Goal: Task Accomplishment & Management: Manage account settings

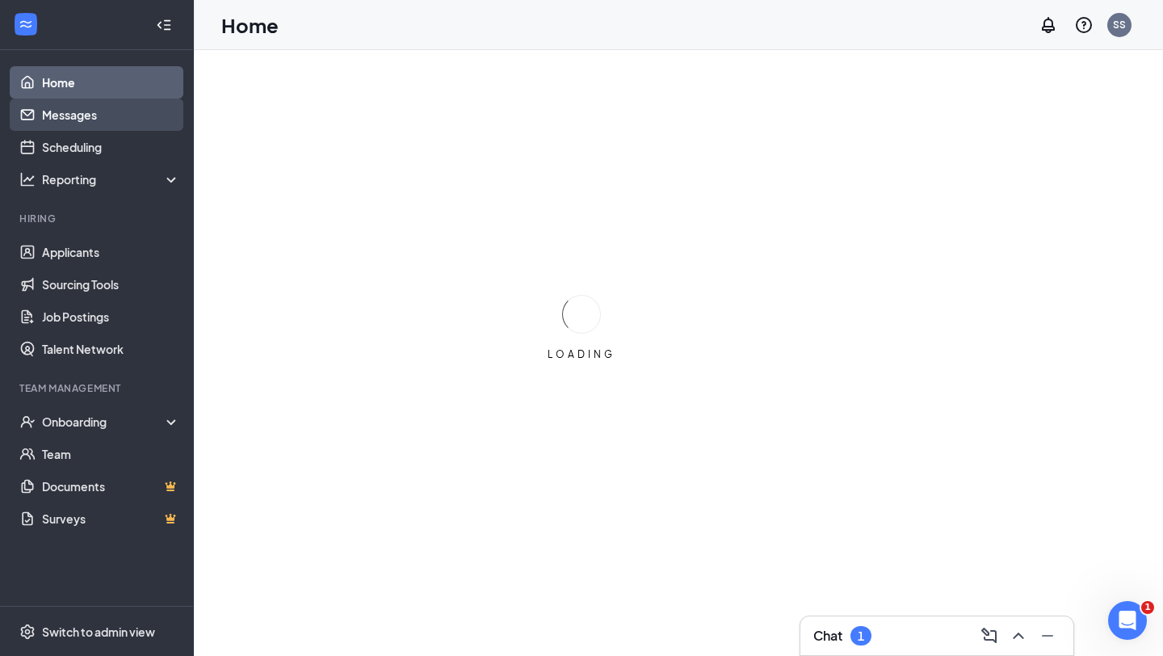
click at [102, 117] on link "Messages" at bounding box center [111, 115] width 138 height 32
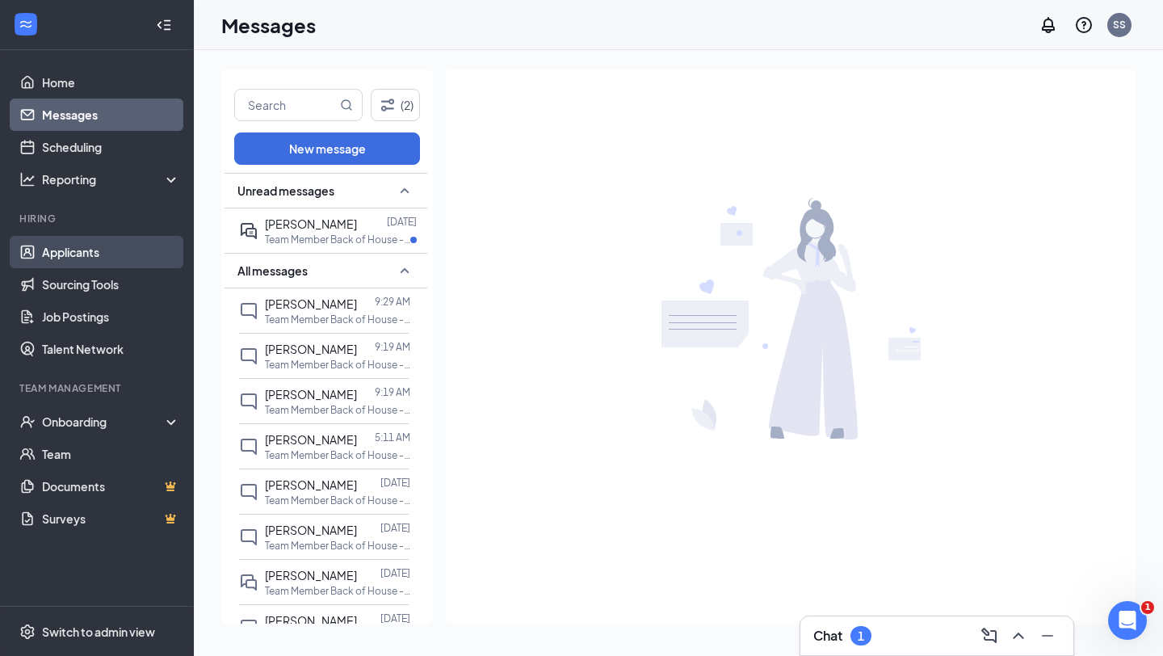
click at [86, 250] on link "Applicants" at bounding box center [111, 252] width 138 height 32
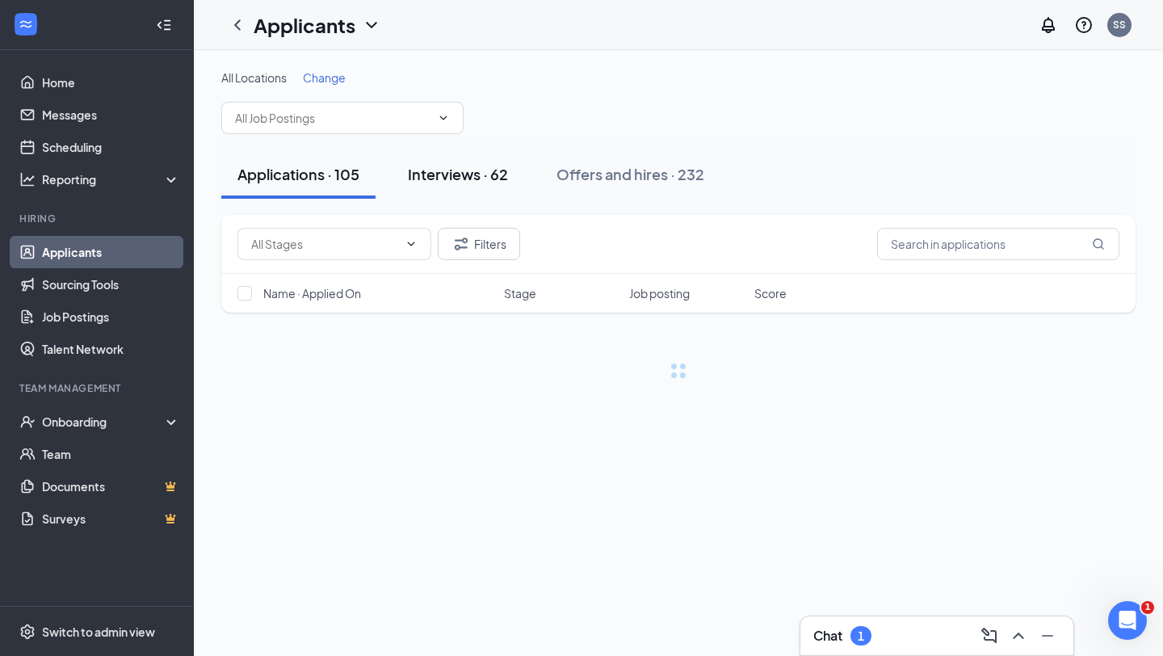
click at [473, 169] on div "Interviews · 62" at bounding box center [458, 174] width 100 height 20
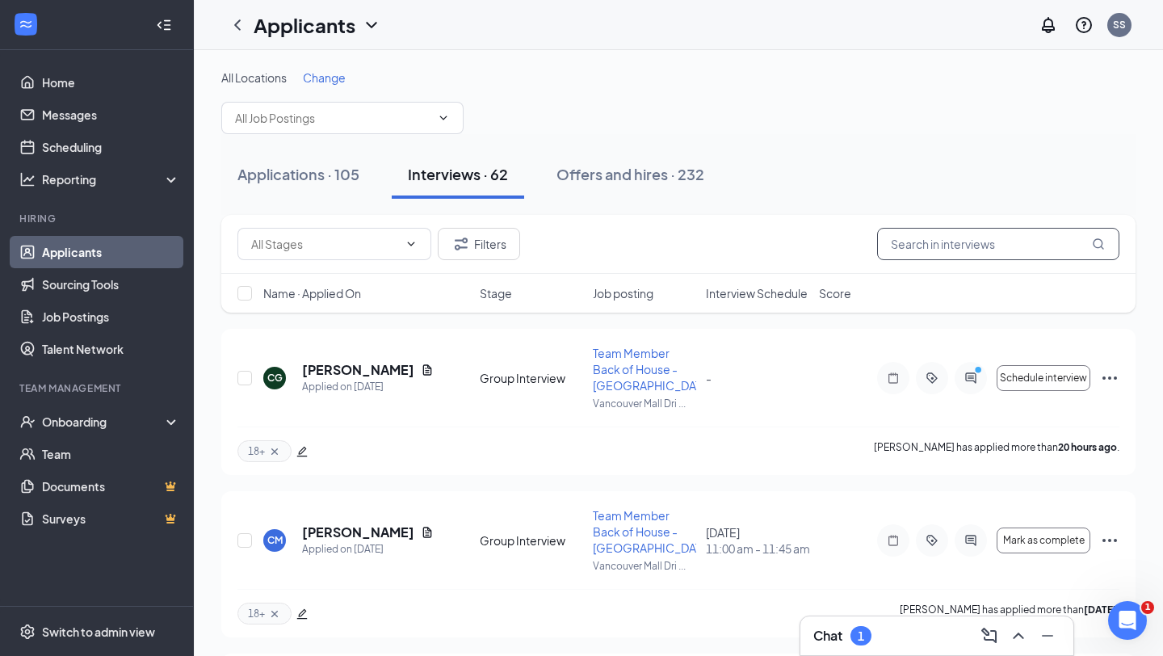
click at [921, 251] on input "text" at bounding box center [998, 244] width 242 height 32
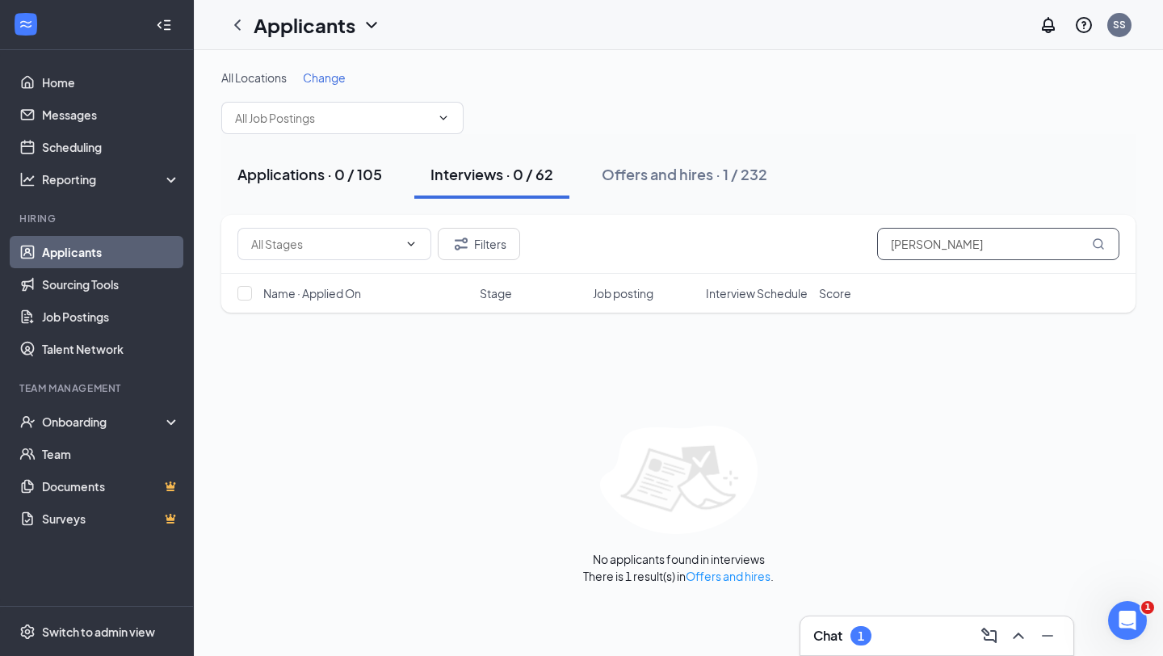
type input "[PERSON_NAME]"
click at [342, 174] on div "Applications · 0 / 105" at bounding box center [309, 174] width 145 height 20
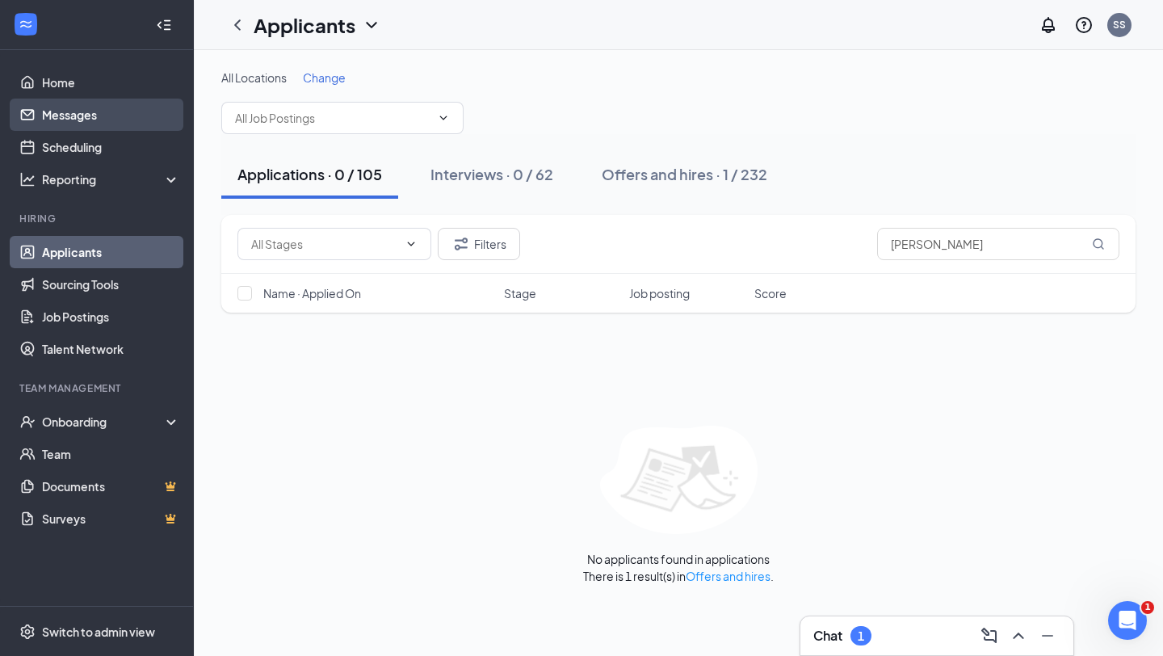
click at [82, 113] on link "Messages" at bounding box center [111, 115] width 138 height 32
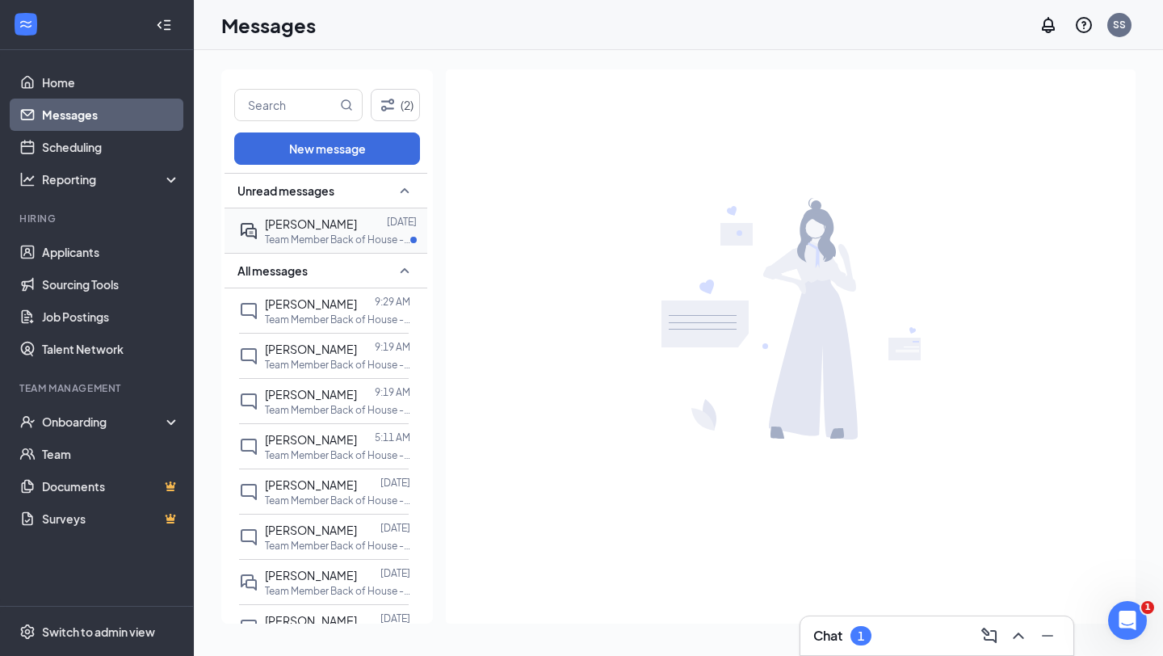
click at [357, 226] on div at bounding box center [372, 224] width 30 height 18
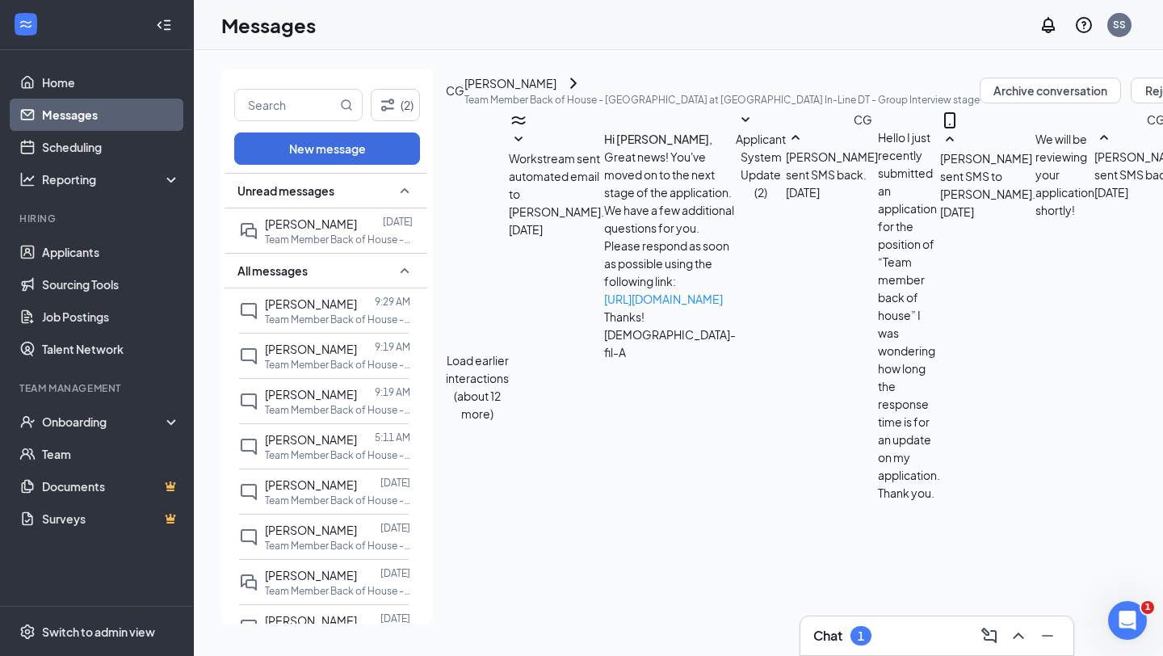
scroll to position [441, 0]
type textarea "Hi [PERSON_NAME], the position you applied for doesn't necessarily matter - we …"
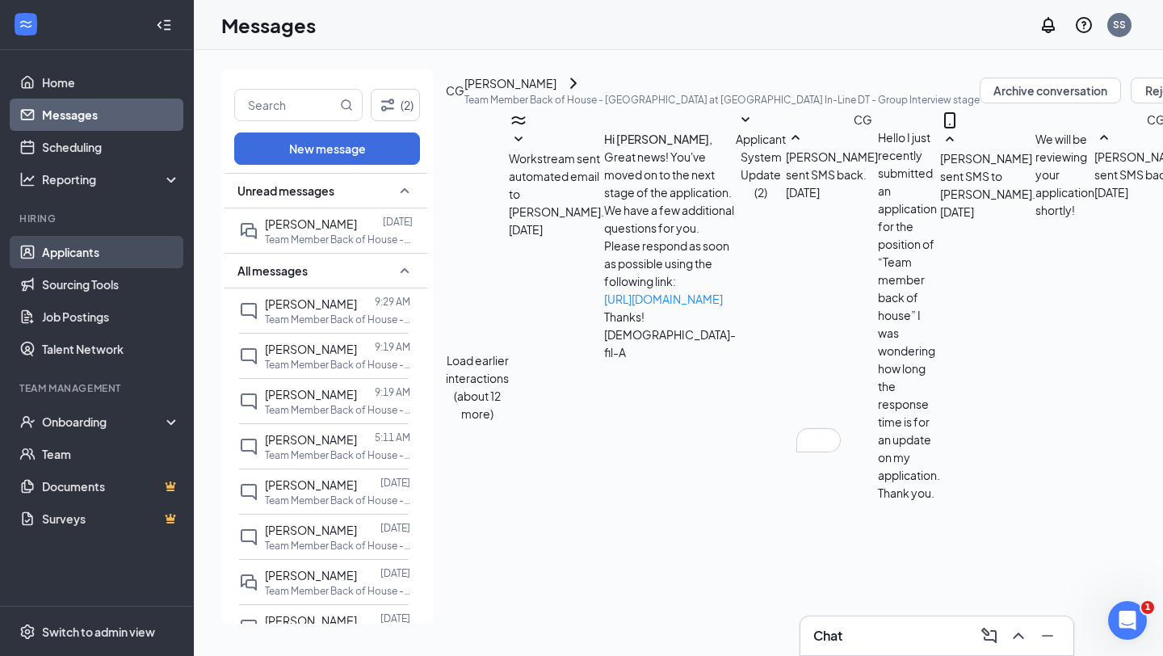
click at [75, 255] on link "Applicants" at bounding box center [111, 252] width 138 height 32
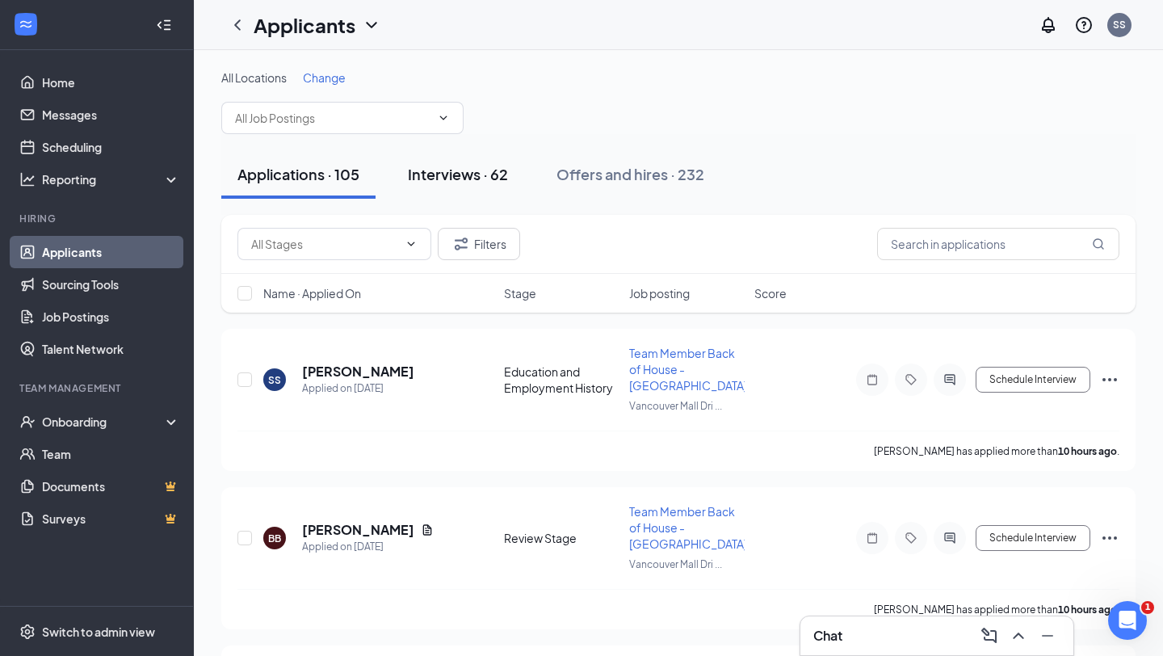
click at [442, 175] on div "Interviews · 62" at bounding box center [458, 174] width 100 height 20
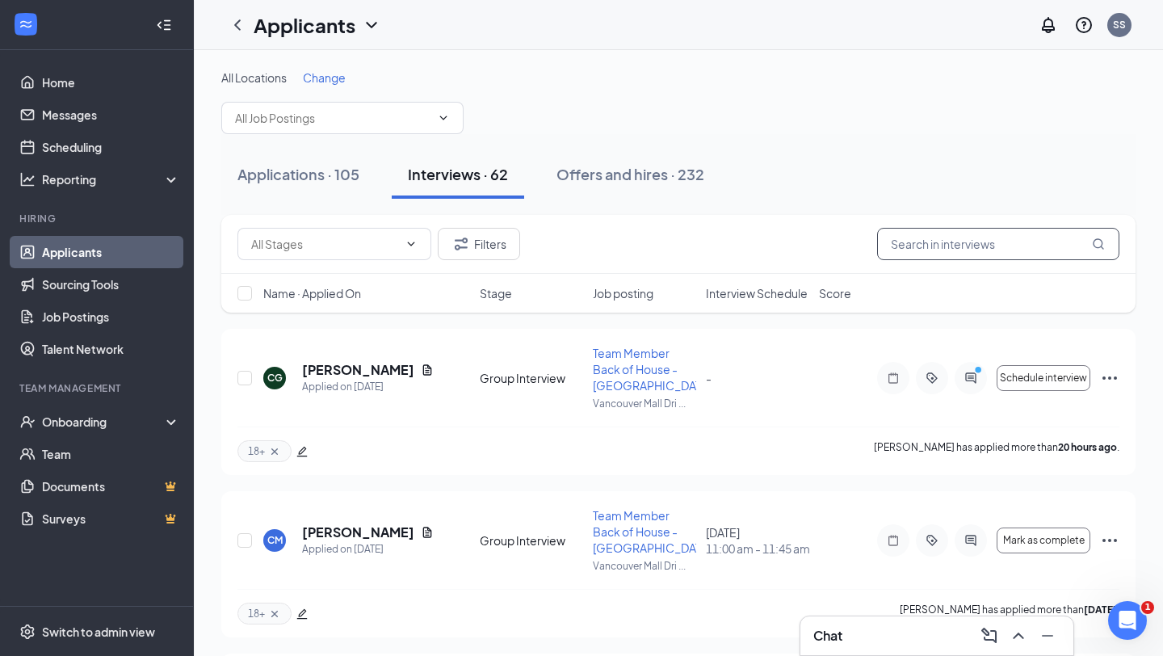
click at [933, 250] on input "text" at bounding box center [998, 244] width 242 height 32
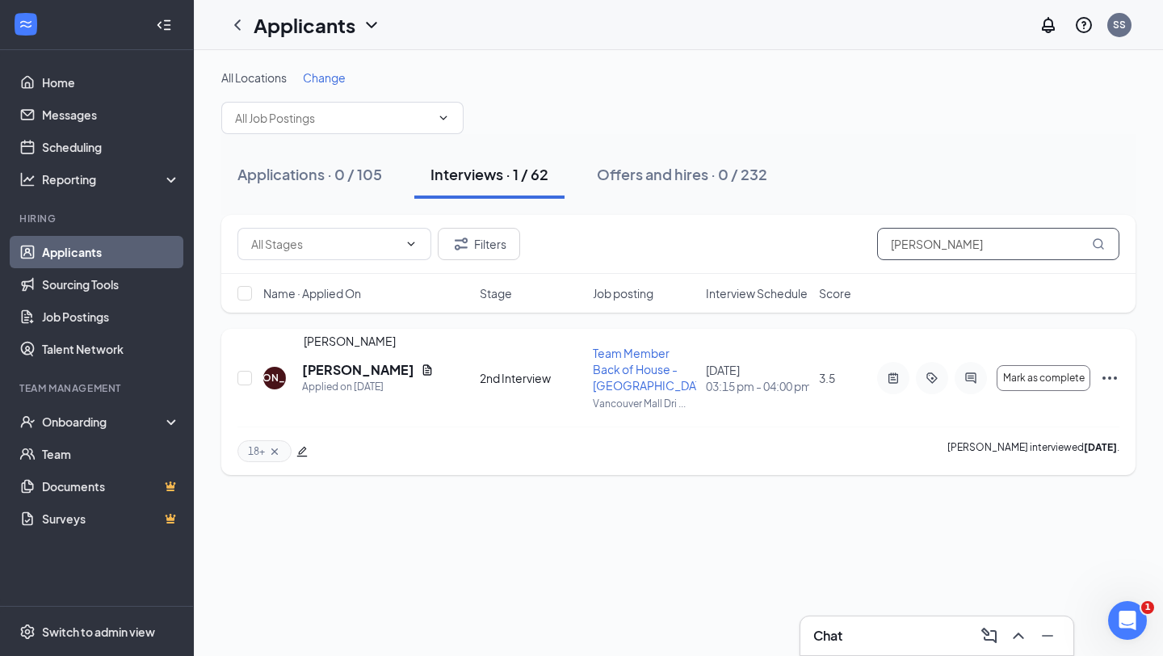
type input "[PERSON_NAME]"
click at [336, 379] on h5 "[PERSON_NAME]" at bounding box center [358, 370] width 112 height 18
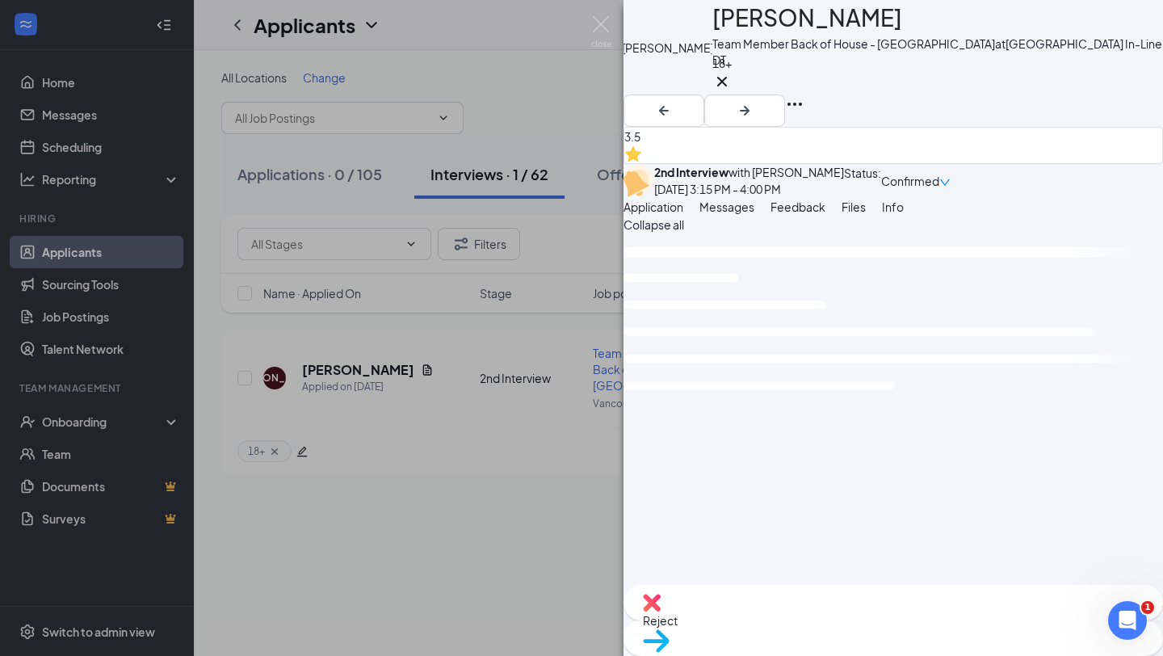
click at [661, 611] on img at bounding box center [652, 603] width 18 height 18
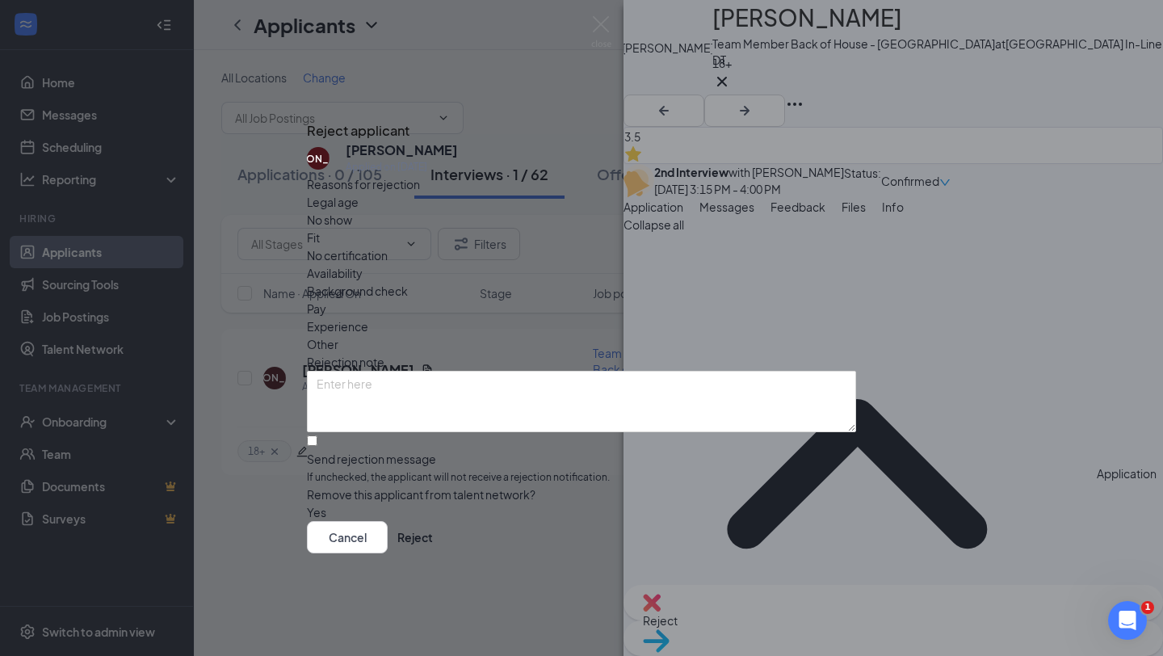
click at [342, 435] on div "Reasons for rejection Legal age No show Fit No certification Availability Backg…" at bounding box center [581, 348] width 549 height 346
click at [317, 435] on input "Send rejection message If unchecked, the applicant will not receive a rejection…" at bounding box center [312, 440] width 10 height 10
checkbox input "true"
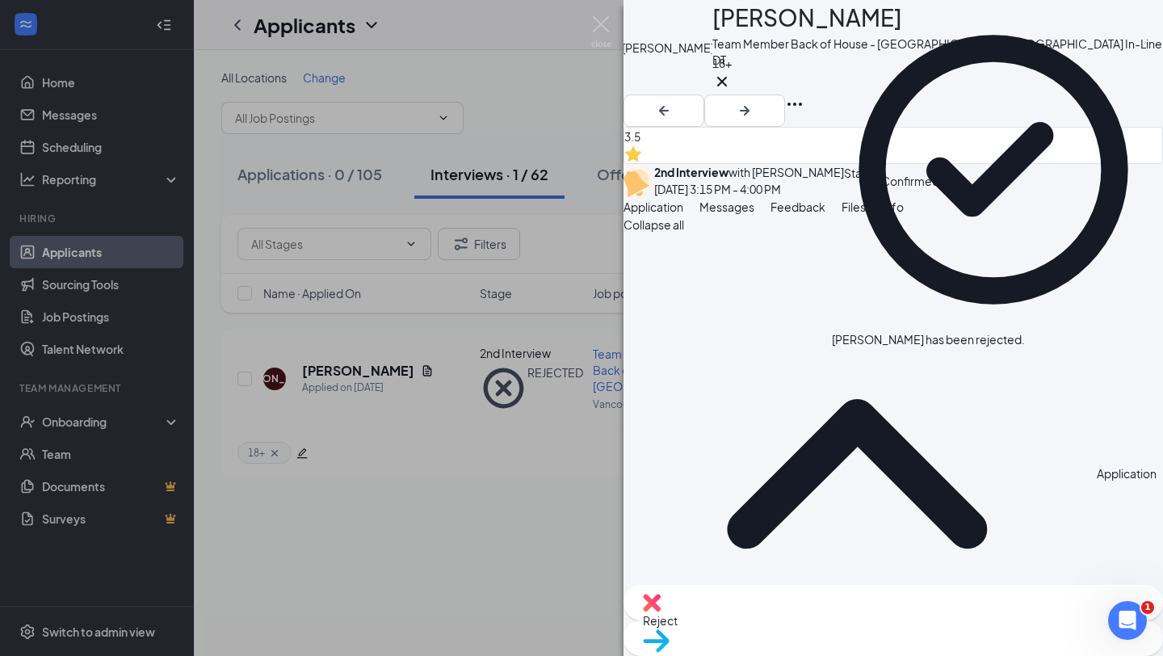
click at [586, 18] on div "[PERSON_NAME] [PERSON_NAME] Team Member Back of House - [GEOGRAPHIC_DATA] at [G…" at bounding box center [581, 328] width 1163 height 656
click at [609, 23] on div "Applicants SS" at bounding box center [678, 25] width 969 height 50
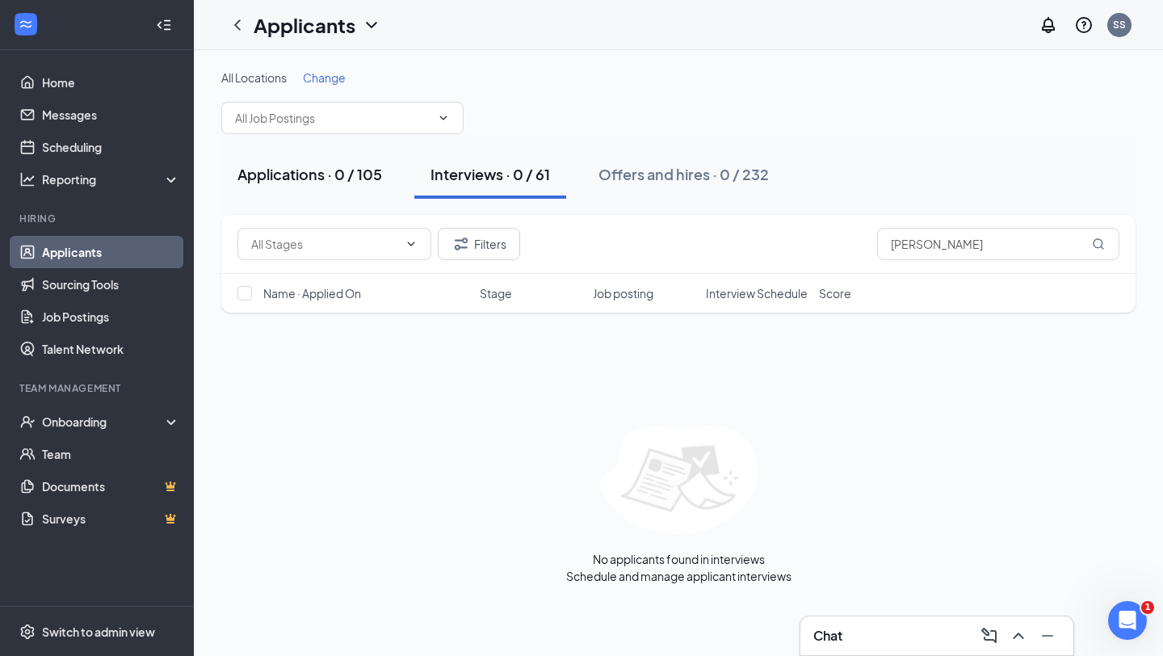
click at [340, 166] on div "Applications · 0 / 105" at bounding box center [309, 174] width 145 height 20
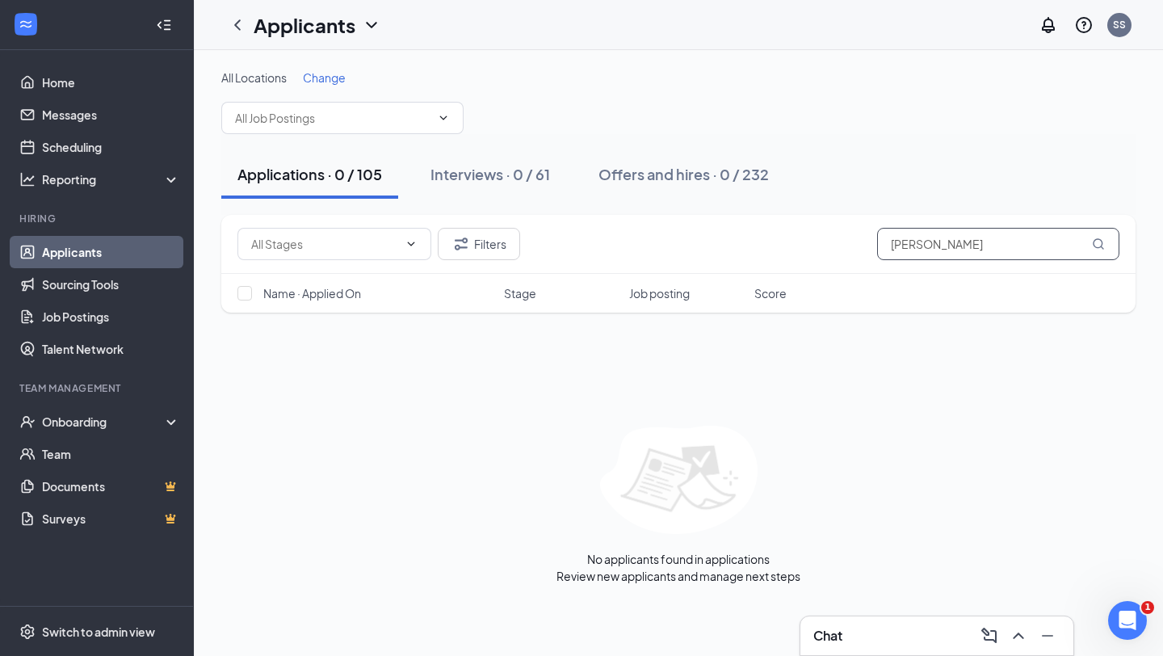
click at [949, 250] on input "[PERSON_NAME]" at bounding box center [998, 244] width 242 height 32
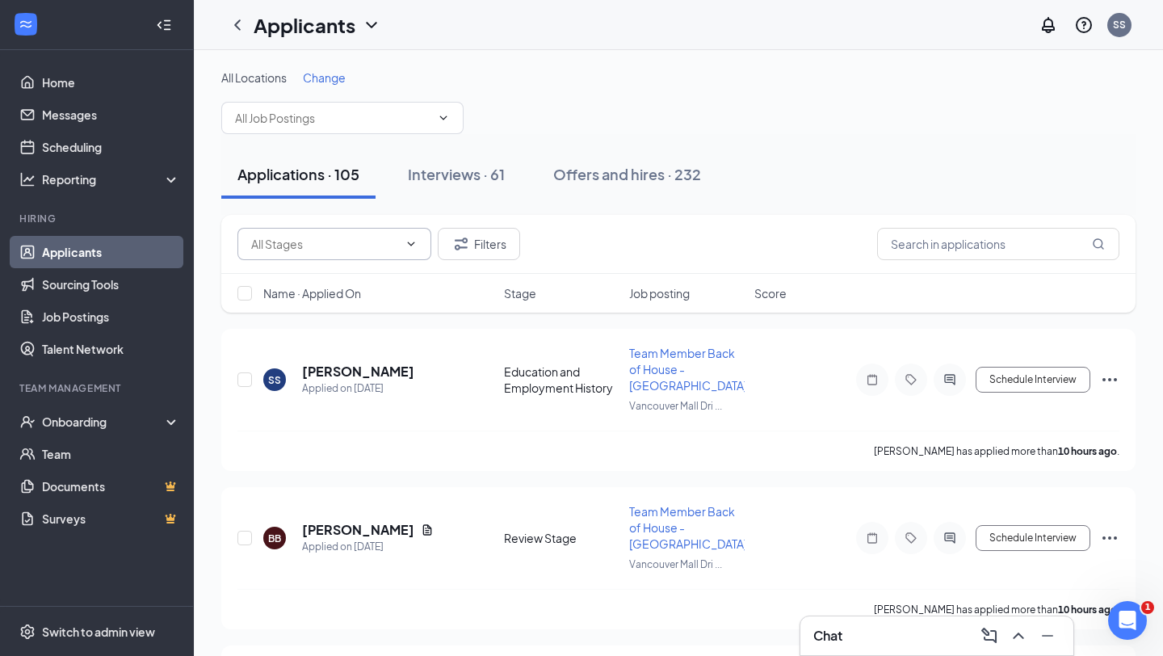
click at [284, 233] on span at bounding box center [334, 244] width 194 height 32
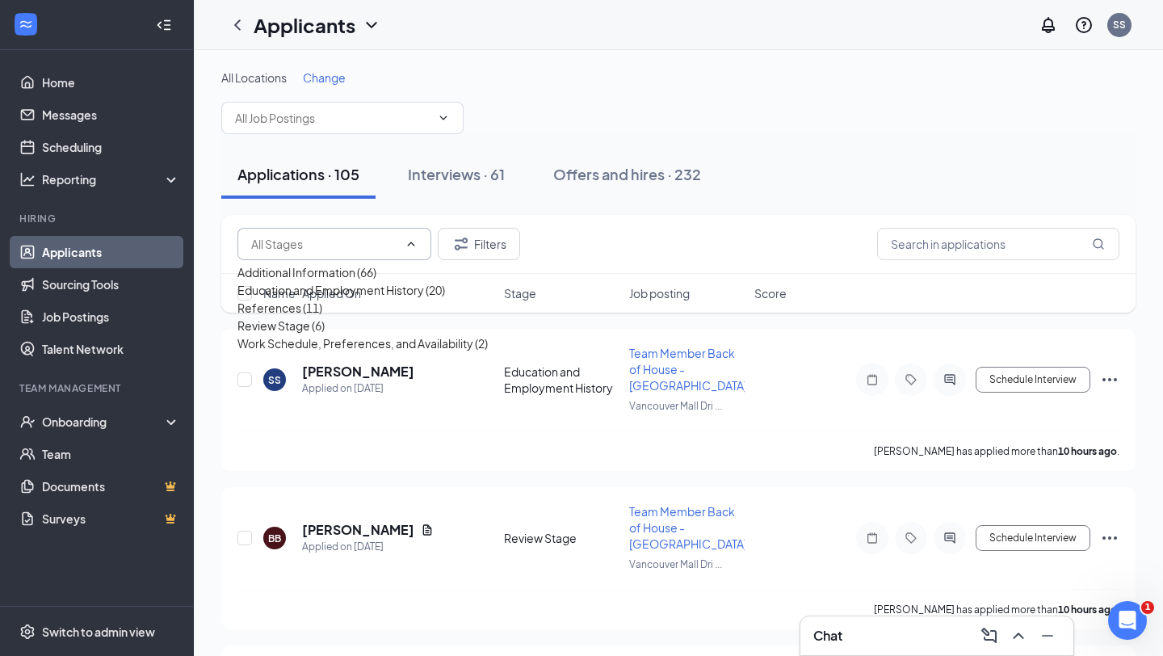
click at [306, 334] on div "Review Stage (6)" at bounding box center [280, 326] width 87 height 18
type input "Review Stage (6)"
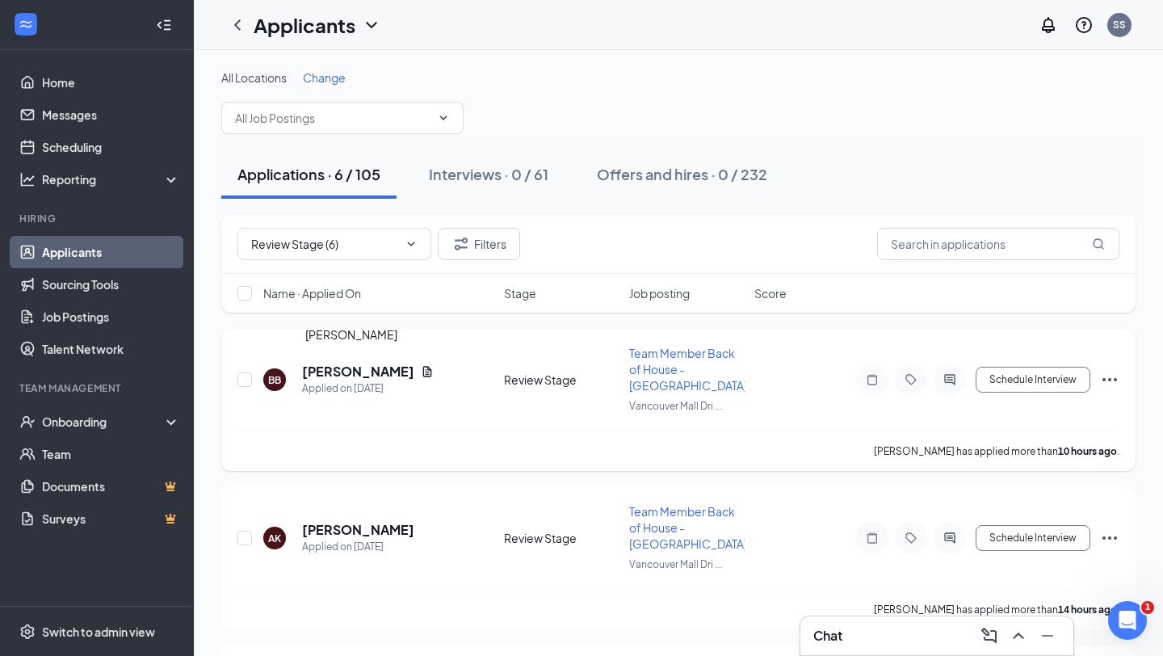
click at [338, 368] on h5 "[PERSON_NAME]" at bounding box center [358, 372] width 112 height 18
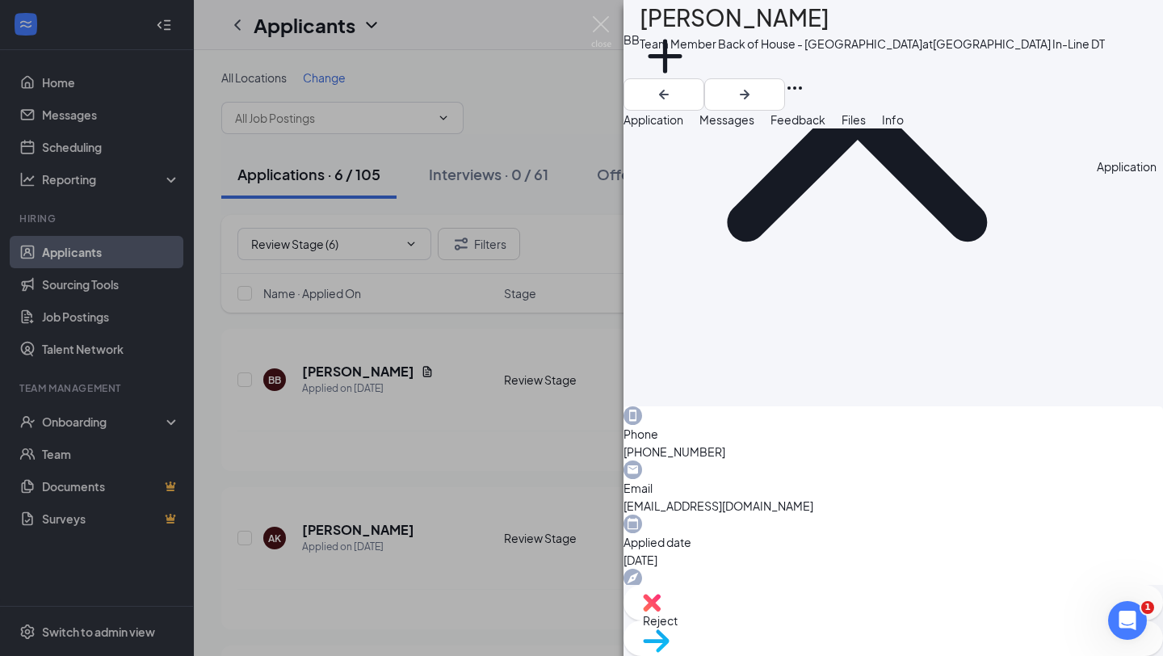
scroll to position [279, 0]
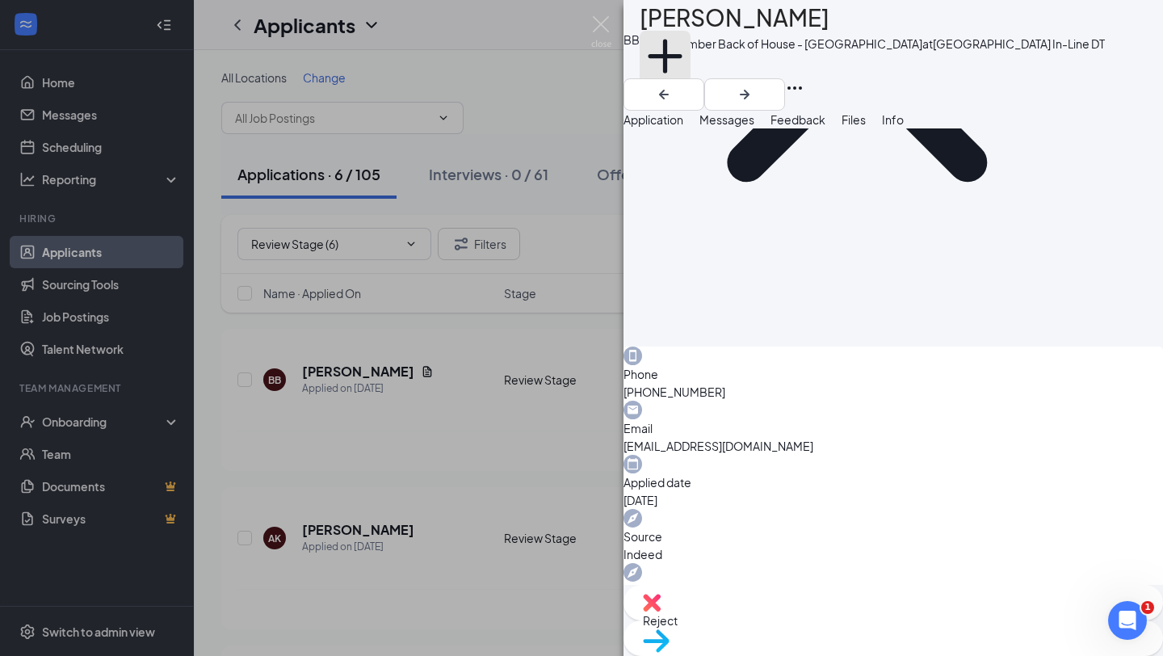
click at [690, 82] on icon "Plus" at bounding box center [665, 56] width 51 height 51
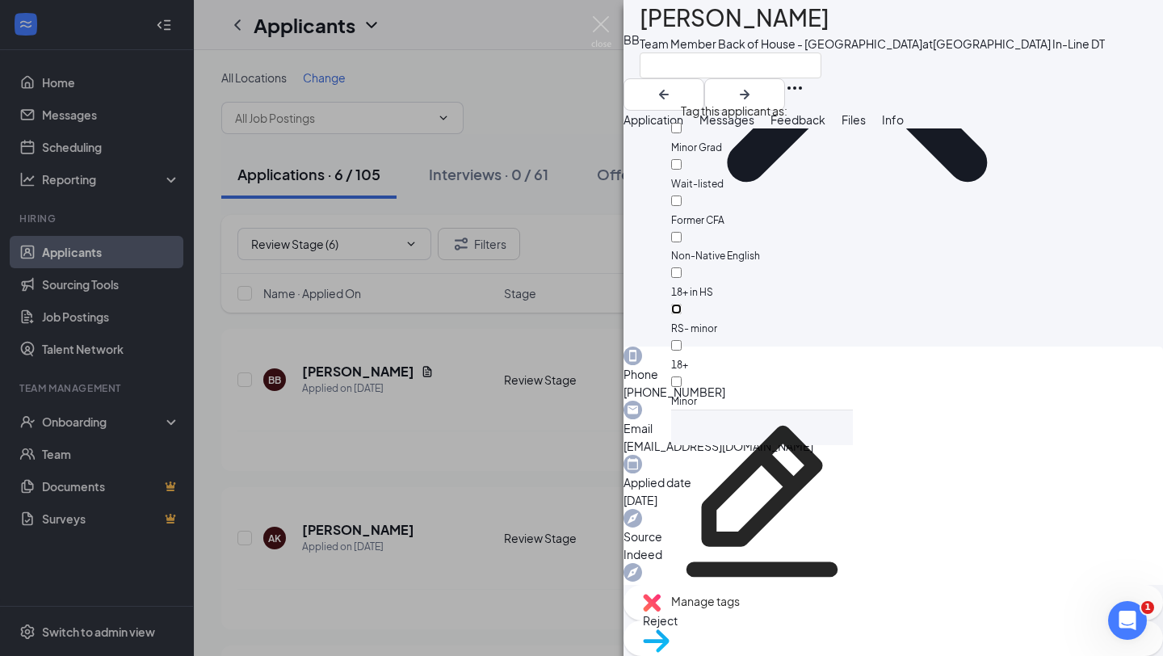
click at [682, 304] on input "RS- minor" at bounding box center [676, 309] width 10 height 10
checkbox input "true"
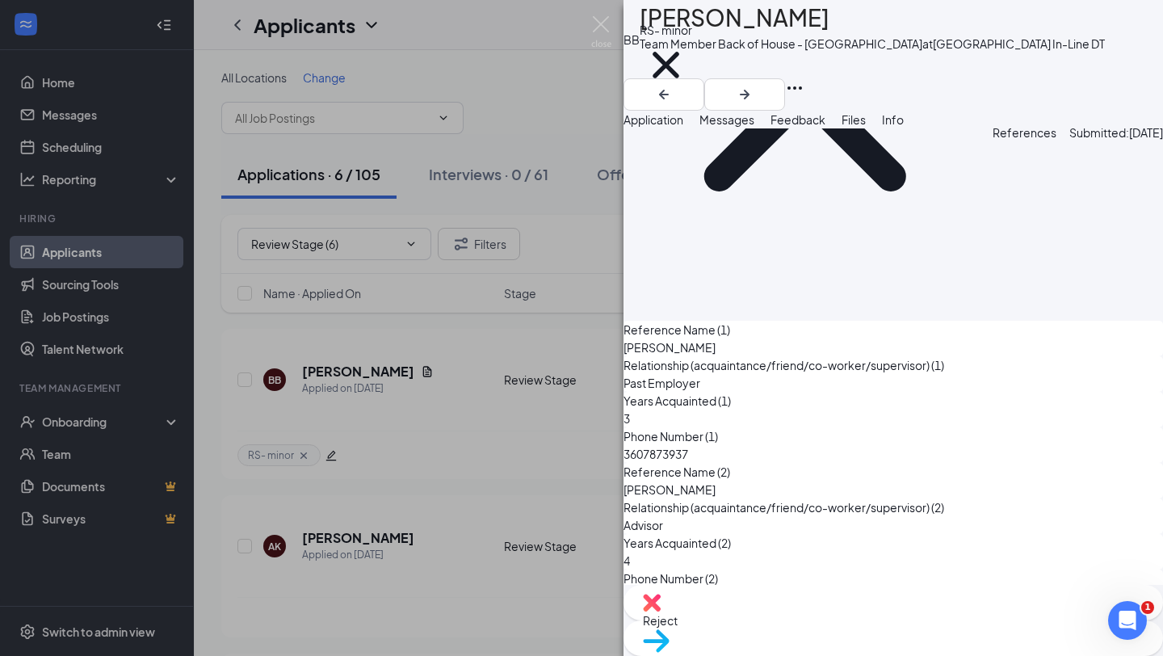
scroll to position [7198, 0]
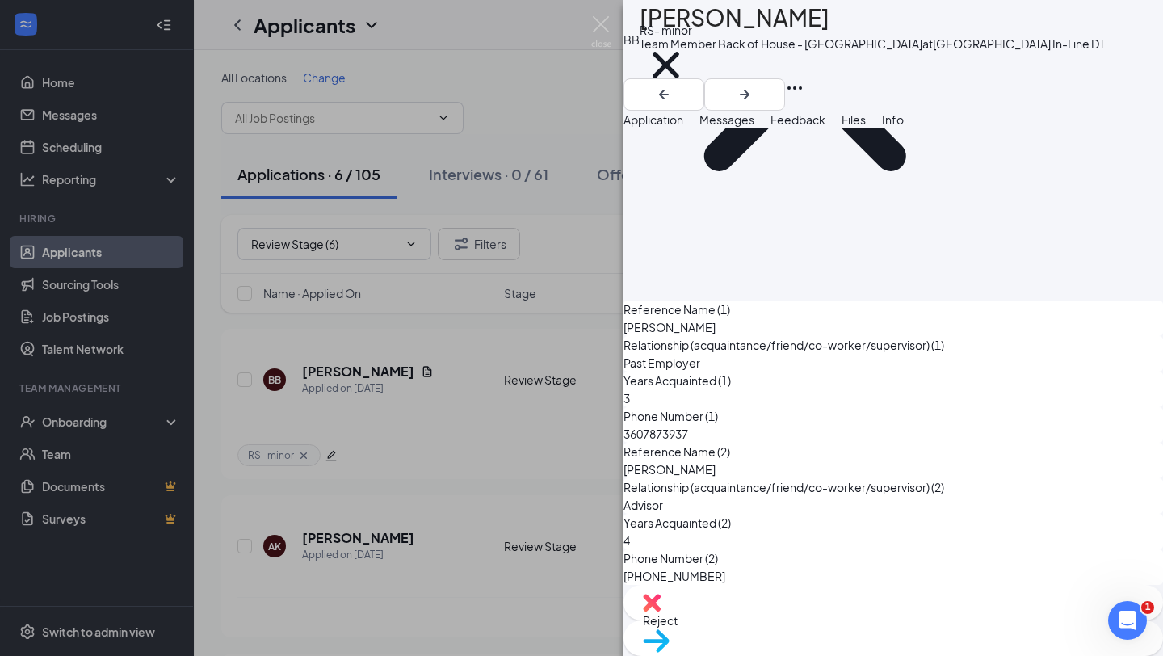
click at [866, 127] on span "Files" at bounding box center [853, 119] width 24 height 15
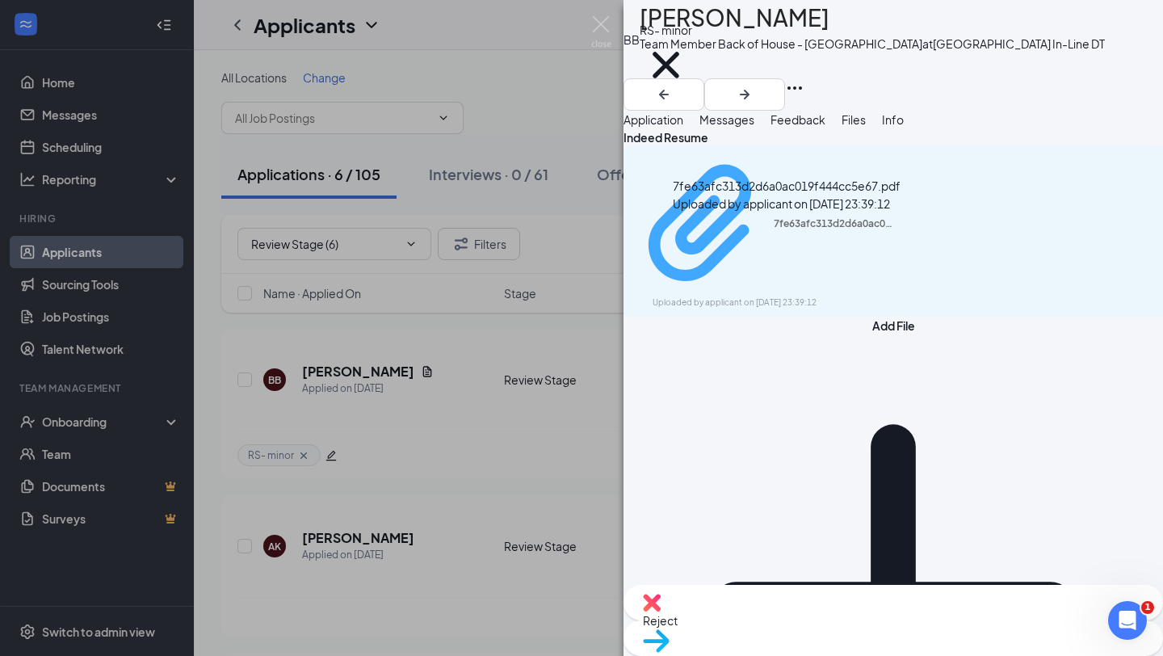
click at [812, 296] on div "Uploaded by applicant on [DATE] 23:39:12" at bounding box center [773, 302] width 242 height 13
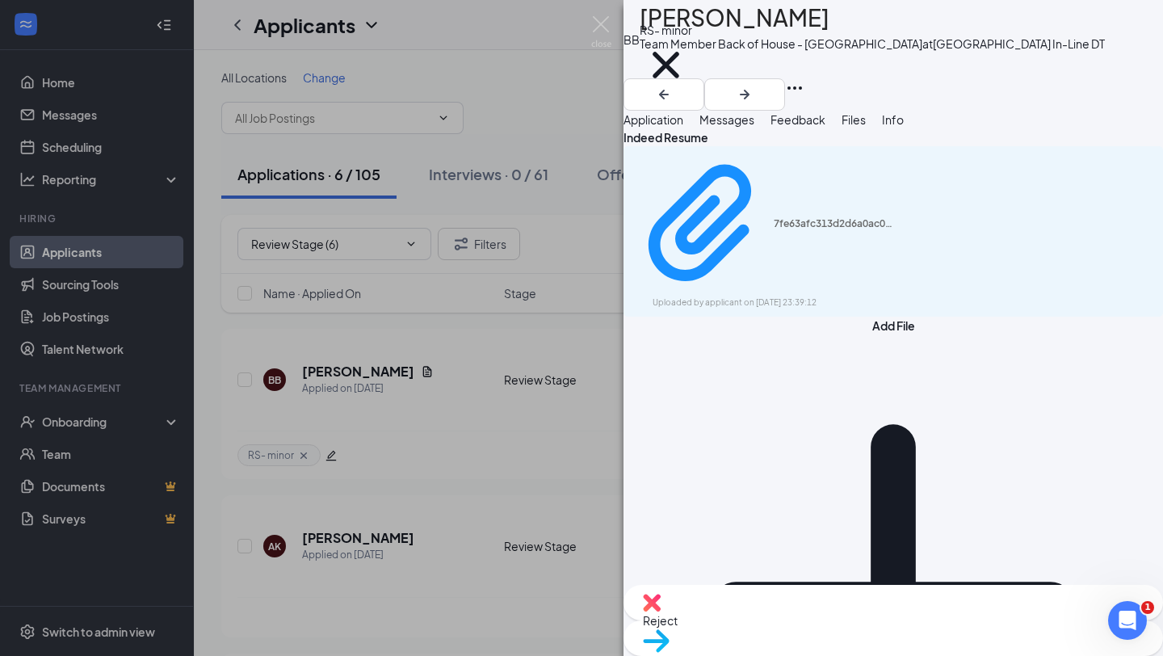
click at [790, 620] on div "Reject" at bounding box center [892, 603] width 539 height 36
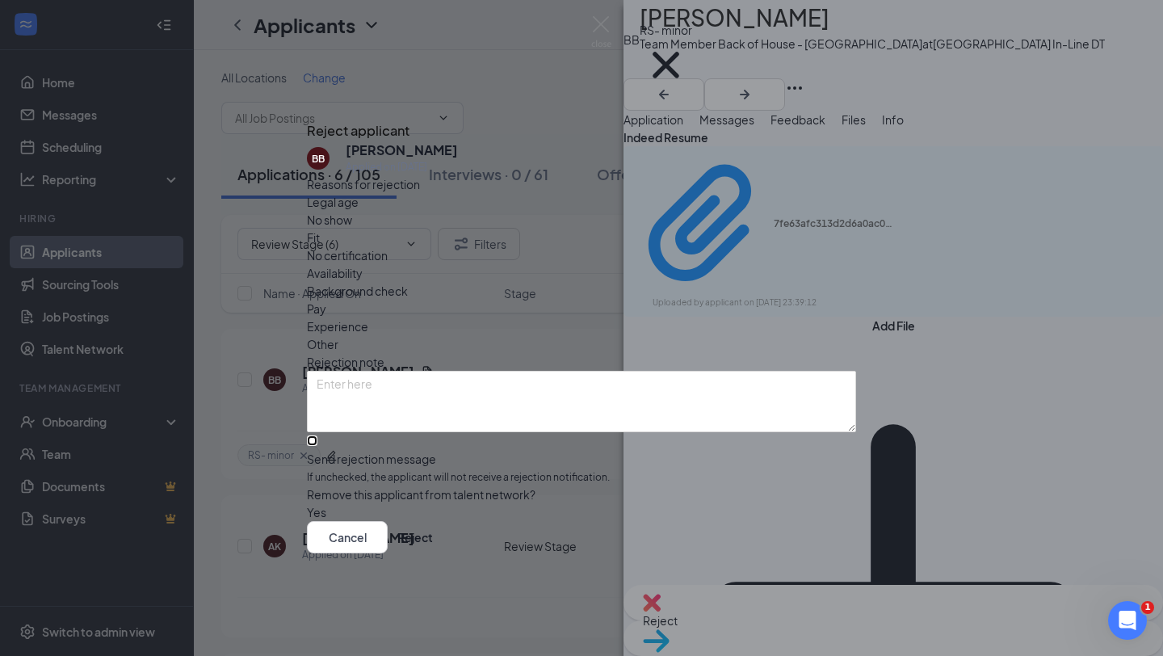
click at [317, 435] on input "Send rejection message If unchecked, the applicant will not receive a rejection…" at bounding box center [312, 440] width 10 height 10
checkbox input "true"
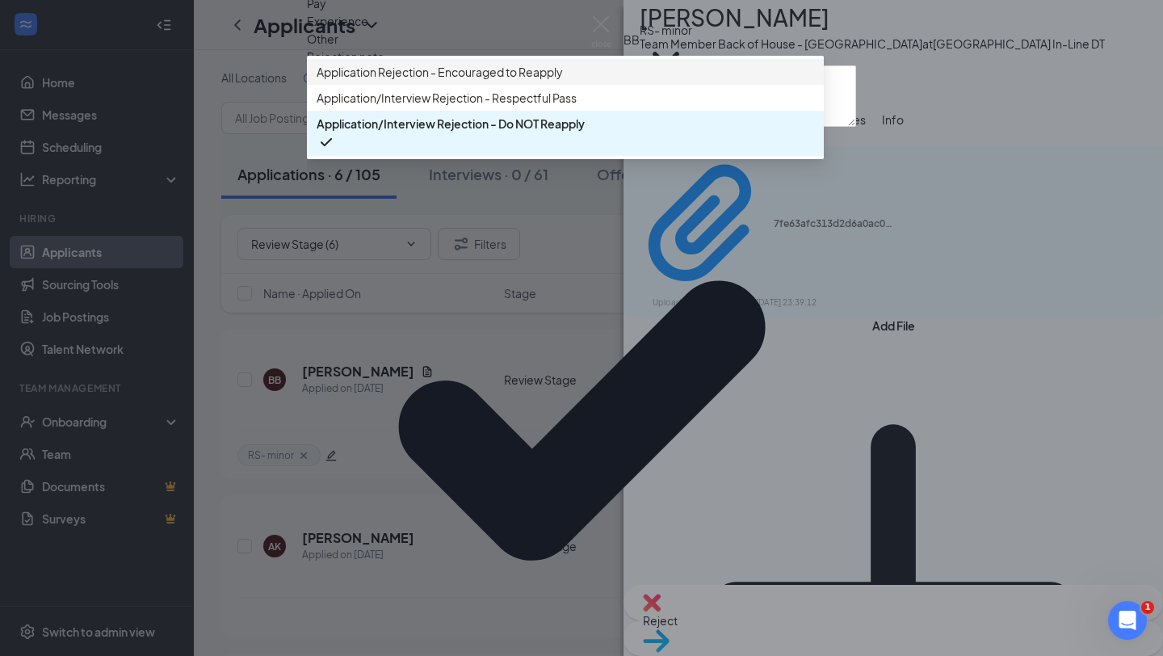
click at [532, 81] on span "Application Rejection - Encouraged to Reapply" at bounding box center [440, 72] width 246 height 18
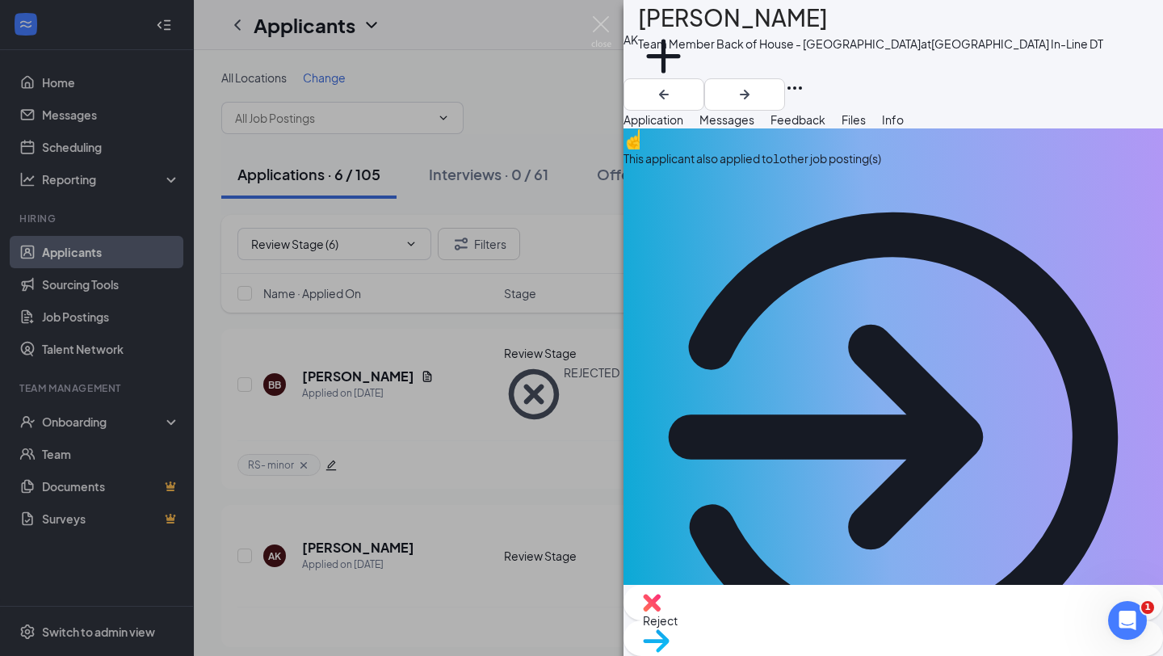
click at [843, 167] on div "This applicant also applied to 1 other job posting(s)" at bounding box center [892, 158] width 539 height 18
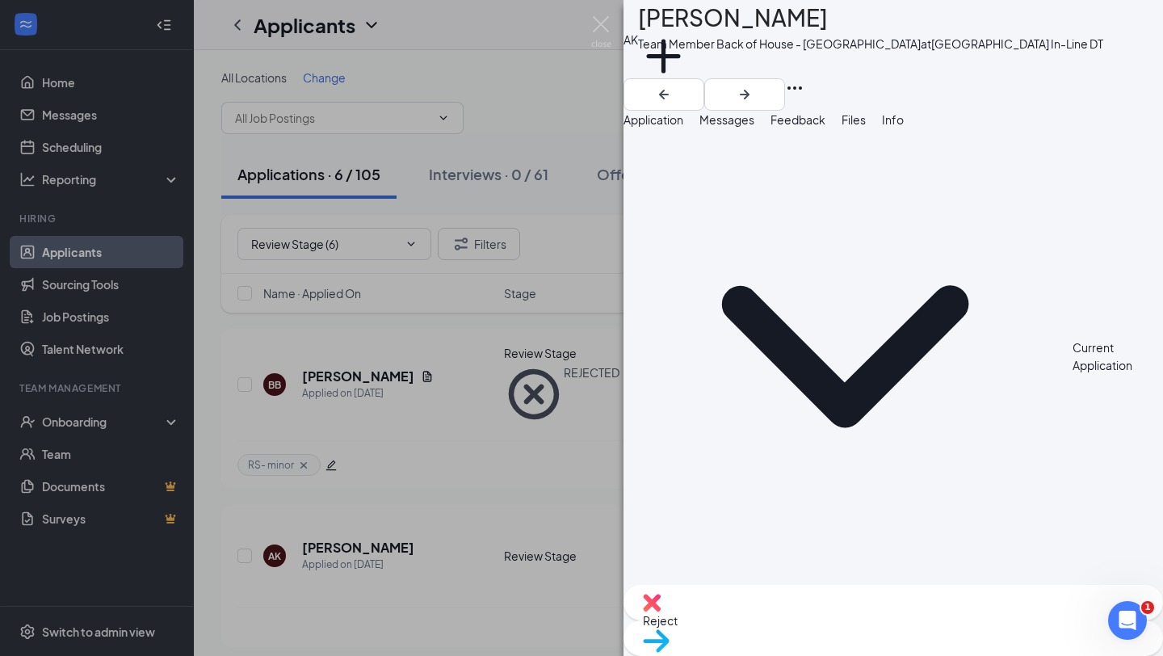
click at [673, 127] on span "Application" at bounding box center [653, 119] width 60 height 15
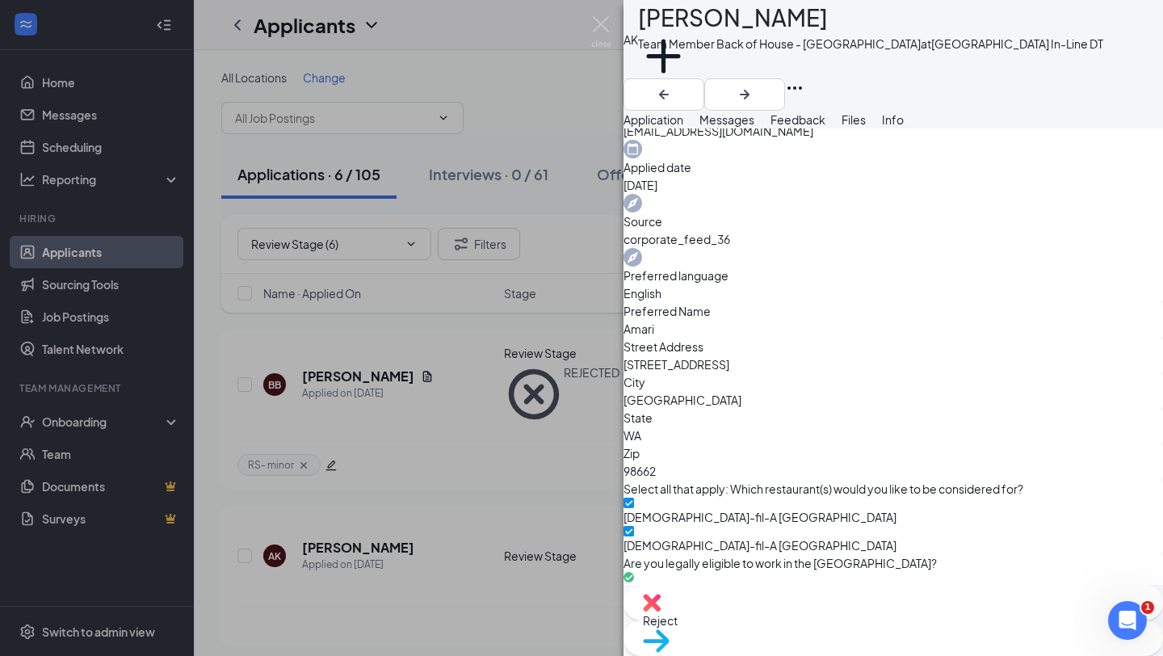
scroll to position [1176, 0]
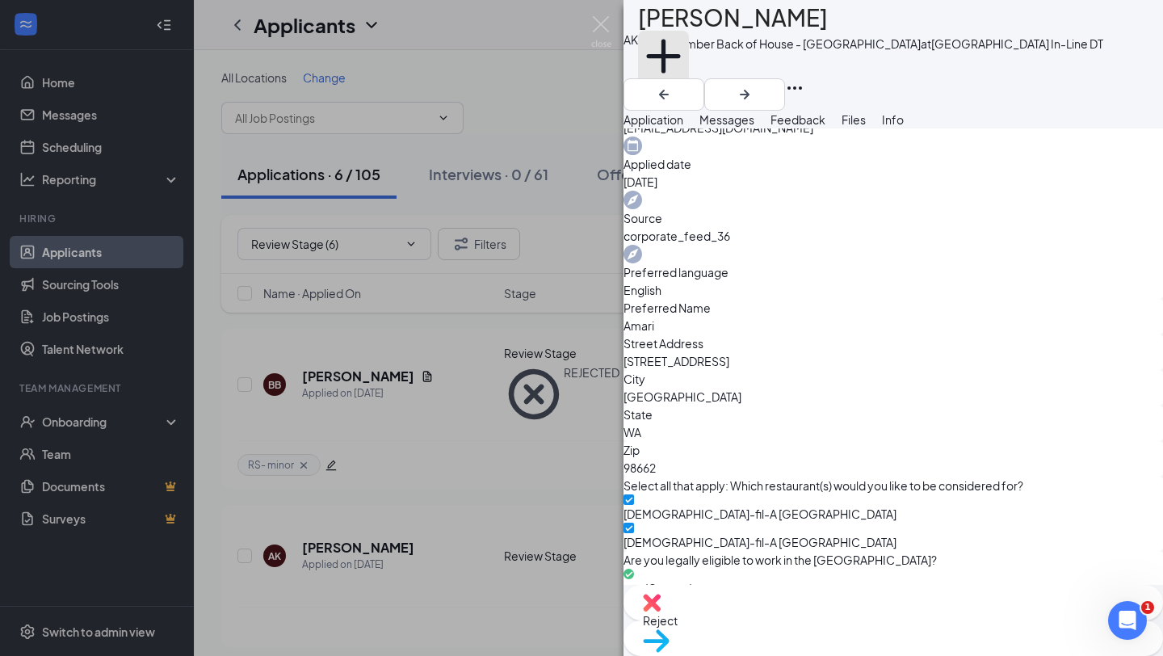
click at [689, 83] on button "Add a tag" at bounding box center [663, 65] width 51 height 69
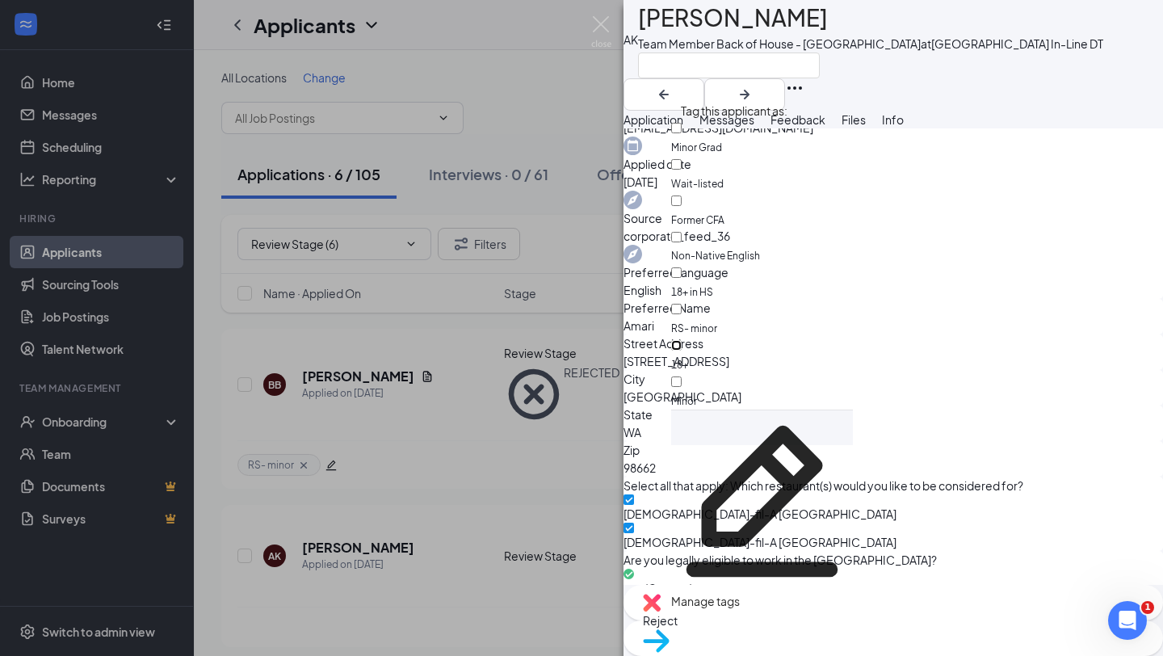
click at [682, 340] on input "18+" at bounding box center [676, 345] width 10 height 10
checkbox input "true"
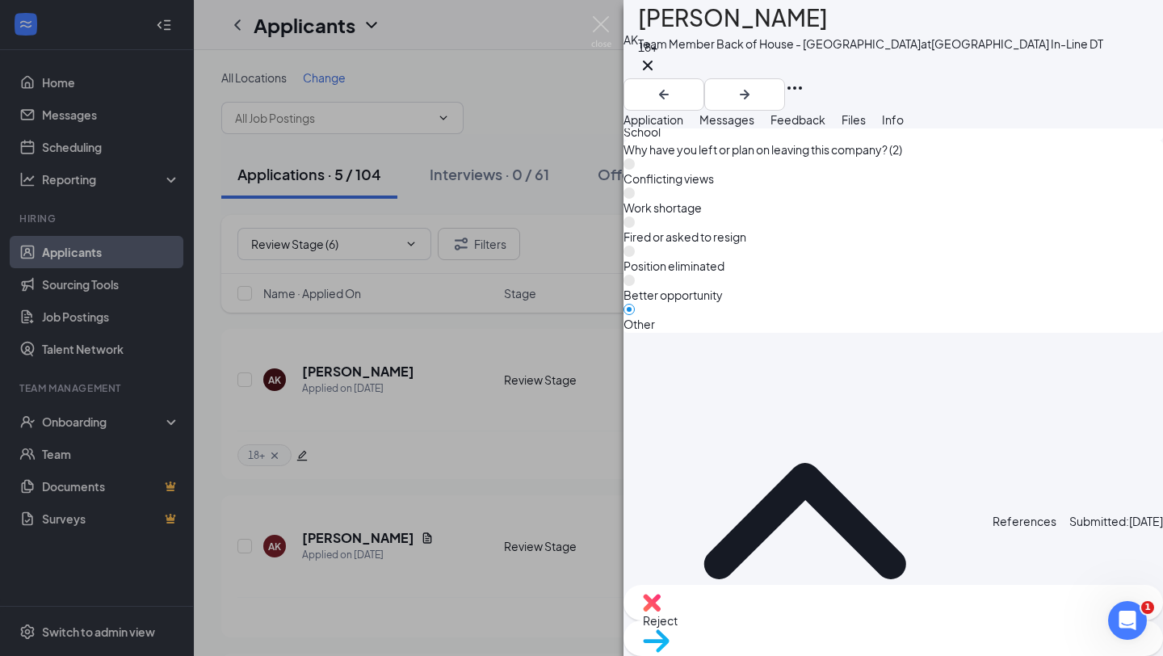
scroll to position [7565, 0]
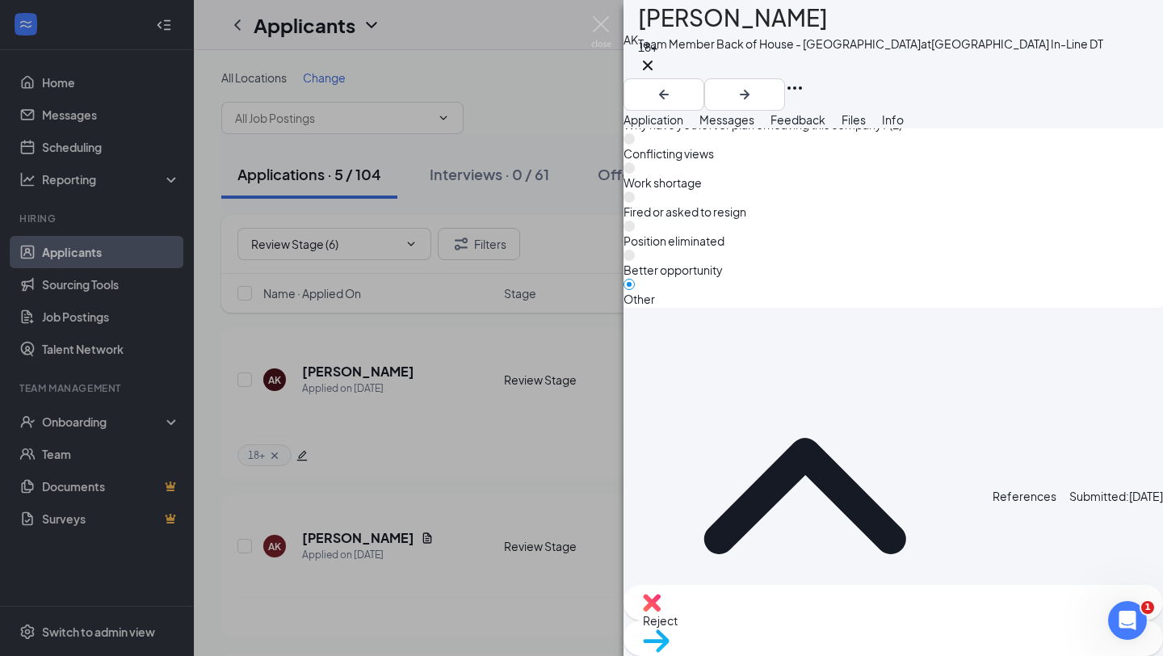
click at [461, 413] on div "AK [PERSON_NAME] Team Member Back of House - [GEOGRAPHIC_DATA] at [GEOGRAPHIC_D…" at bounding box center [581, 328] width 1163 height 656
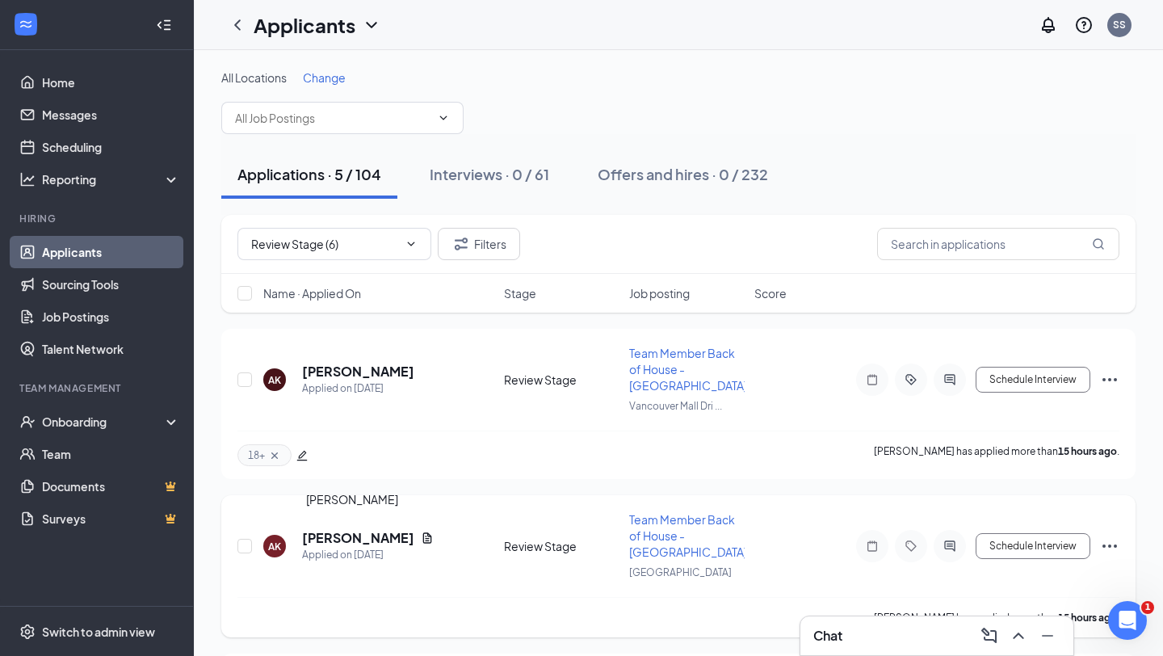
click at [354, 539] on h5 "[PERSON_NAME]" at bounding box center [358, 538] width 112 height 18
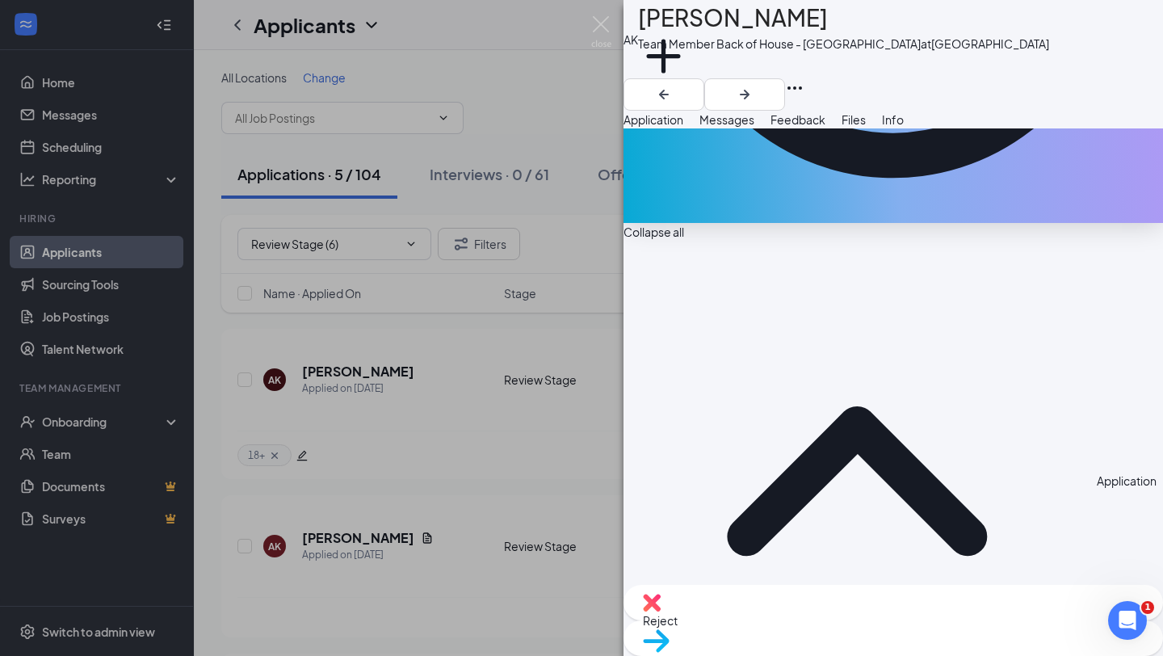
scroll to position [594, 0]
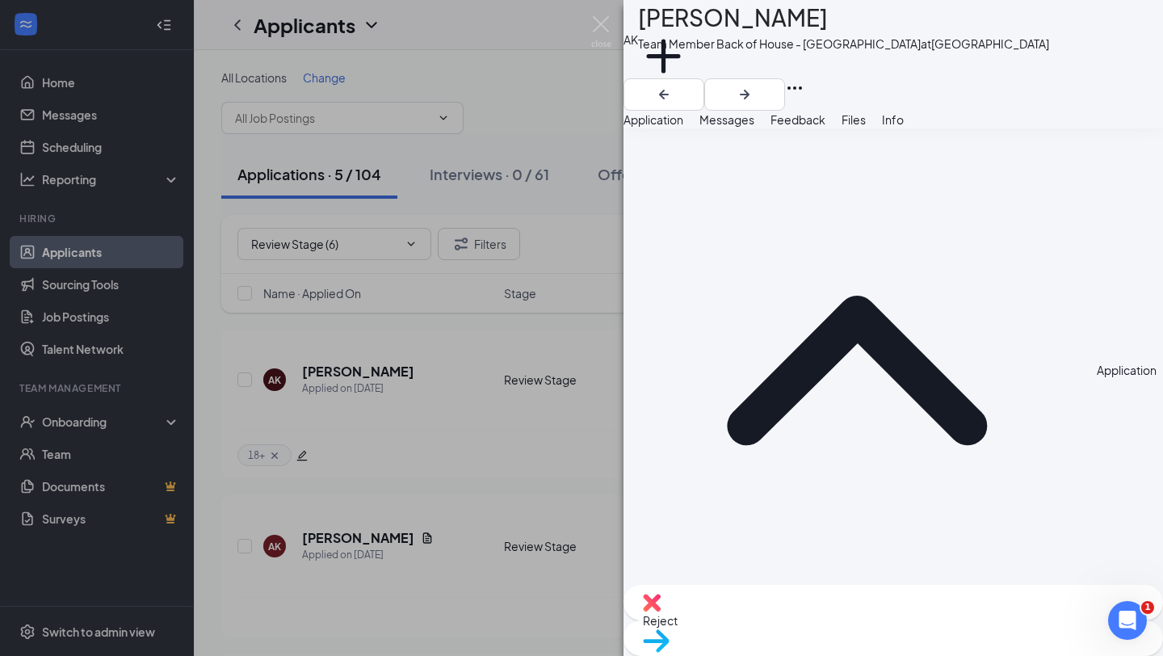
click at [786, 620] on div "Reject" at bounding box center [892, 603] width 539 height 36
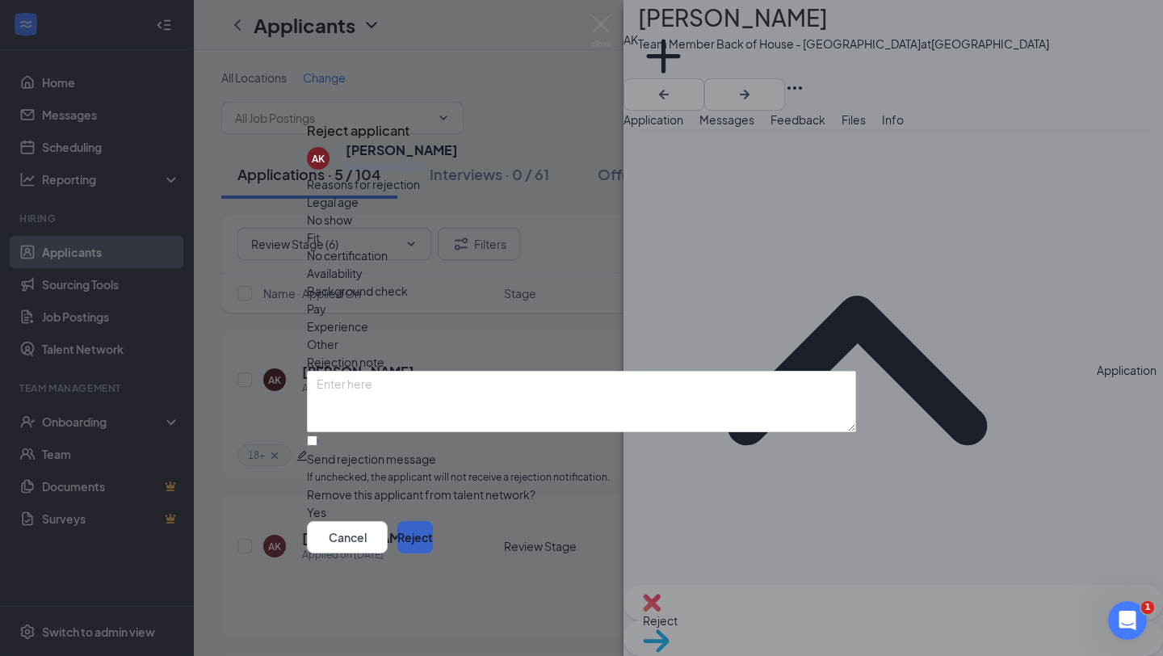
click at [433, 549] on button "Reject" at bounding box center [415, 537] width 36 height 32
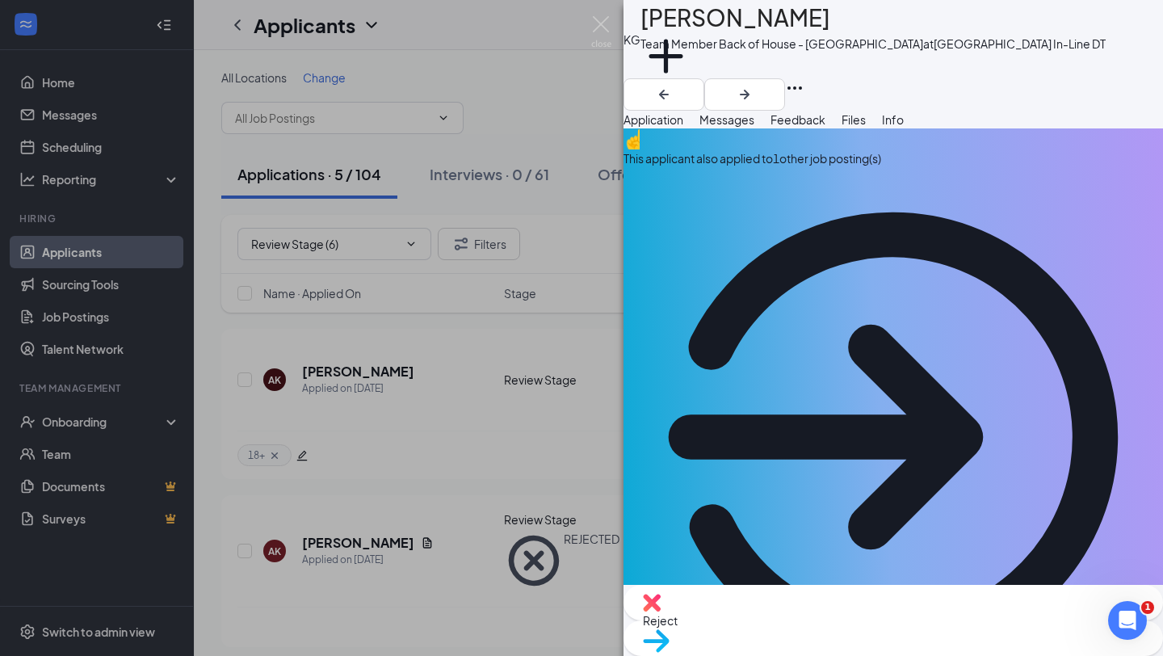
click at [778, 167] on div "This applicant also applied to 1 other job posting(s)" at bounding box center [892, 158] width 539 height 18
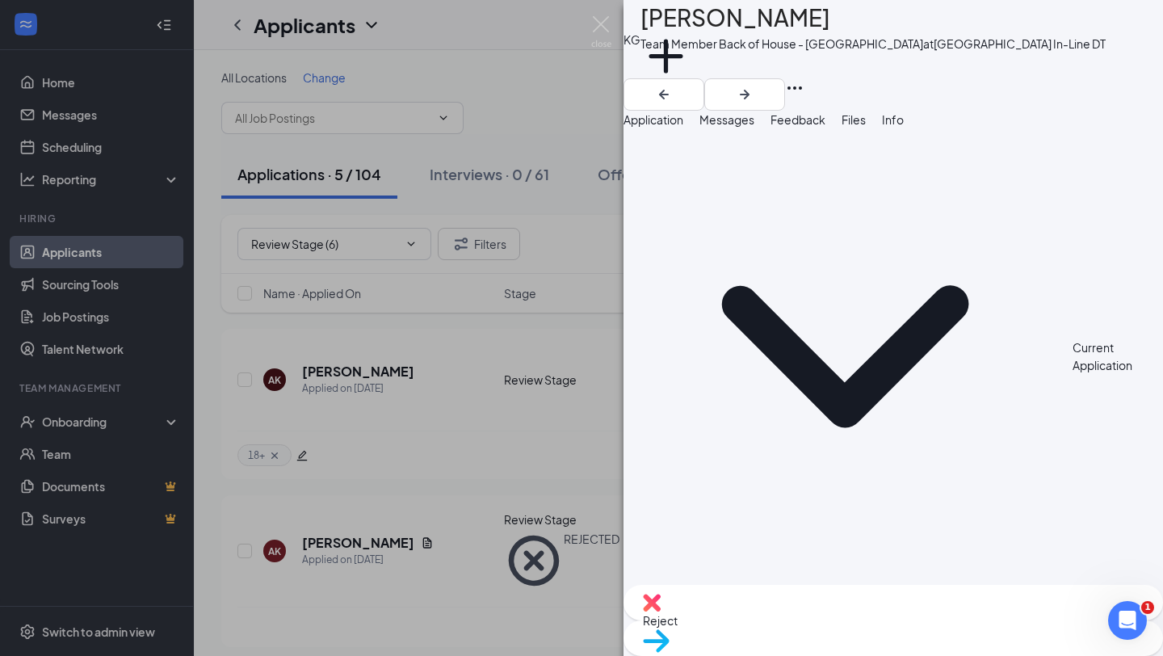
click at [669, 127] on span "Application" at bounding box center [653, 119] width 60 height 15
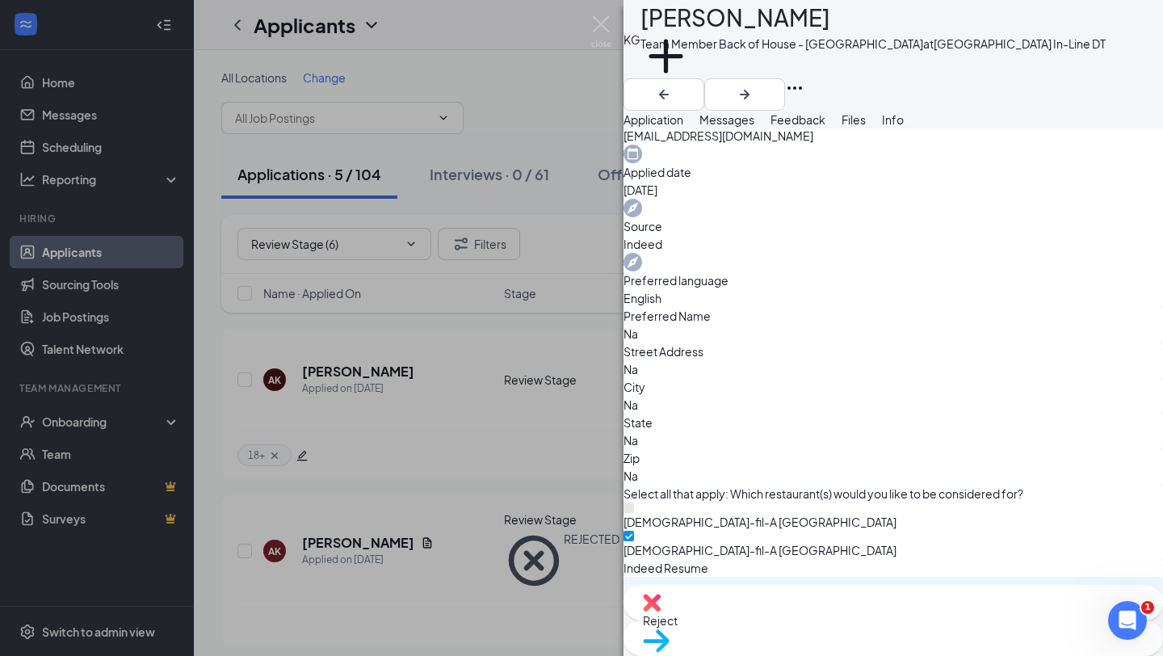
scroll to position [1264, 0]
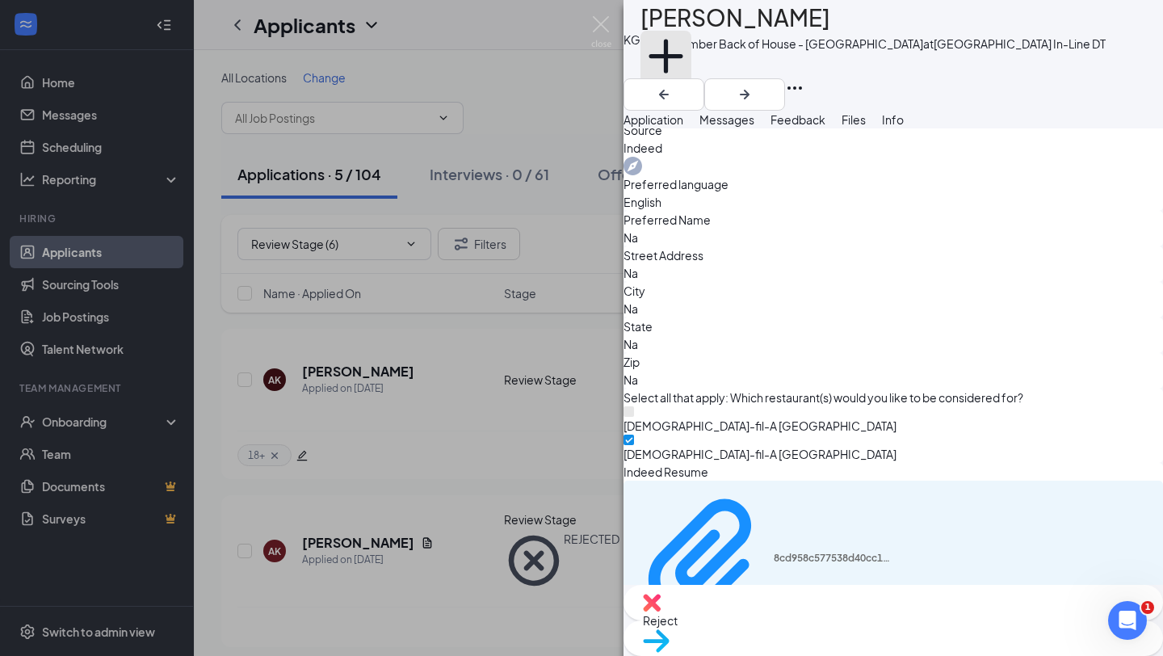
click at [691, 81] on button "Add a tag" at bounding box center [665, 65] width 51 height 69
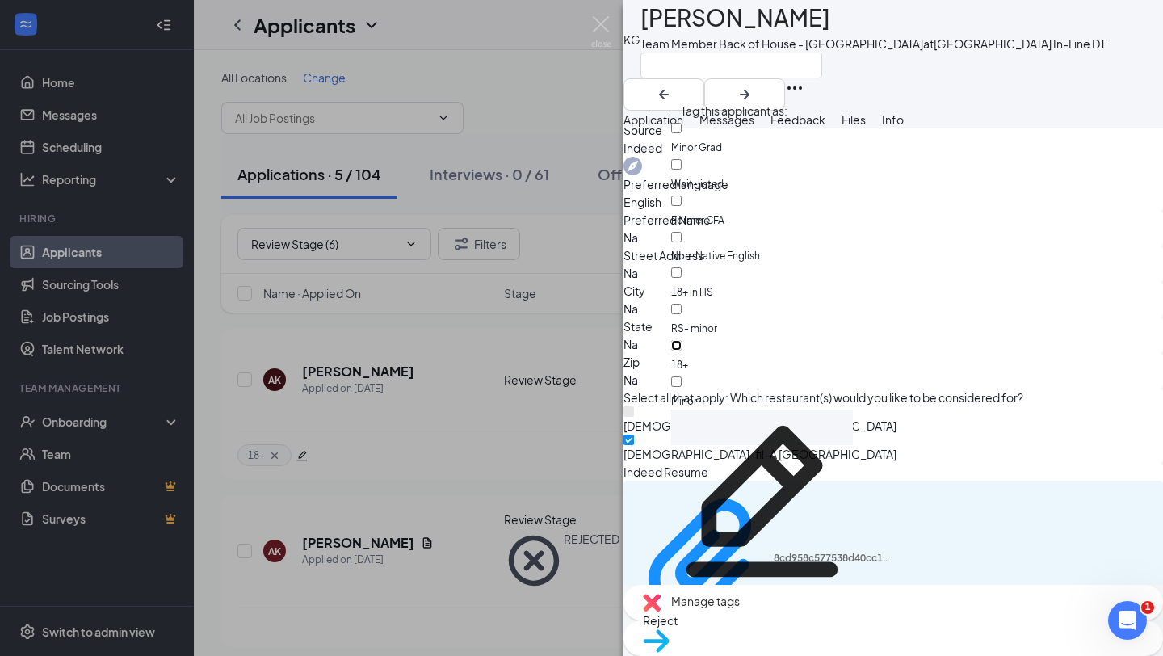
click at [682, 340] on input "18+" at bounding box center [676, 345] width 10 height 10
checkbox input "true"
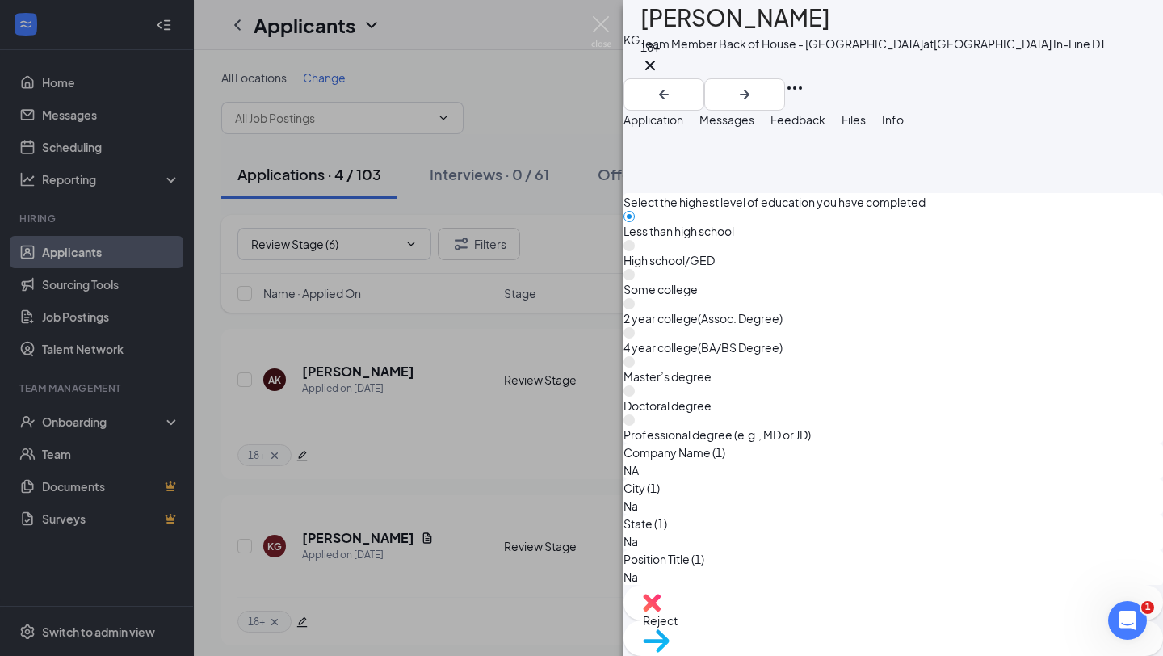
scroll to position [7120, 0]
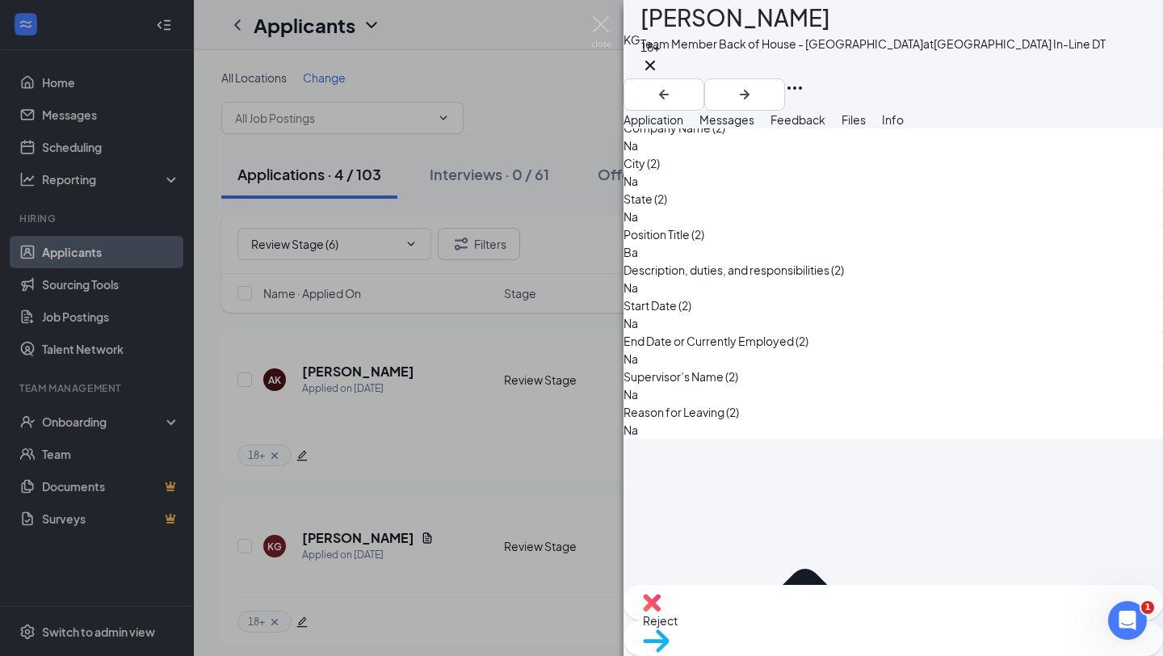
click at [866, 127] on span "Files" at bounding box center [853, 119] width 24 height 15
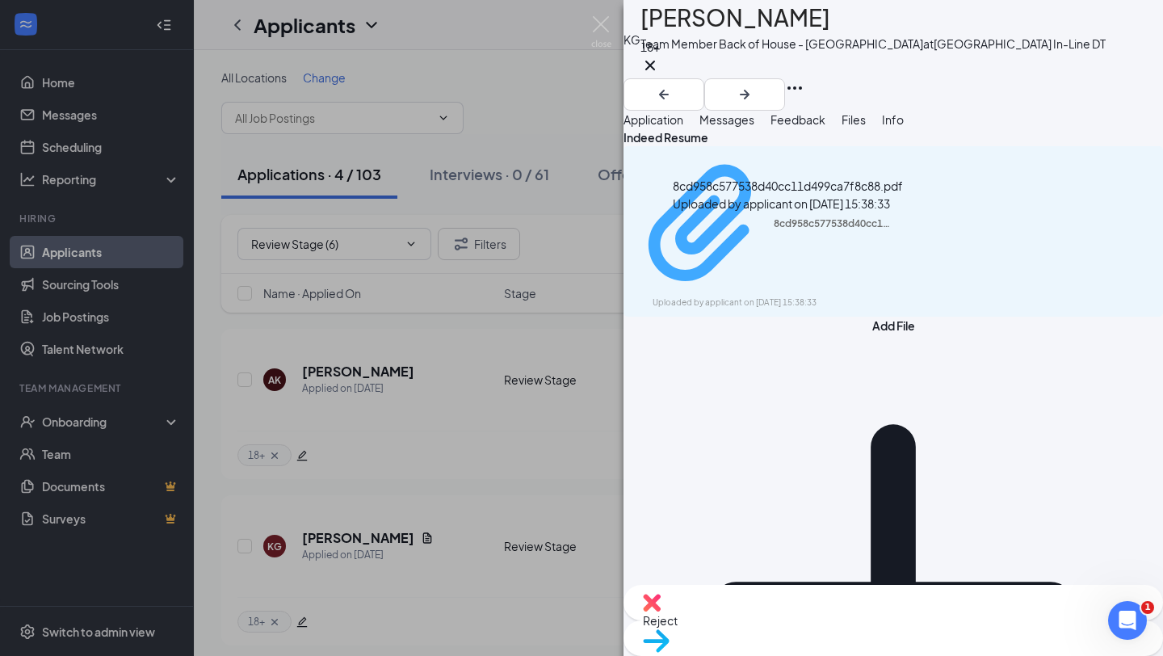
click at [851, 296] on div "Uploaded by applicant on [DATE] 15:38:33" at bounding box center [773, 302] width 242 height 13
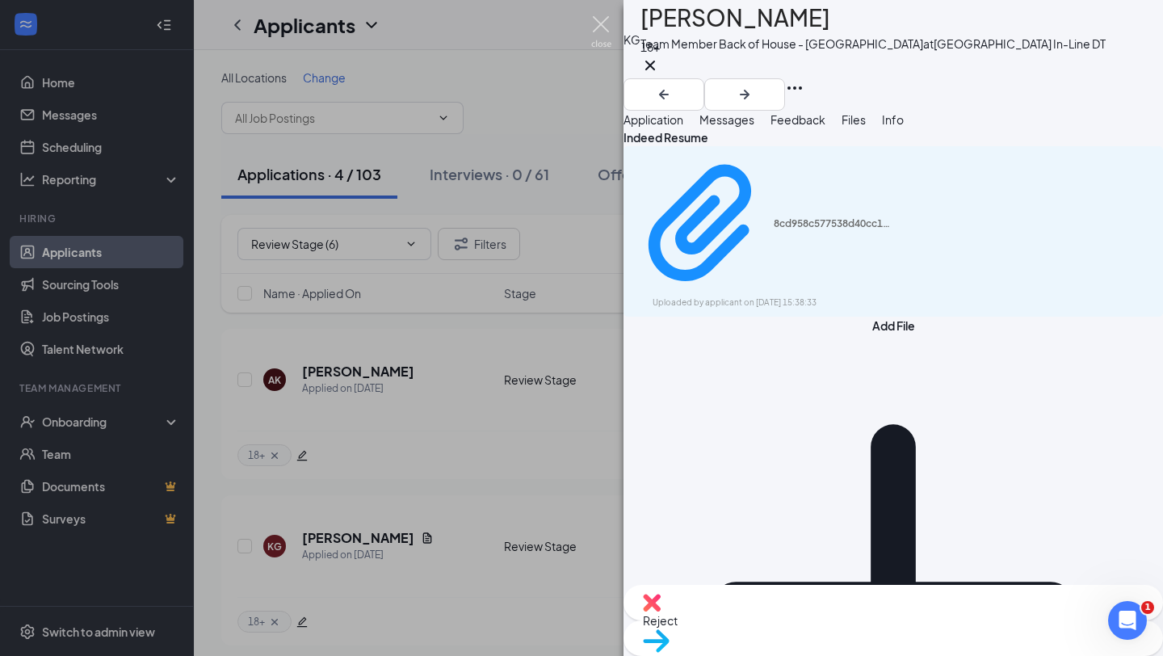
click at [605, 22] on img at bounding box center [601, 31] width 20 height 31
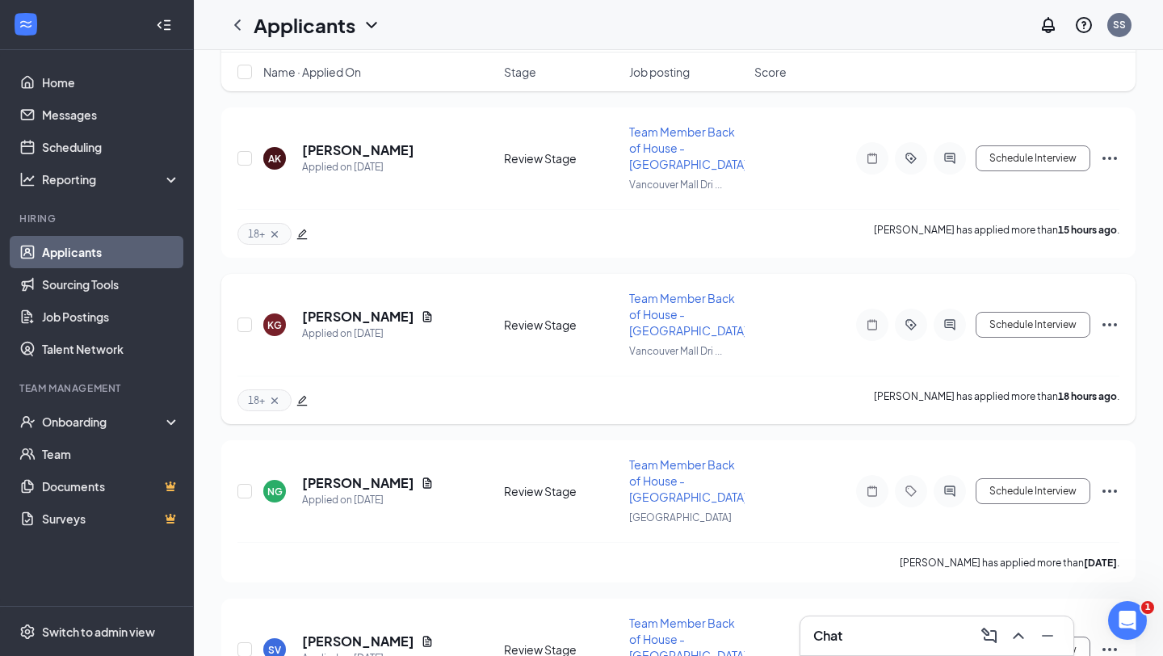
scroll to position [233, 0]
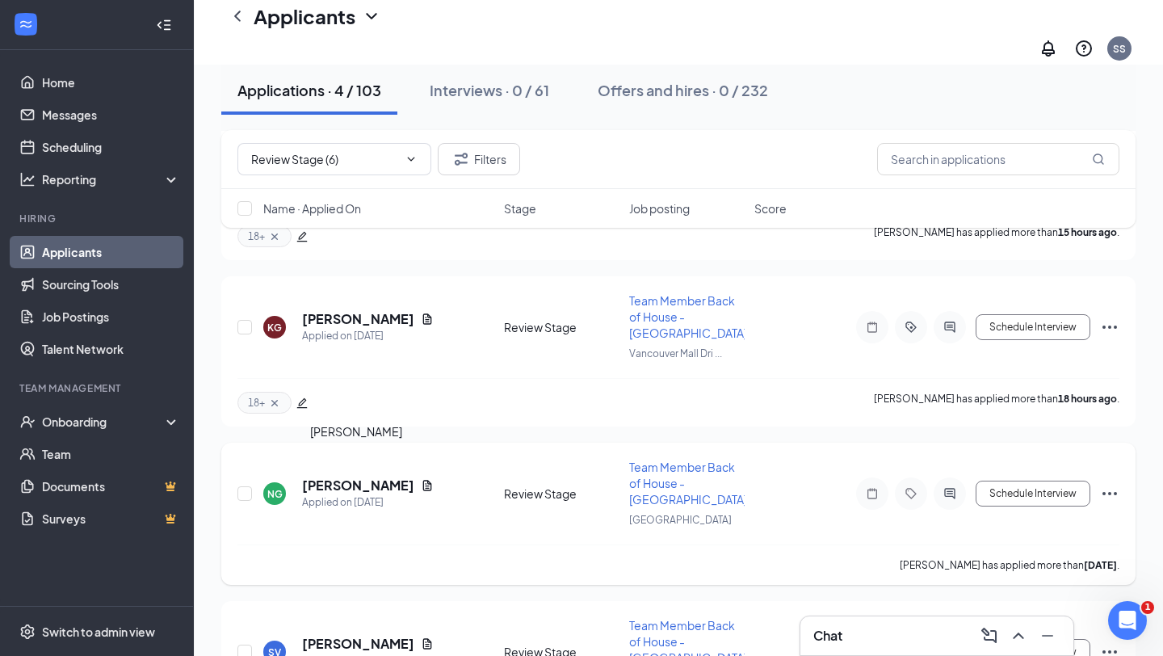
click at [397, 476] on h5 "[PERSON_NAME]" at bounding box center [358, 485] width 112 height 18
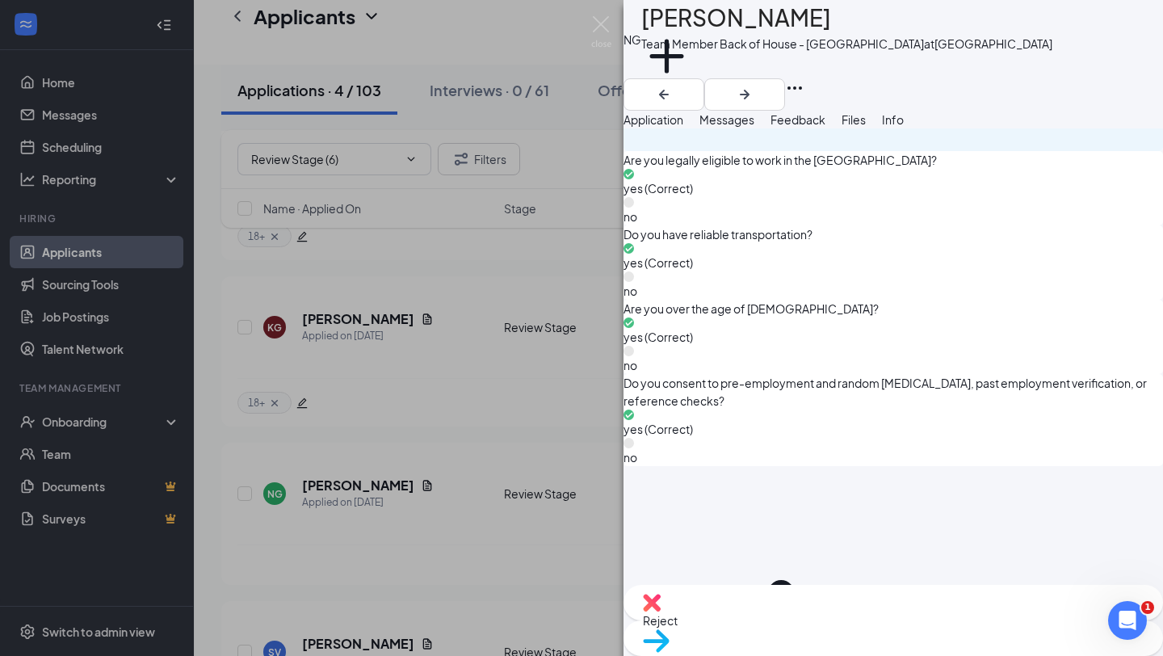
scroll to position [1176, 0]
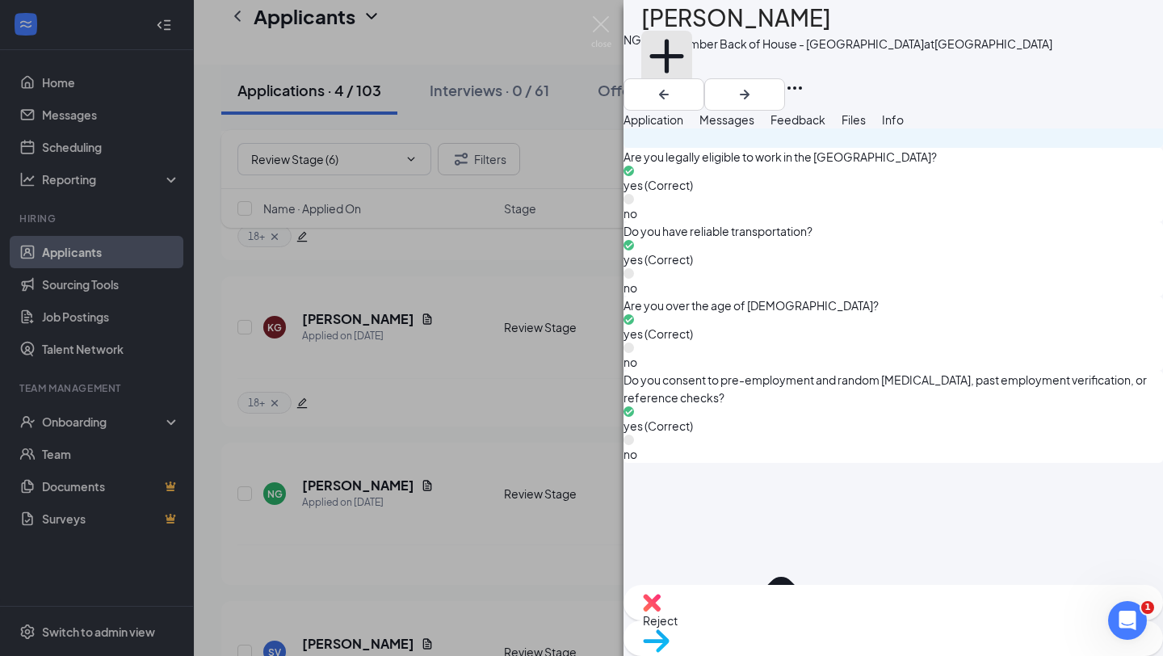
click at [692, 70] on button "Add a tag" at bounding box center [666, 65] width 51 height 69
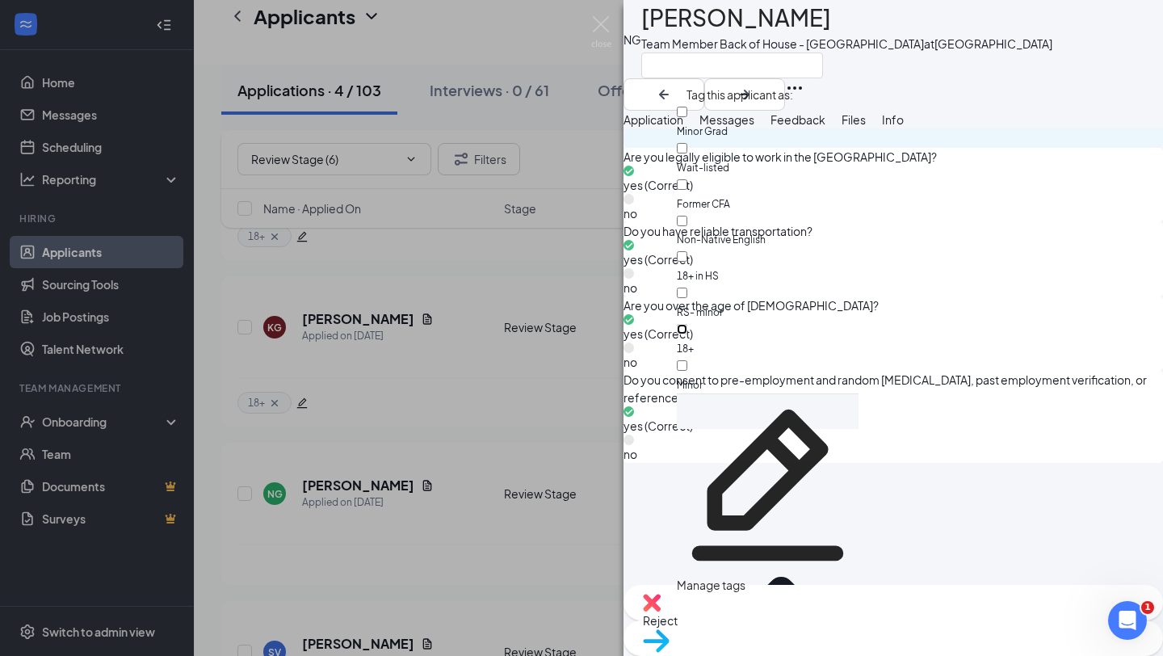
click at [687, 324] on input "18+" at bounding box center [682, 329] width 10 height 10
checkbox input "true"
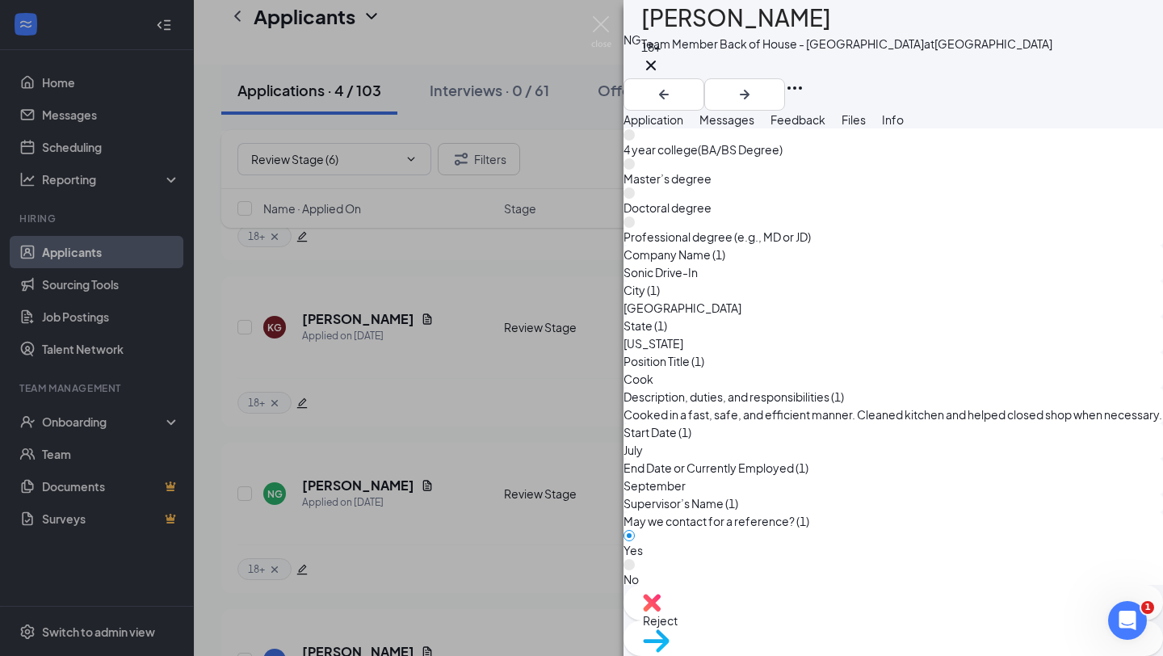
scroll to position [5883, 0]
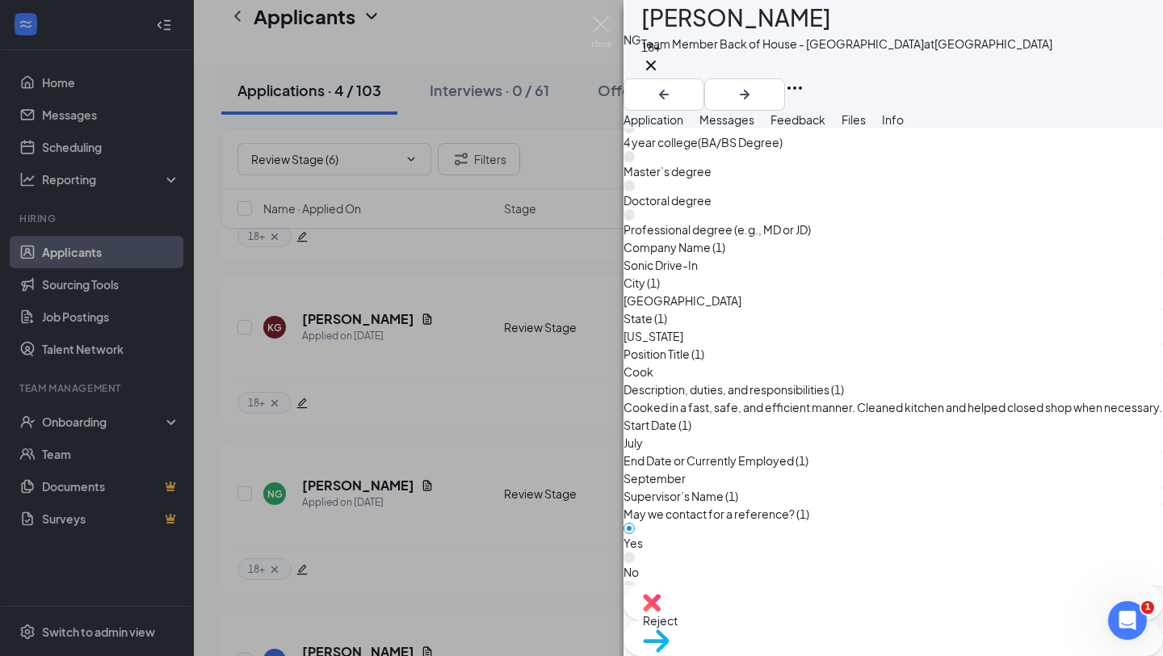
click at [775, 620] on div "Reject" at bounding box center [892, 603] width 539 height 36
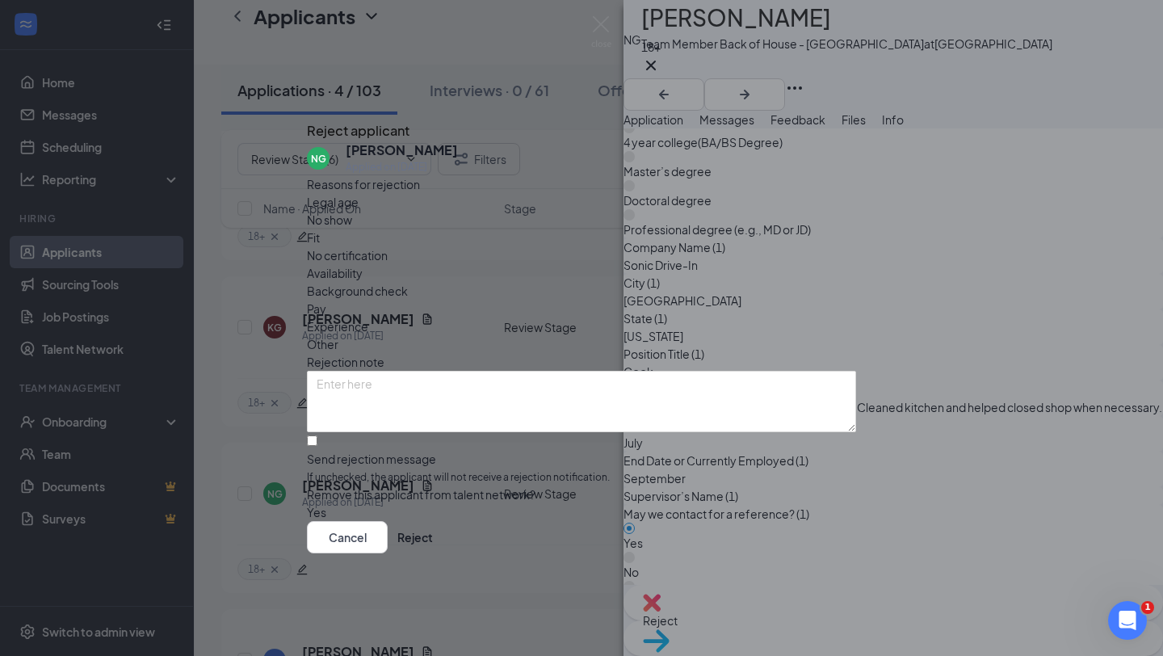
click at [363, 264] on span "Availability" at bounding box center [335, 273] width 56 height 18
click at [317, 435] on input "Send rejection message If unchecked, the applicant will not receive a rejection…" at bounding box center [312, 440] width 10 height 10
checkbox input "true"
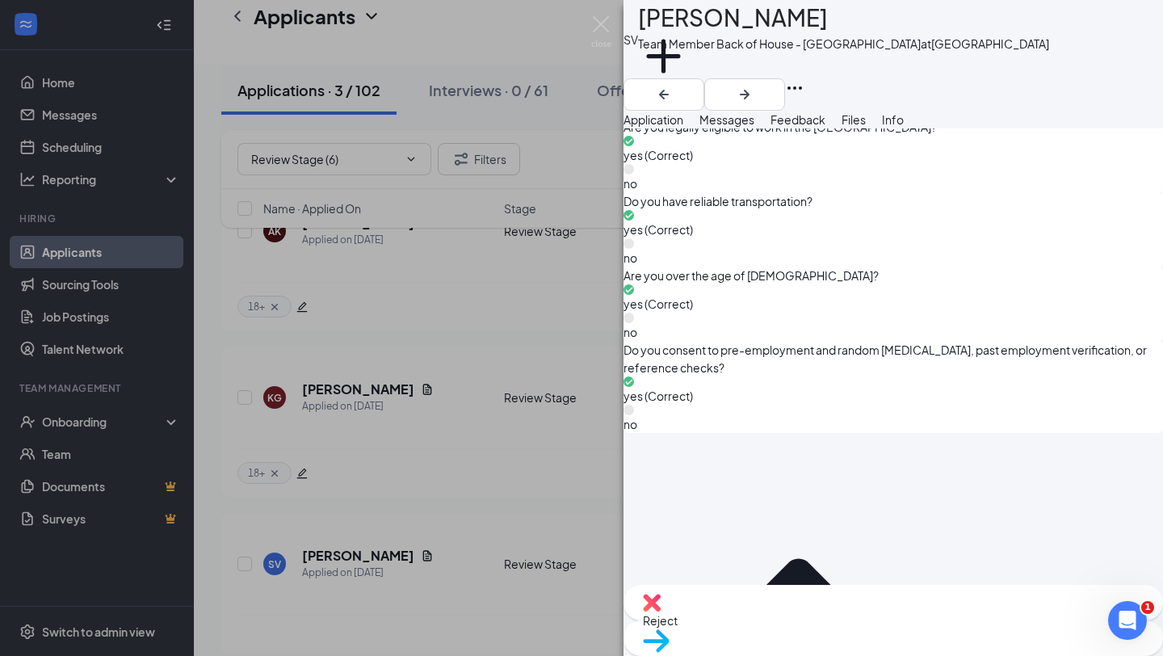
scroll to position [1203, 0]
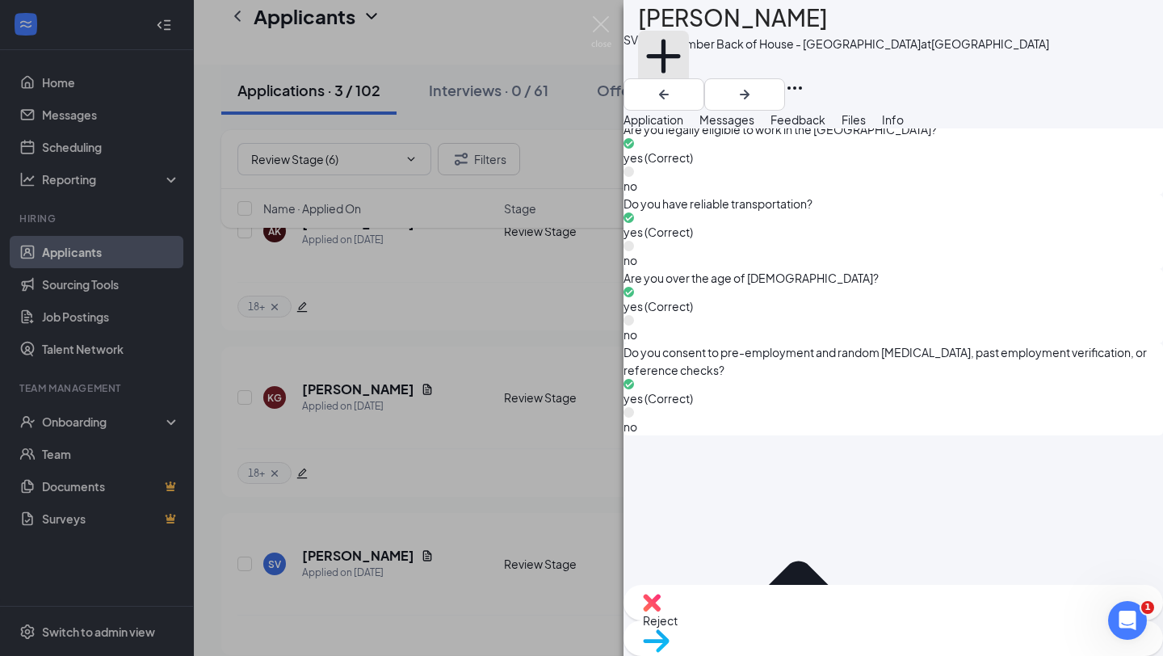
click at [689, 70] on button "Add a tag" at bounding box center [663, 65] width 51 height 69
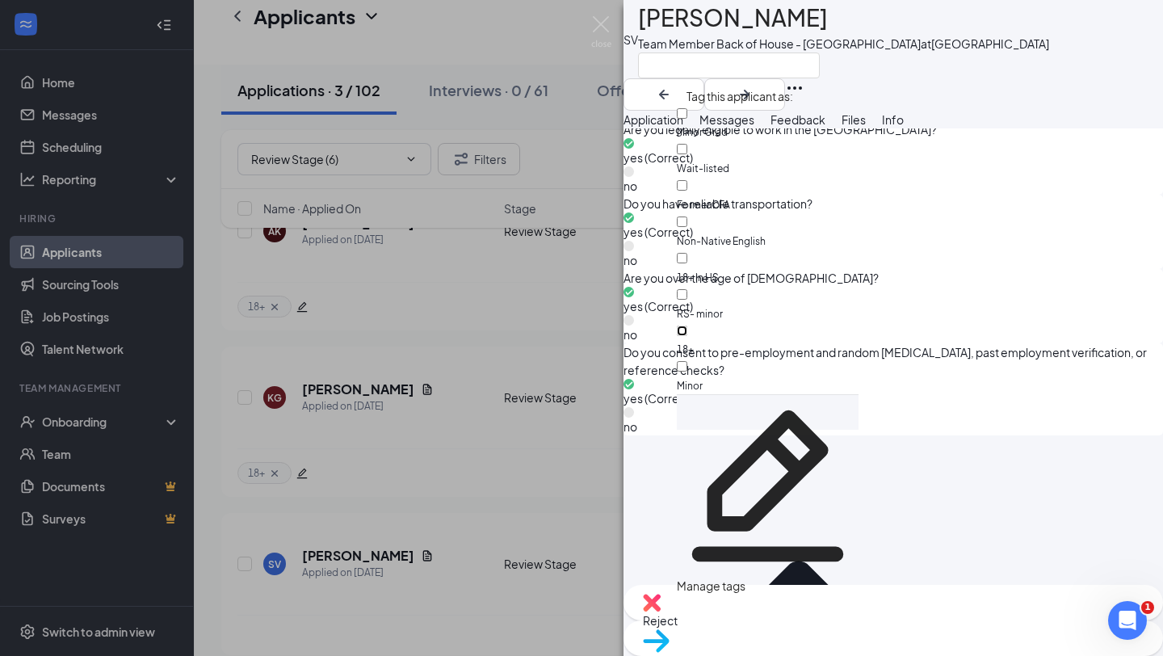
click at [687, 325] on input "18+" at bounding box center [682, 330] width 10 height 10
checkbox input "true"
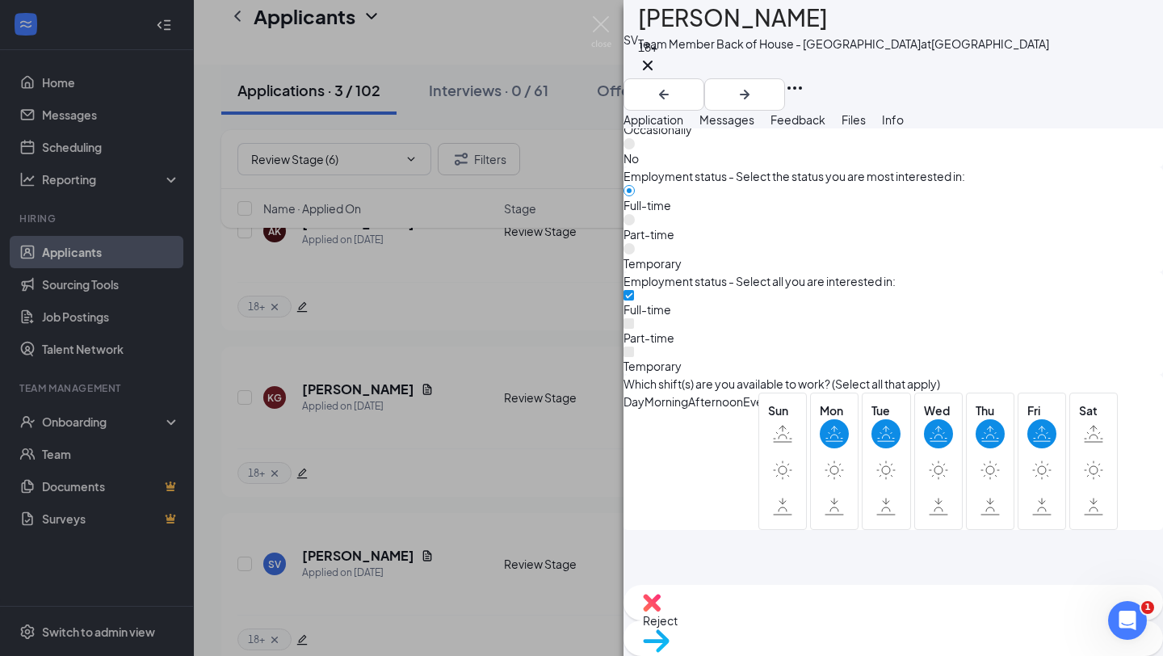
scroll to position [5096, 0]
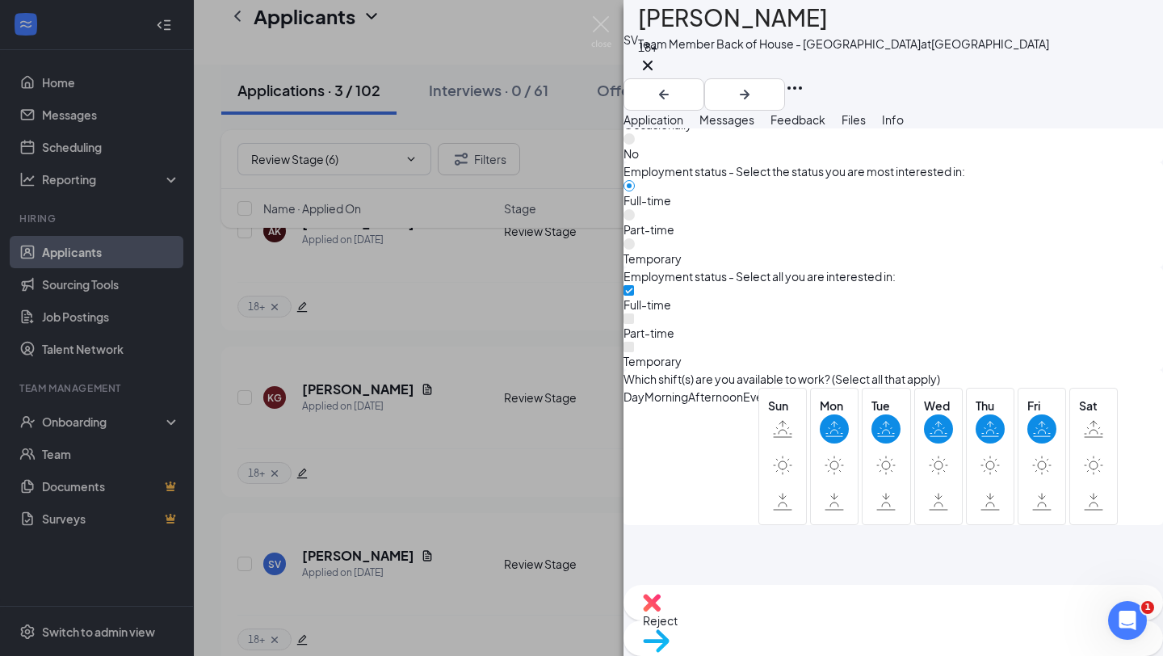
click at [661, 611] on img at bounding box center [652, 603] width 18 height 18
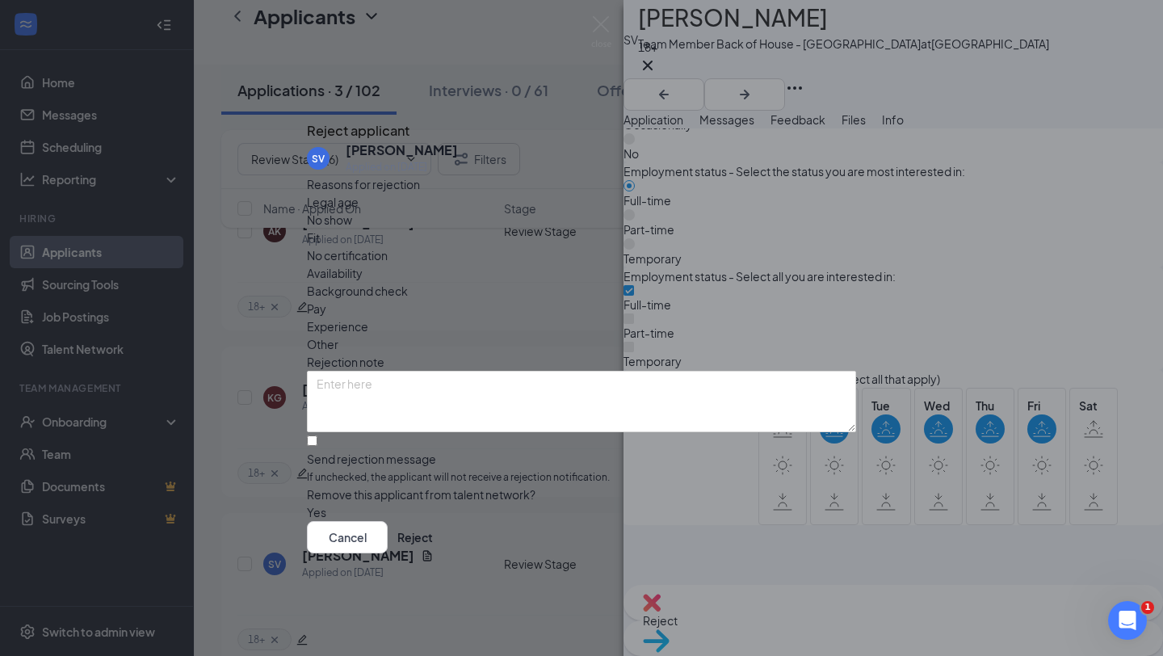
click at [684, 264] on div "Availability" at bounding box center [581, 273] width 549 height 18
click at [320, 231] on span "Fit" at bounding box center [313, 238] width 13 height 18
click at [317, 435] on input "Send rejection message If unchecked, the applicant will not receive a rejection…" at bounding box center [312, 440] width 10 height 10
checkbox input "true"
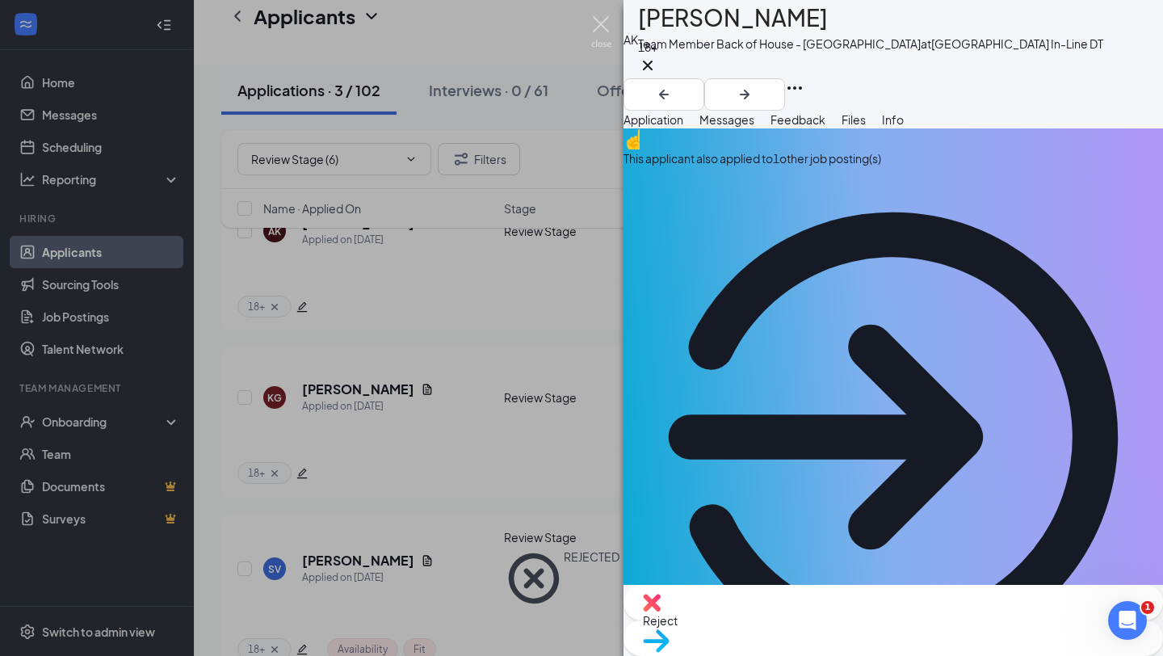
click at [598, 16] on img at bounding box center [601, 31] width 20 height 31
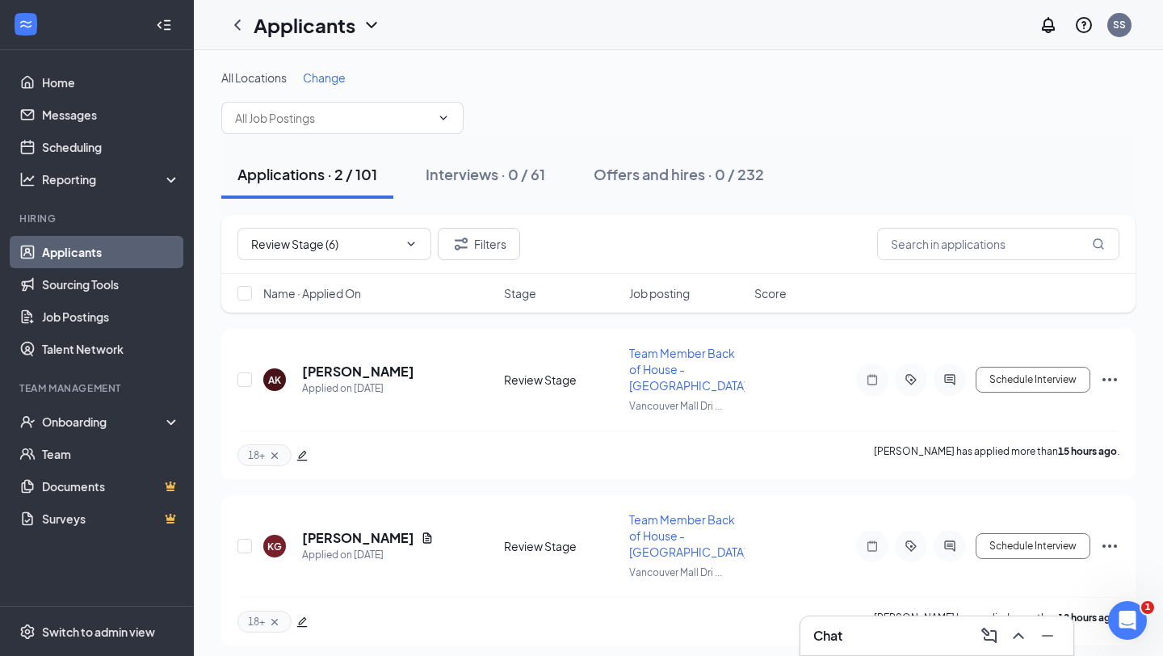
scroll to position [6, 0]
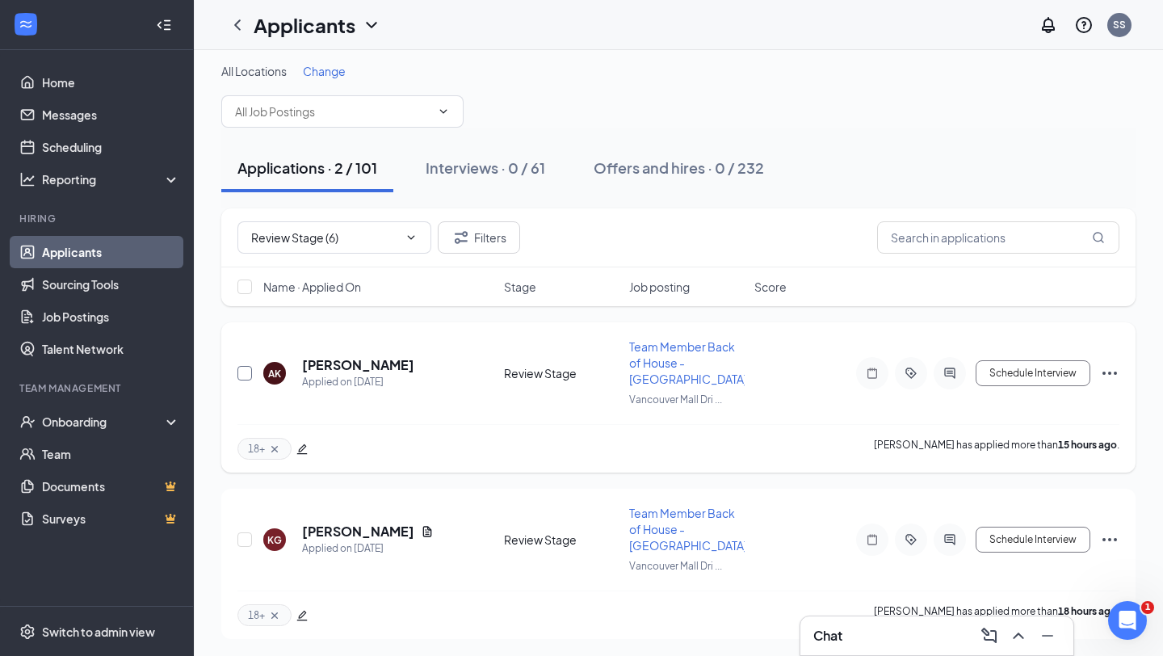
click at [239, 371] on input "checkbox" at bounding box center [244, 373] width 15 height 15
checkbox input "true"
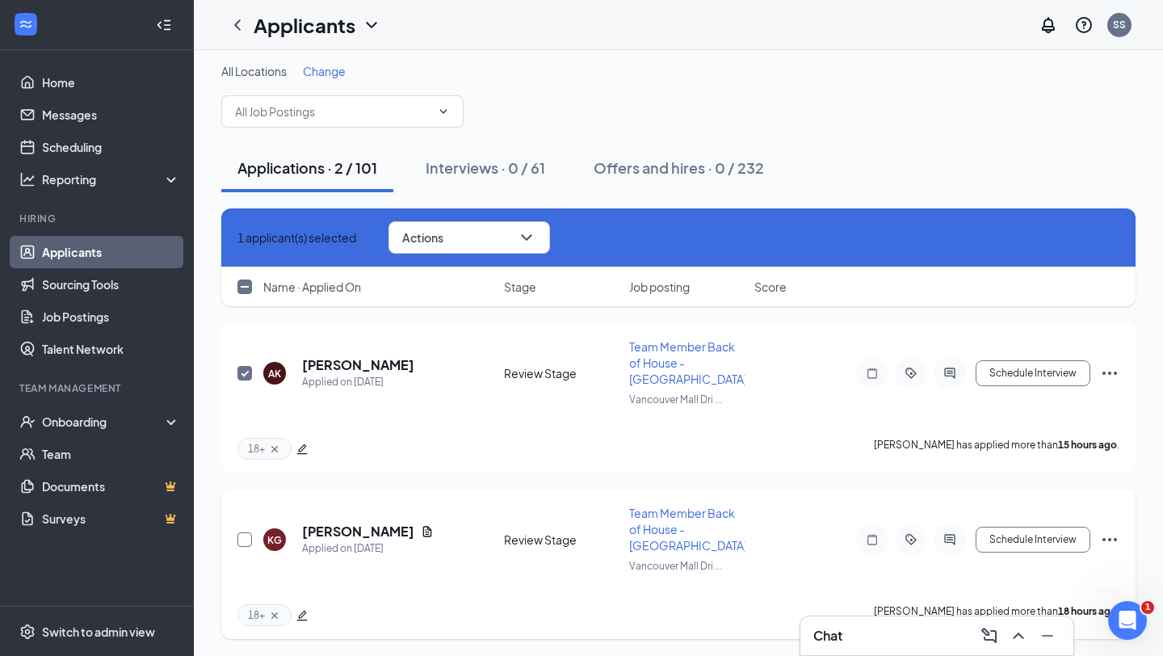
click at [239, 544] on input "checkbox" at bounding box center [244, 539] width 15 height 15
checkbox input "true"
click at [477, 237] on button "Actions" at bounding box center [468, 237] width 161 height 32
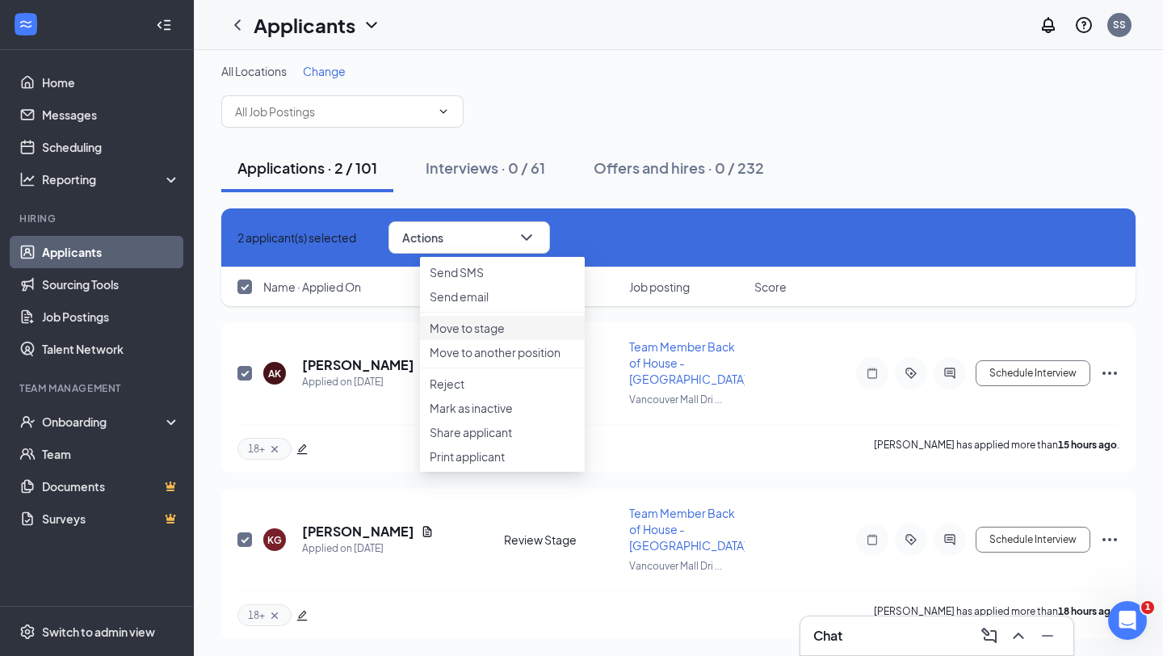
click at [504, 336] on p "Move to stage" at bounding box center [502, 328] width 145 height 16
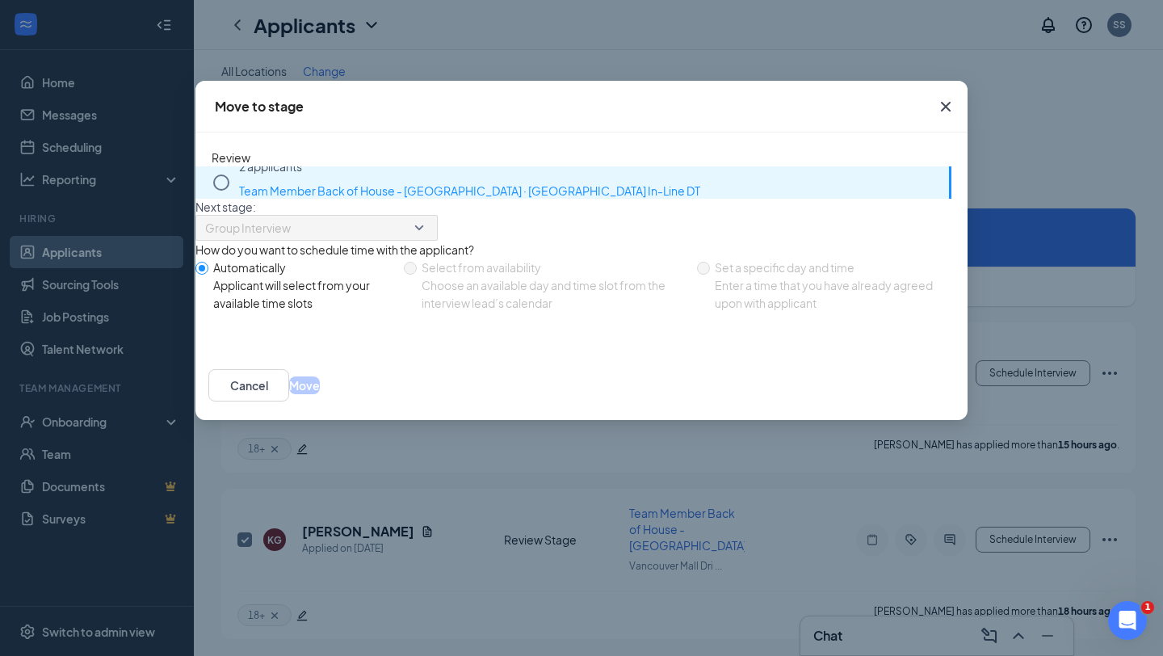
click at [275, 207] on p "Team Member Back of House - [GEOGRAPHIC_DATA] · [GEOGRAPHIC_DATA] In-Line DT" at bounding box center [591, 190] width 704 height 32
click at [391, 276] on div "Applicant will select from your available time slots" at bounding box center [302, 294] width 178 height 36
click at [208, 262] on input "Automatically Applicant will select from your available time slots" at bounding box center [201, 268] width 13 height 13
click at [320, 394] on button "Move" at bounding box center [304, 385] width 31 height 18
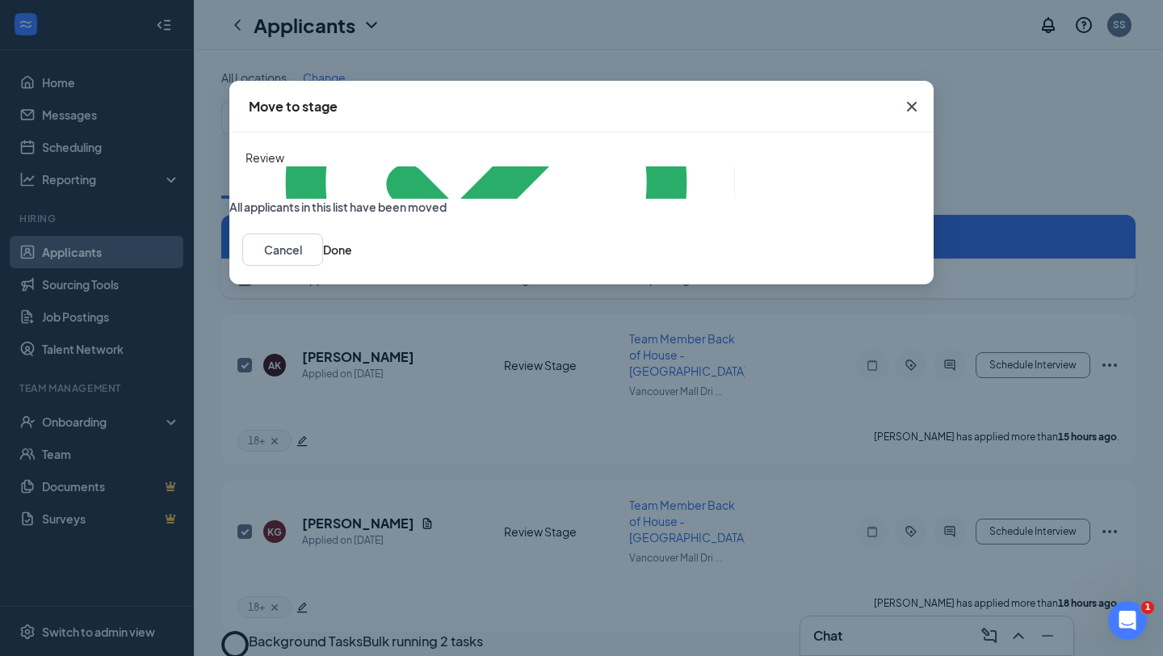
checkbox input "false"
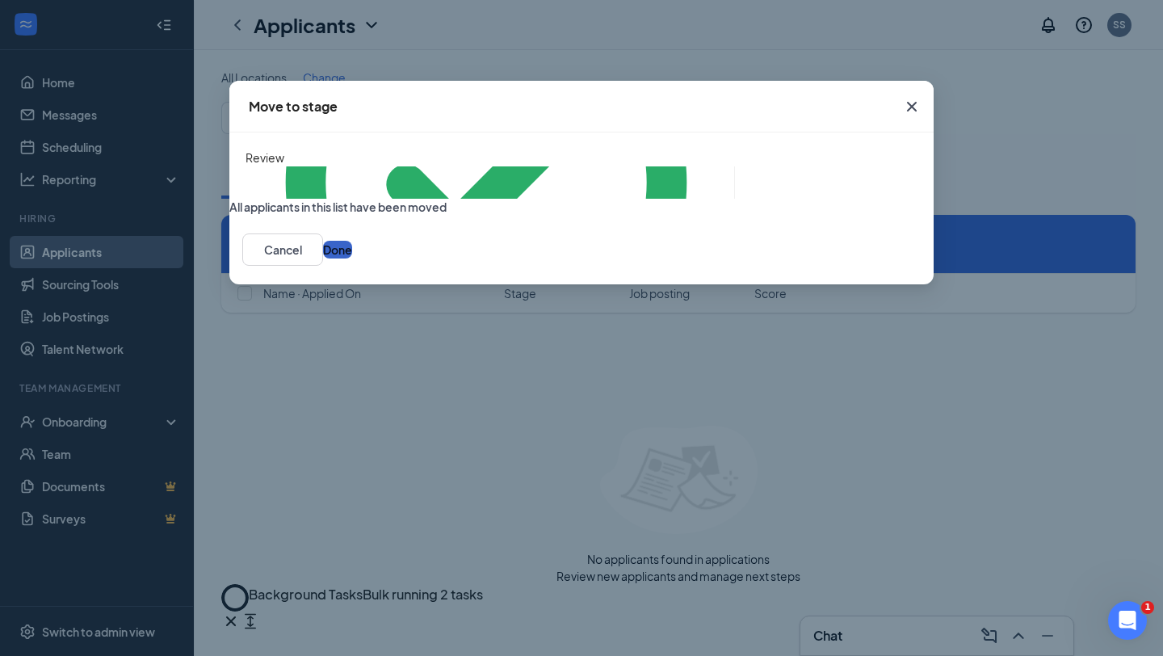
click at [352, 258] on button "Done" at bounding box center [337, 250] width 29 height 18
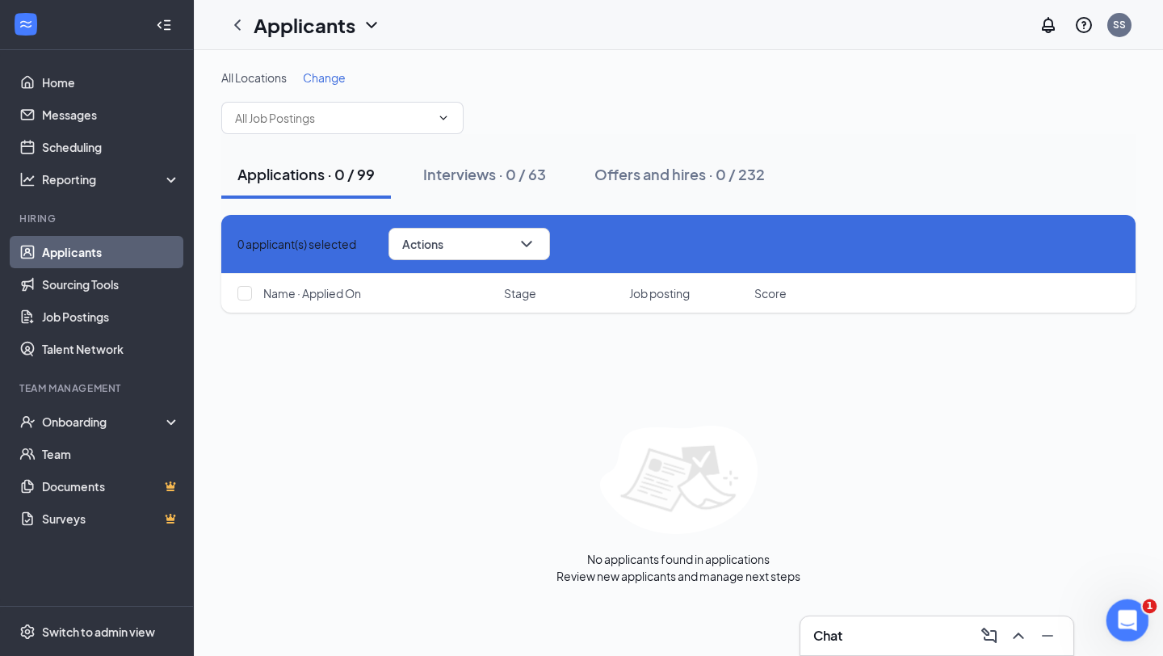
click at [1126, 602] on div "Open Intercom Messenger" at bounding box center [1124, 617] width 53 height 53
click at [1126, 622] on icon "Close Intercom Messenger" at bounding box center [1124, 617] width 19 height 19
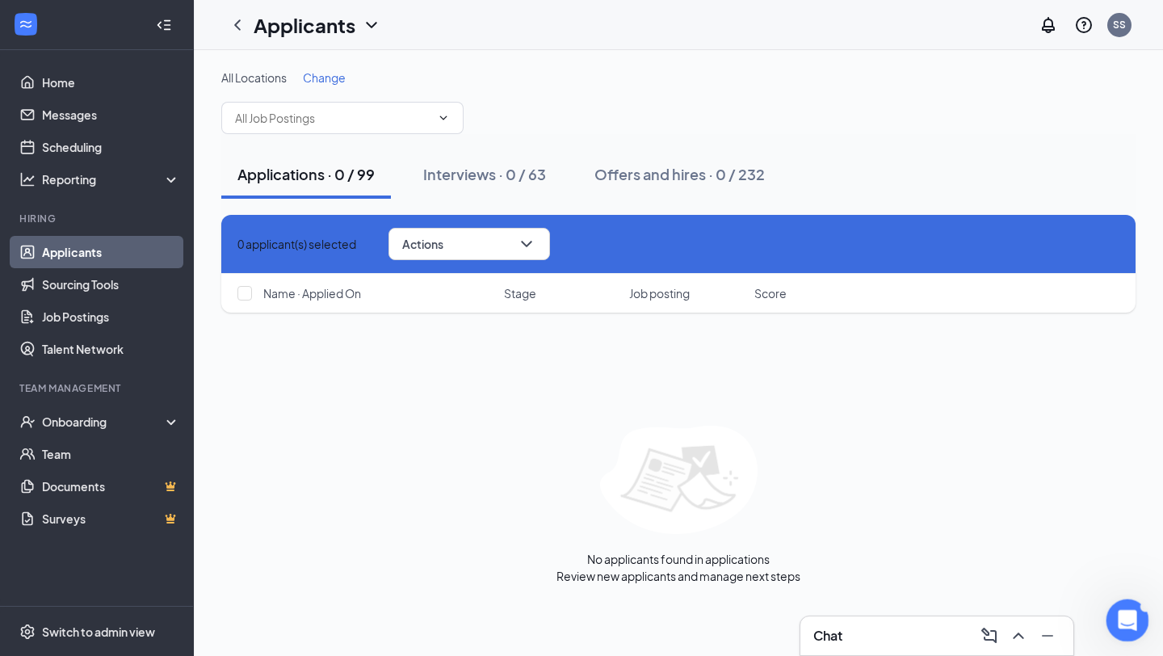
scroll to position [1792, 0]
click at [1126, 622] on icon "Open Intercom Messenger" at bounding box center [1125, 618] width 27 height 27
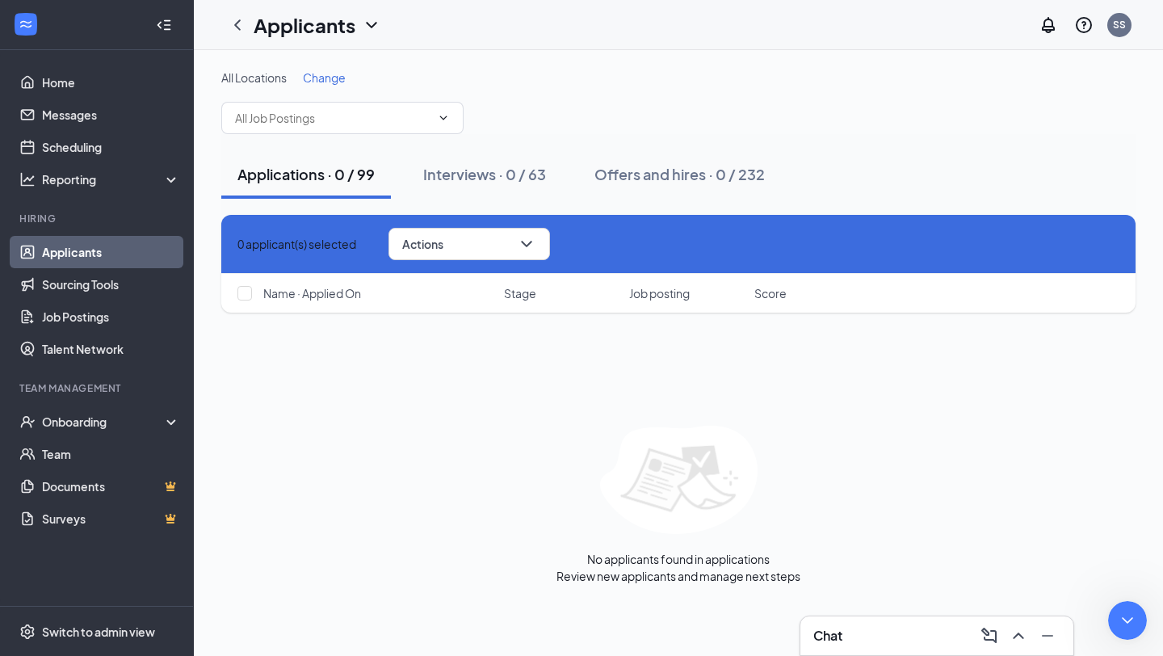
click at [250, 249] on icon "Cross" at bounding box center [247, 254] width 10 height 10
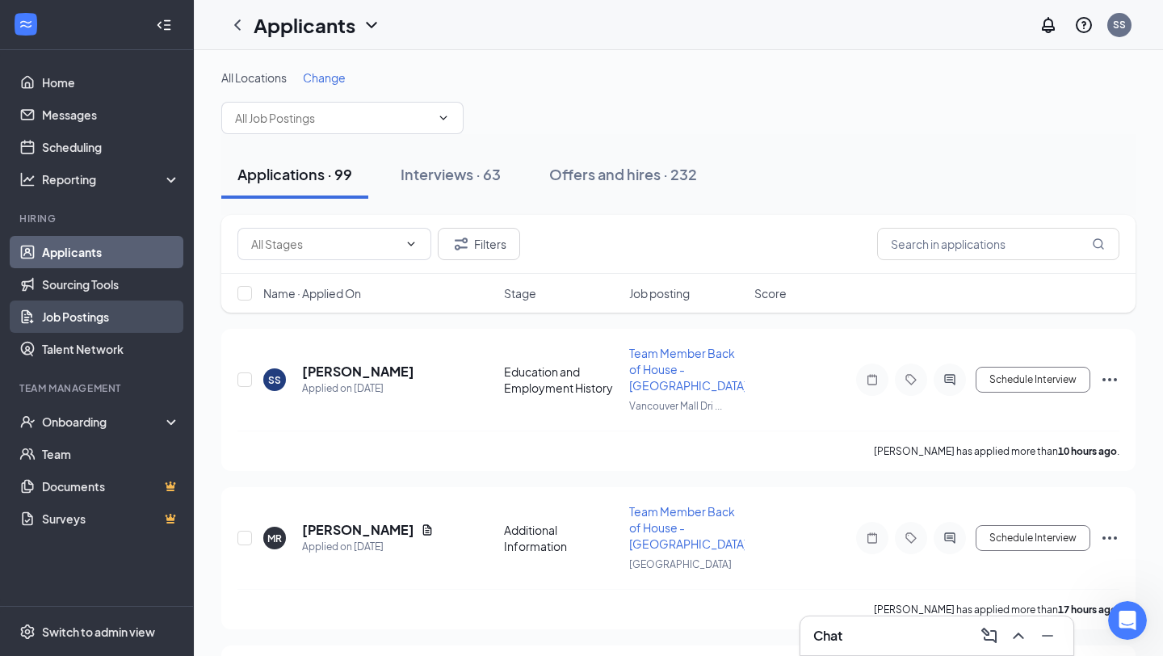
click at [86, 320] on link "Job Postings" at bounding box center [111, 316] width 138 height 32
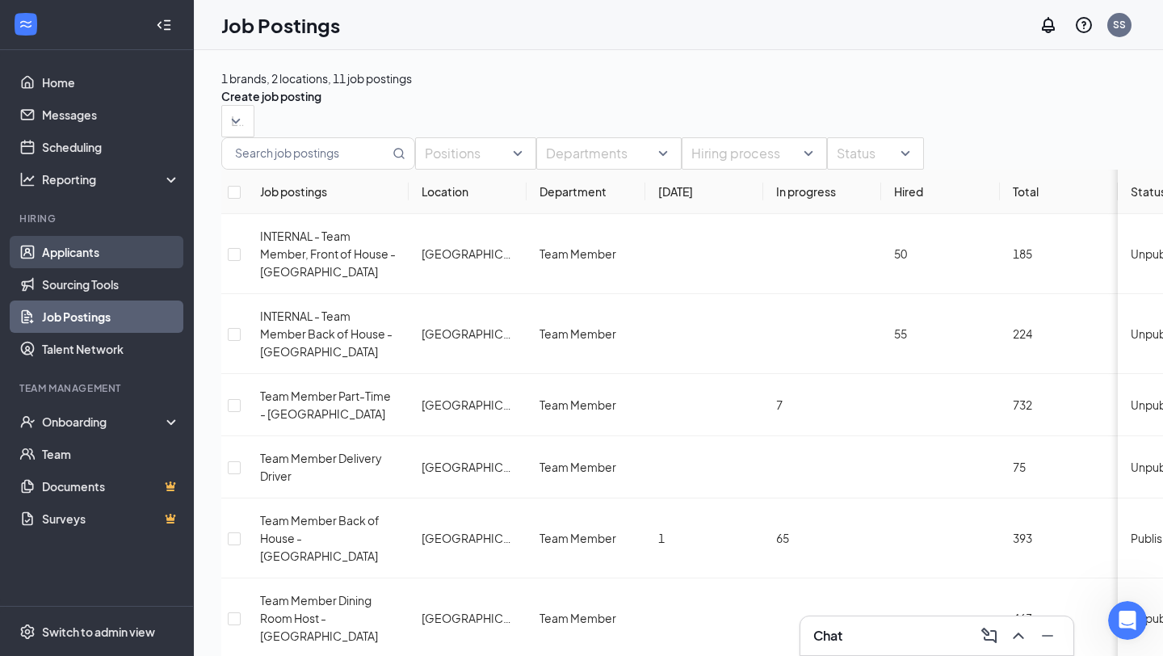
click at [55, 261] on link "Applicants" at bounding box center [111, 252] width 138 height 32
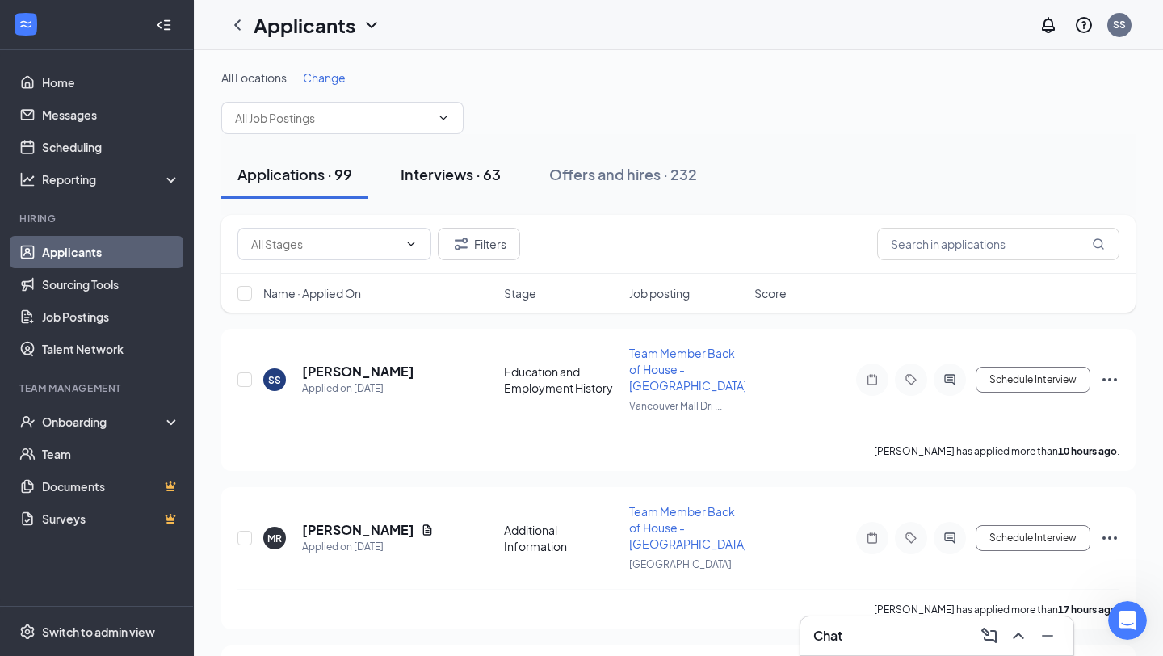
click at [441, 171] on div "Interviews · 63" at bounding box center [451, 174] width 100 height 20
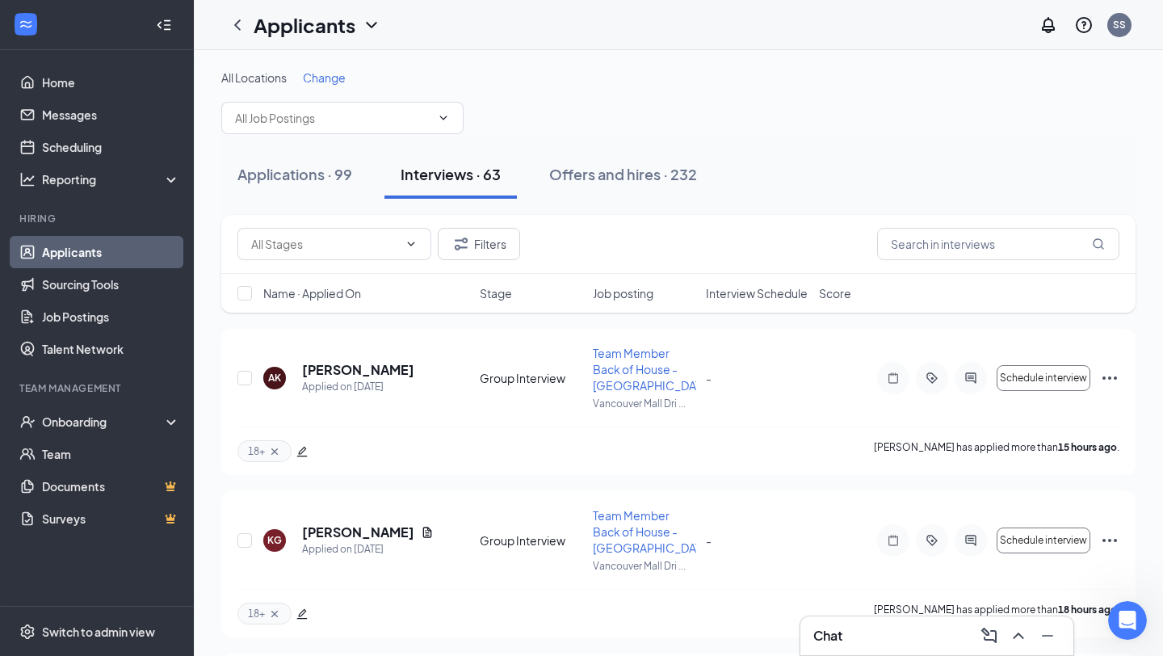
click at [747, 304] on div "Name · Applied On Stage Job posting Interview Schedule Score" at bounding box center [678, 293] width 914 height 39
click at [758, 296] on span "Interview Schedule" at bounding box center [757, 293] width 102 height 16
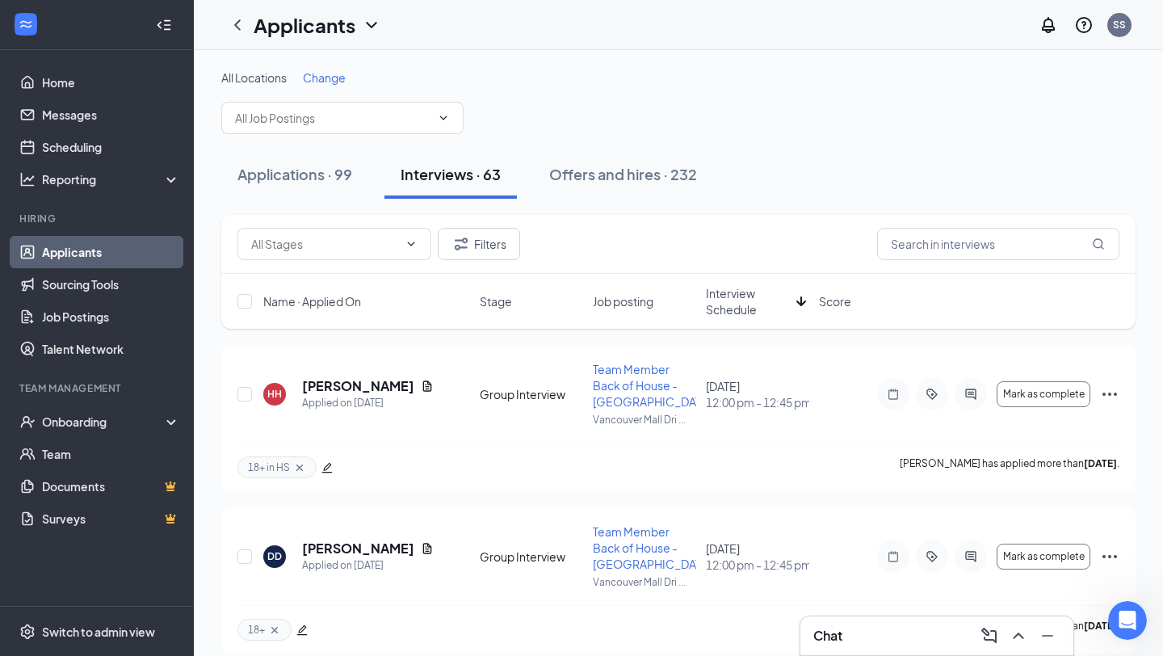
click at [720, 296] on span "Interview Schedule" at bounding box center [748, 301] width 84 height 32
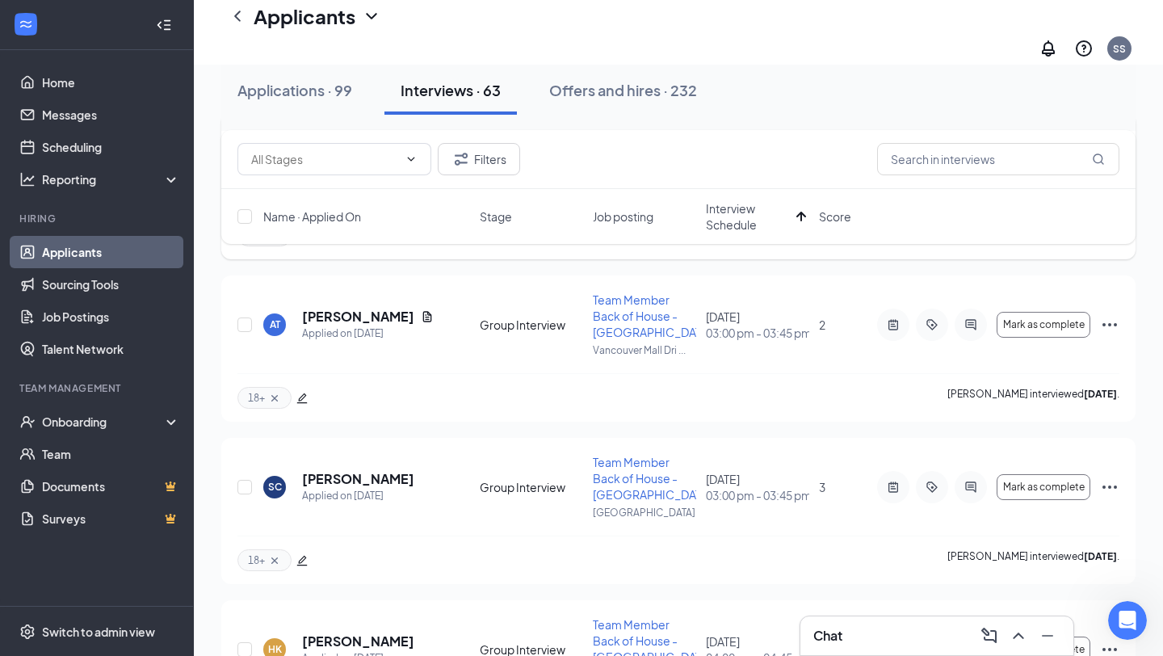
scroll to position [1059, 0]
click at [359, 325] on h5 "[PERSON_NAME]" at bounding box center [358, 316] width 112 height 18
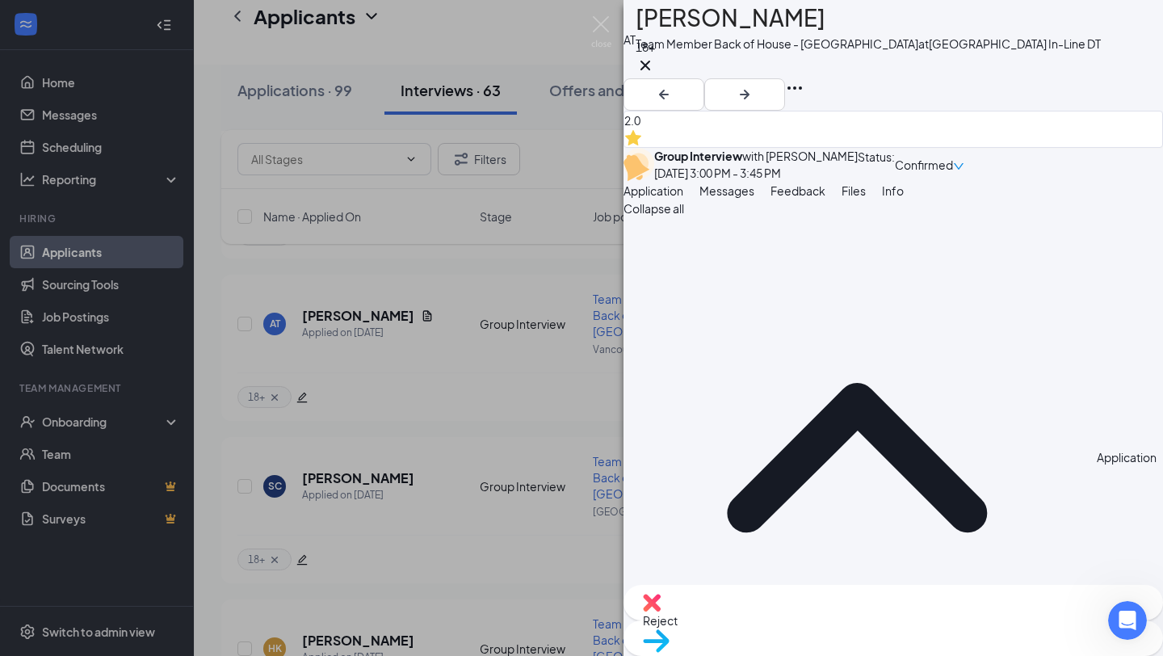
click at [661, 611] on img at bounding box center [652, 603] width 18 height 18
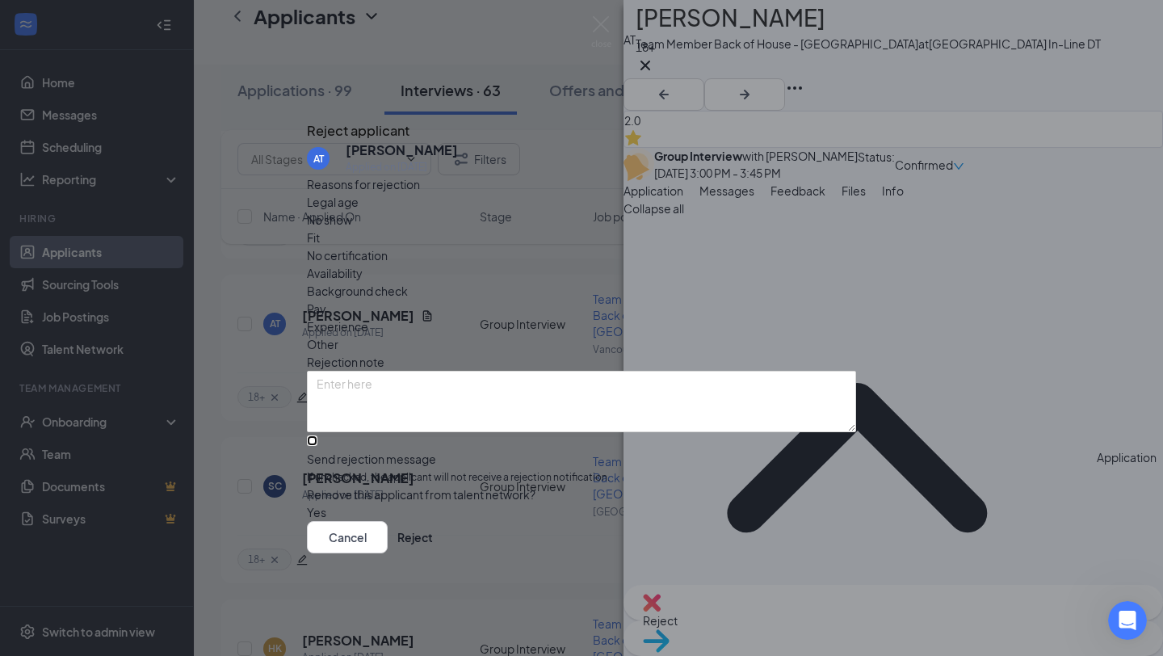
click at [317, 435] on input "Send rejection message If unchecked, the applicant will not receive a rejection…" at bounding box center [312, 440] width 10 height 10
checkbox input "true"
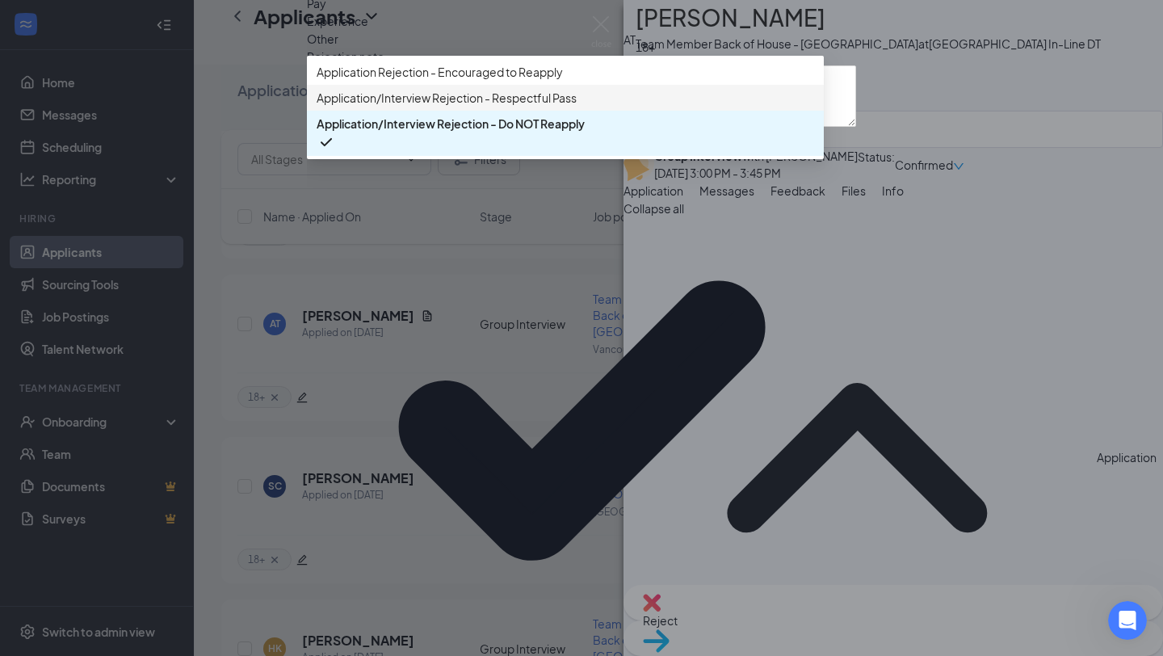
click at [479, 107] on span "Application/Interview Rejection - Respectful Pass" at bounding box center [447, 98] width 260 height 18
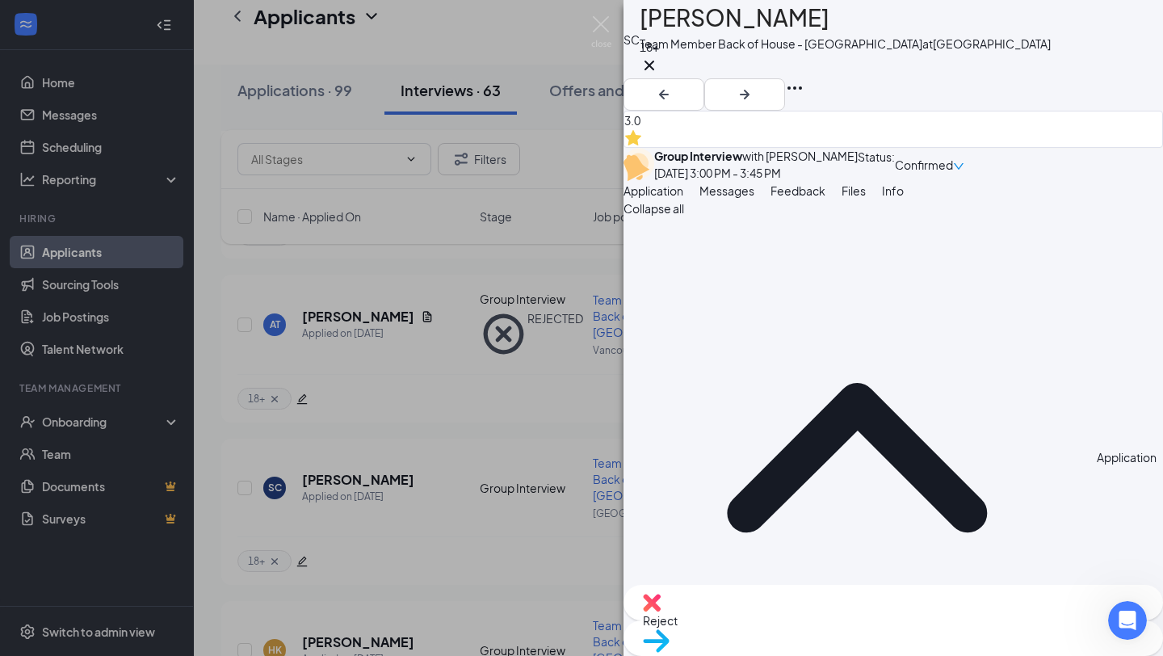
click at [825, 198] on span "Feedback" at bounding box center [797, 190] width 55 height 15
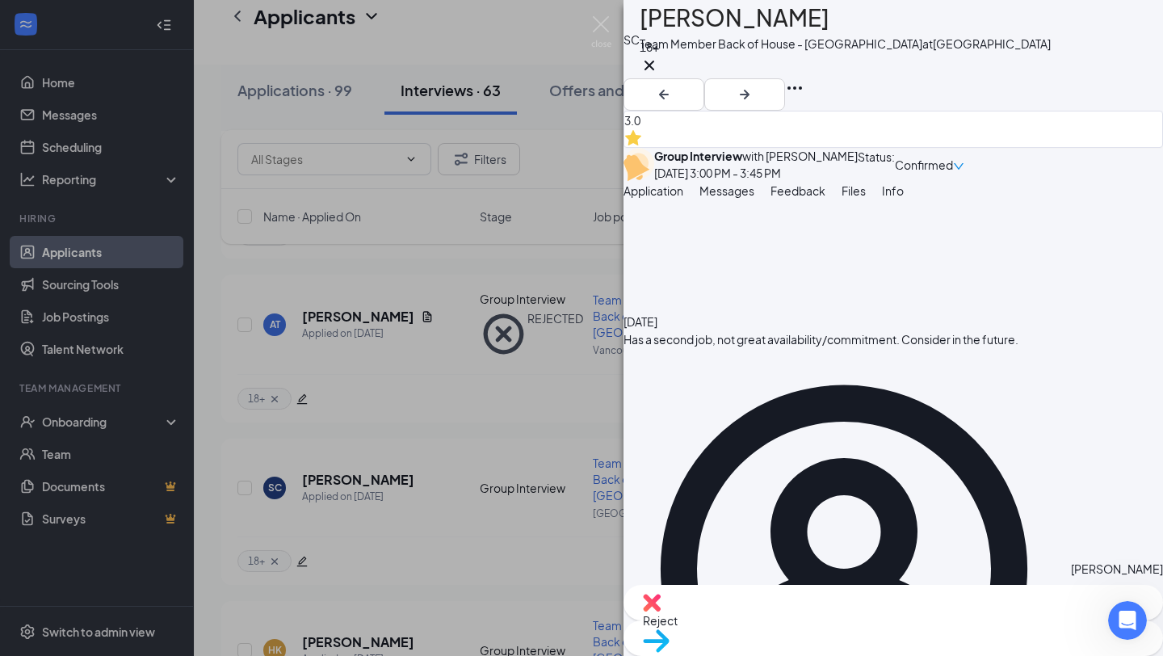
scroll to position [2288, 0]
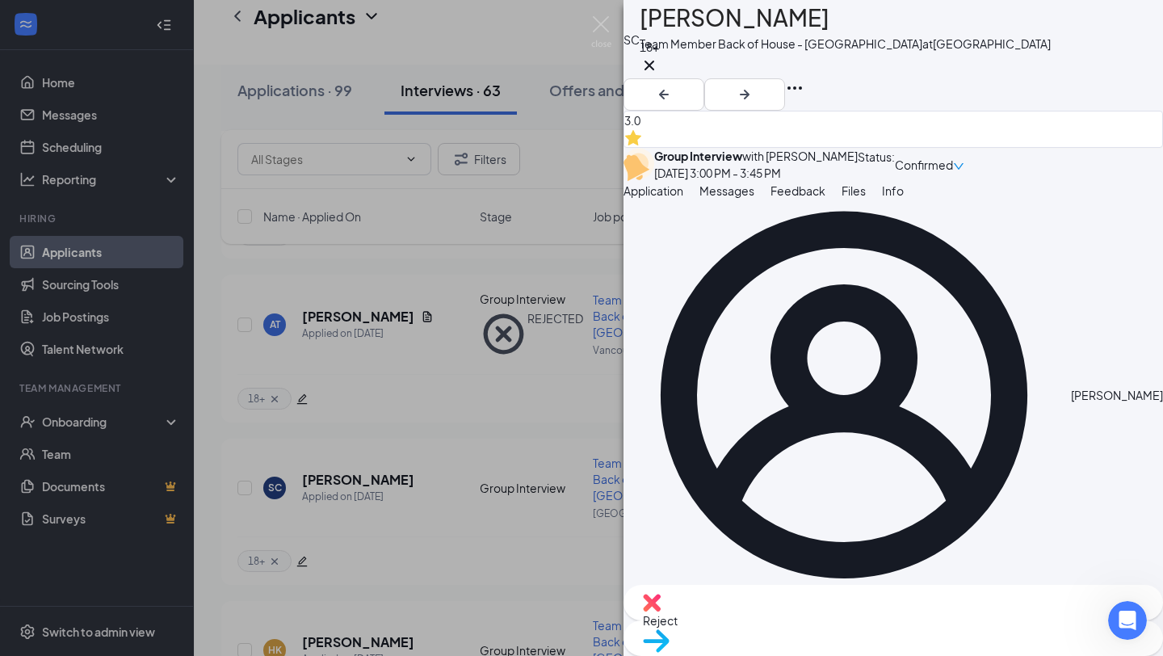
click at [788, 620] on div "Reject" at bounding box center [892, 603] width 539 height 36
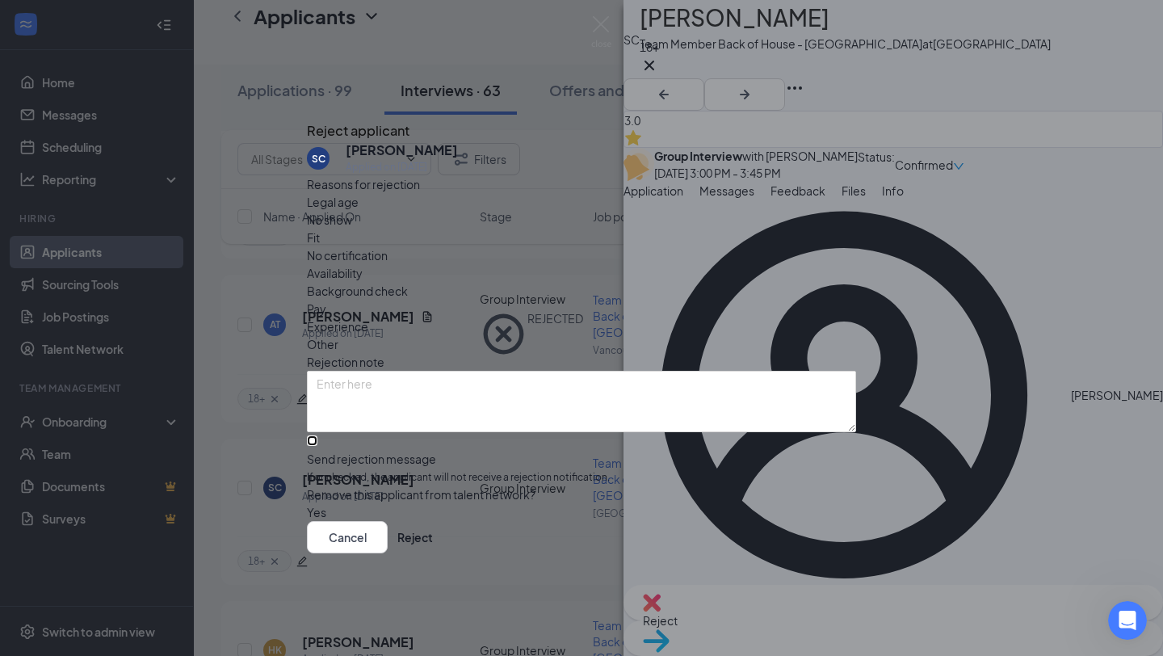
click at [317, 435] on input "Send rejection message If unchecked, the applicant will not receive a rejection…" at bounding box center [312, 440] width 10 height 10
checkbox input "true"
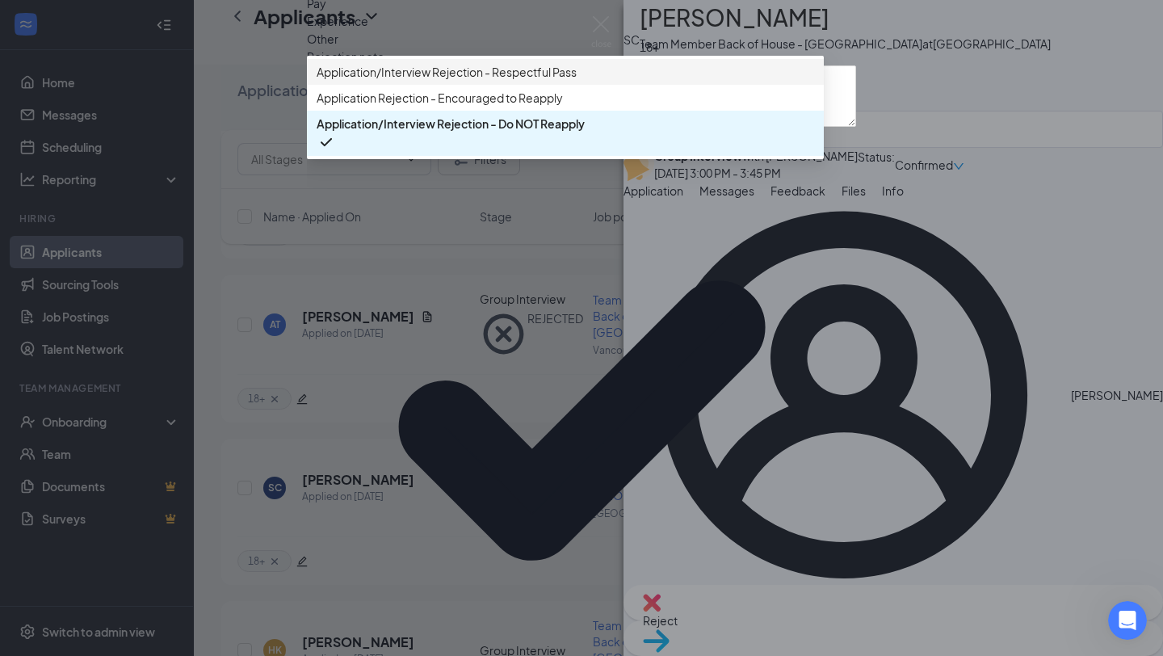
click at [569, 81] on span "Application/Interview Rejection - Respectful Pass" at bounding box center [447, 72] width 260 height 18
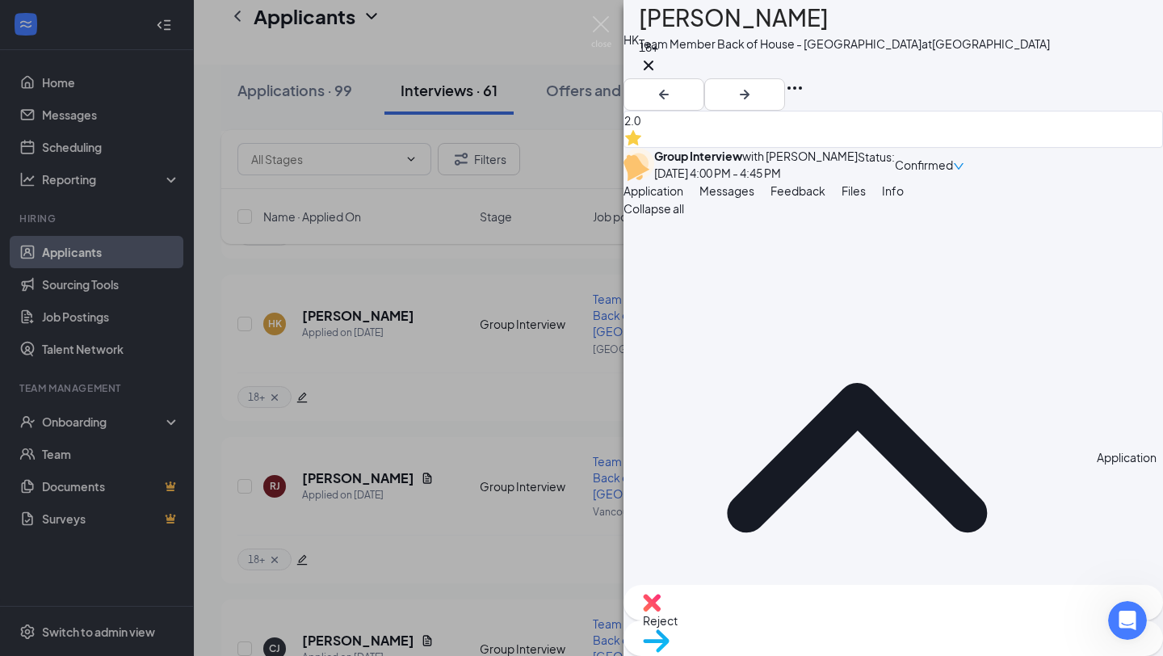
click at [825, 198] on span "Feedback" at bounding box center [797, 190] width 55 height 15
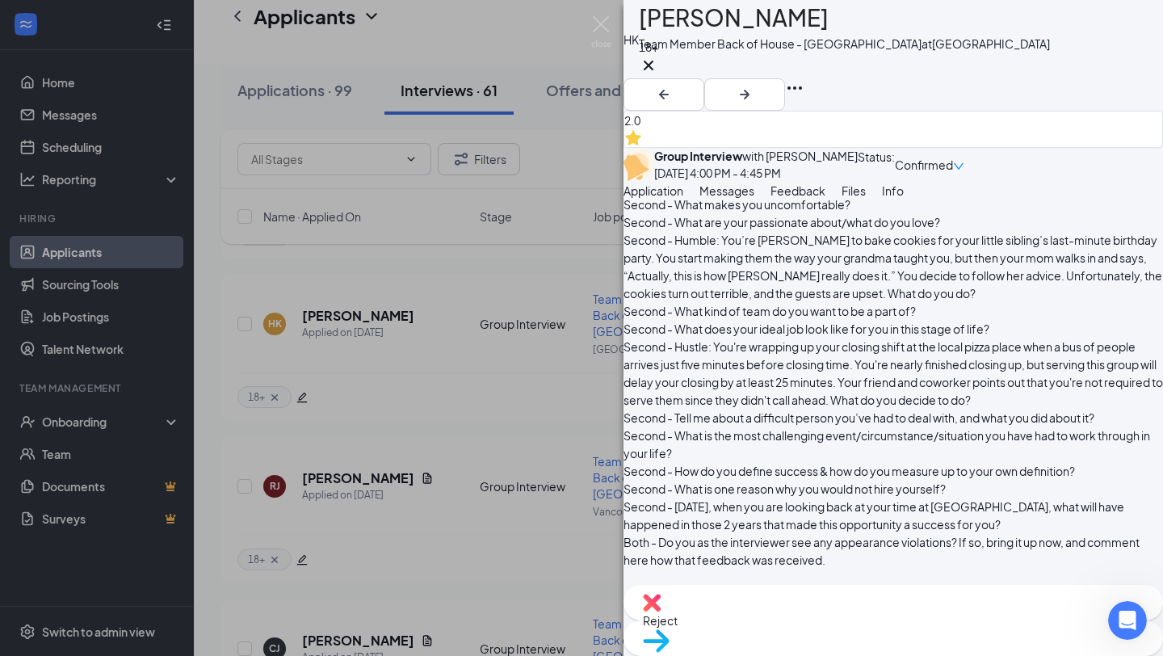
scroll to position [2306, 0]
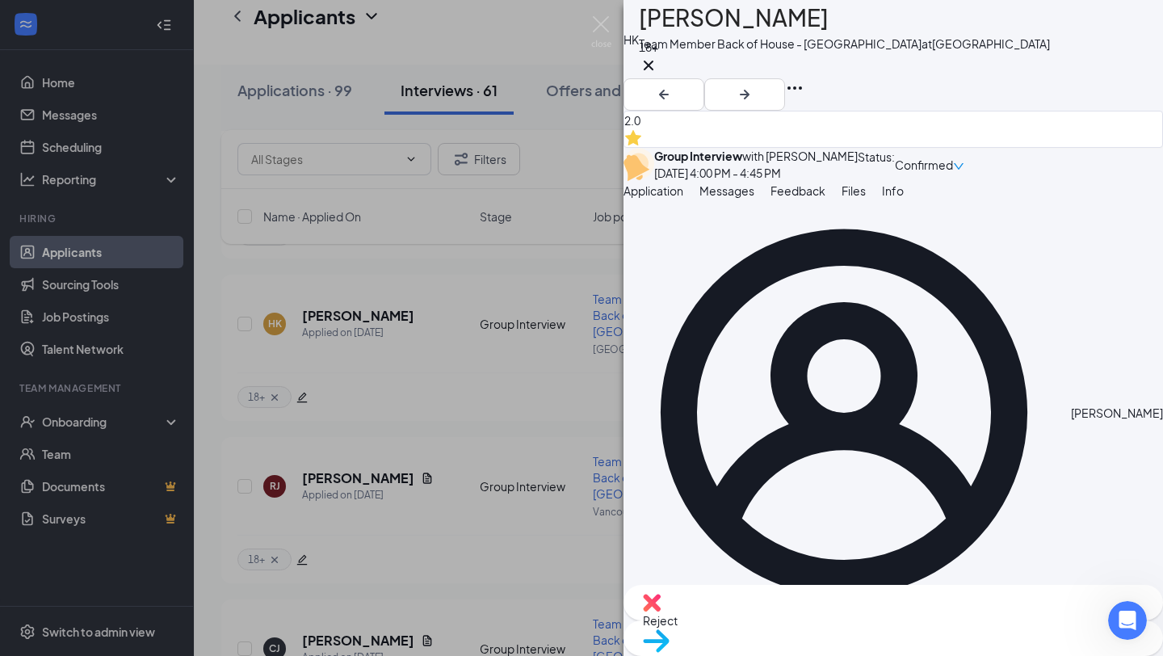
click at [803, 624] on span "Reject" at bounding box center [893, 620] width 501 height 18
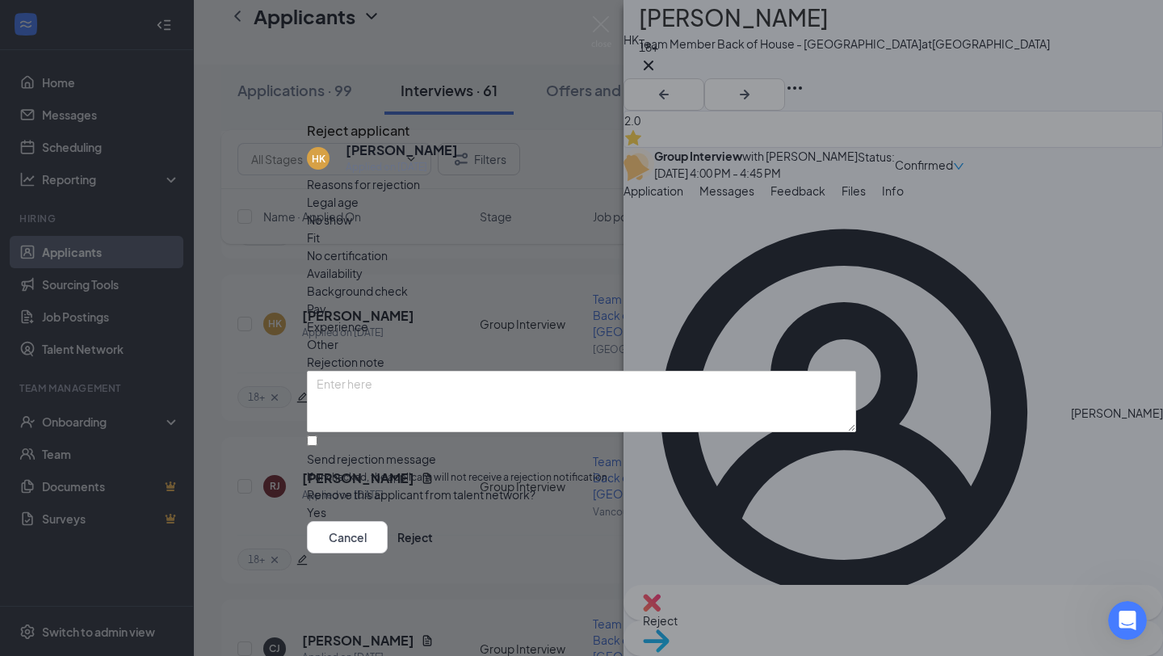
click at [507, 236] on div "Fit" at bounding box center [581, 238] width 549 height 18
click at [317, 435] on input "Send rejection message If unchecked, the applicant will not receive a rejection…" at bounding box center [312, 440] width 10 height 10
checkbox input "true"
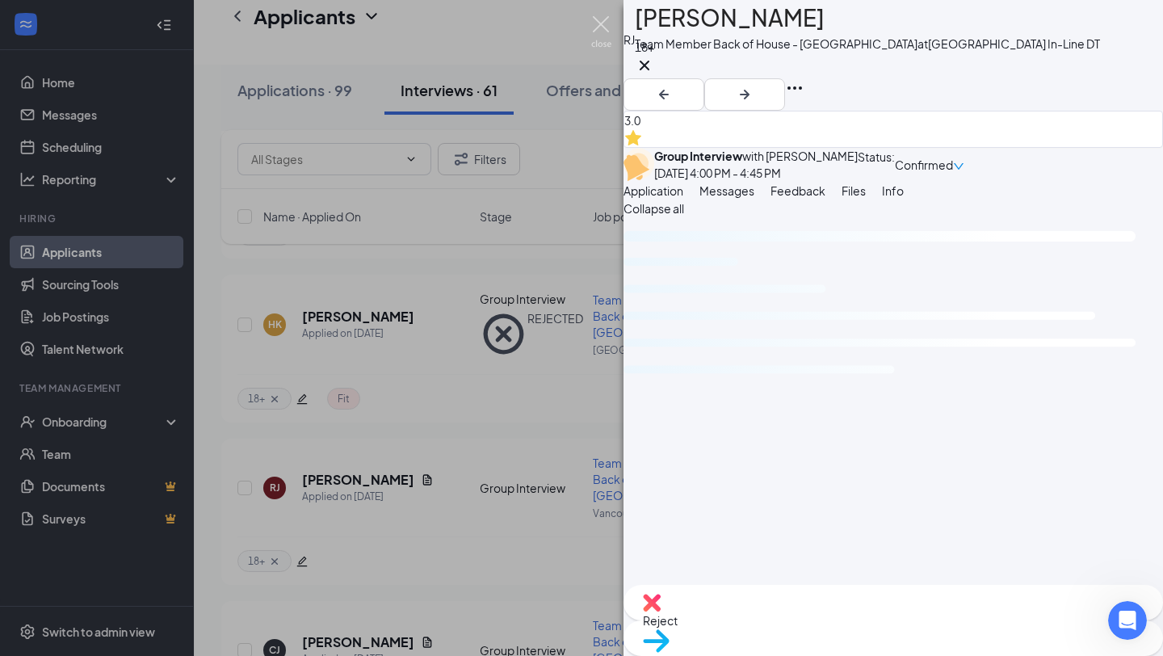
click at [602, 23] on img at bounding box center [601, 31] width 20 height 31
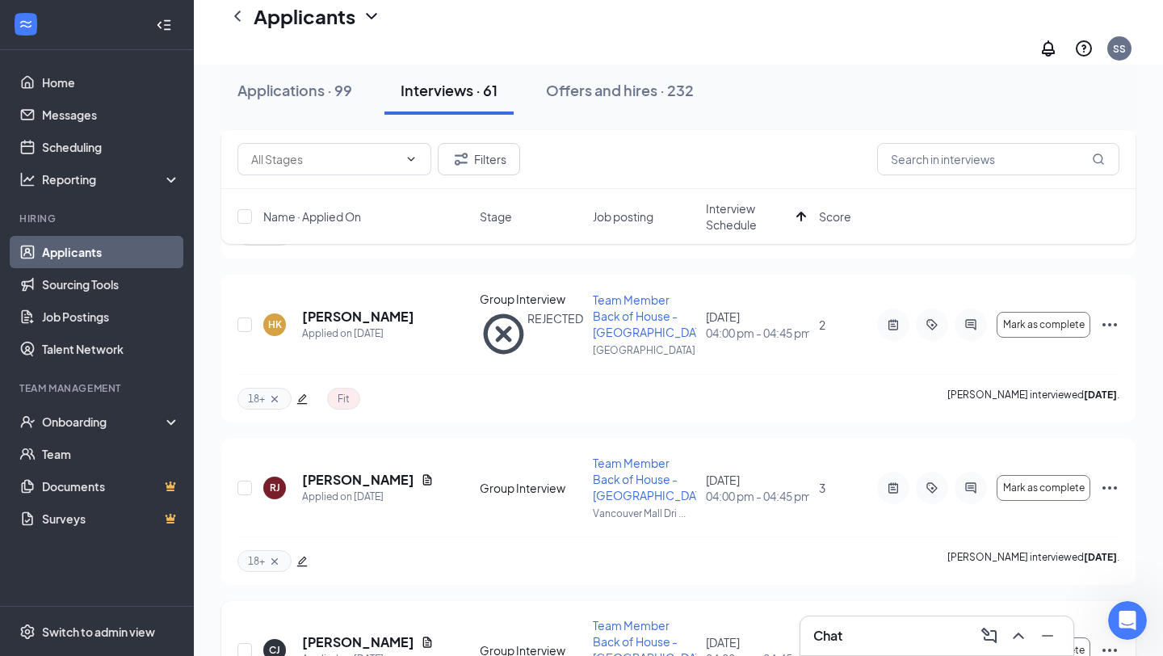
scroll to position [1202, 0]
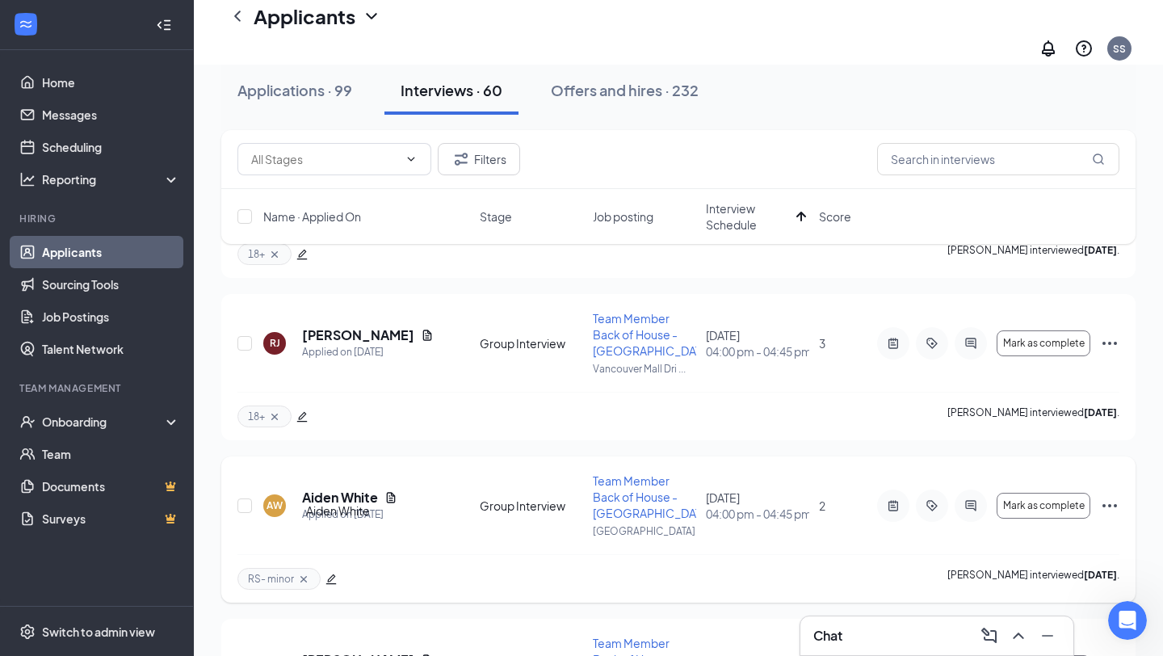
click at [361, 506] on h5 "Aiden White" at bounding box center [340, 498] width 76 height 18
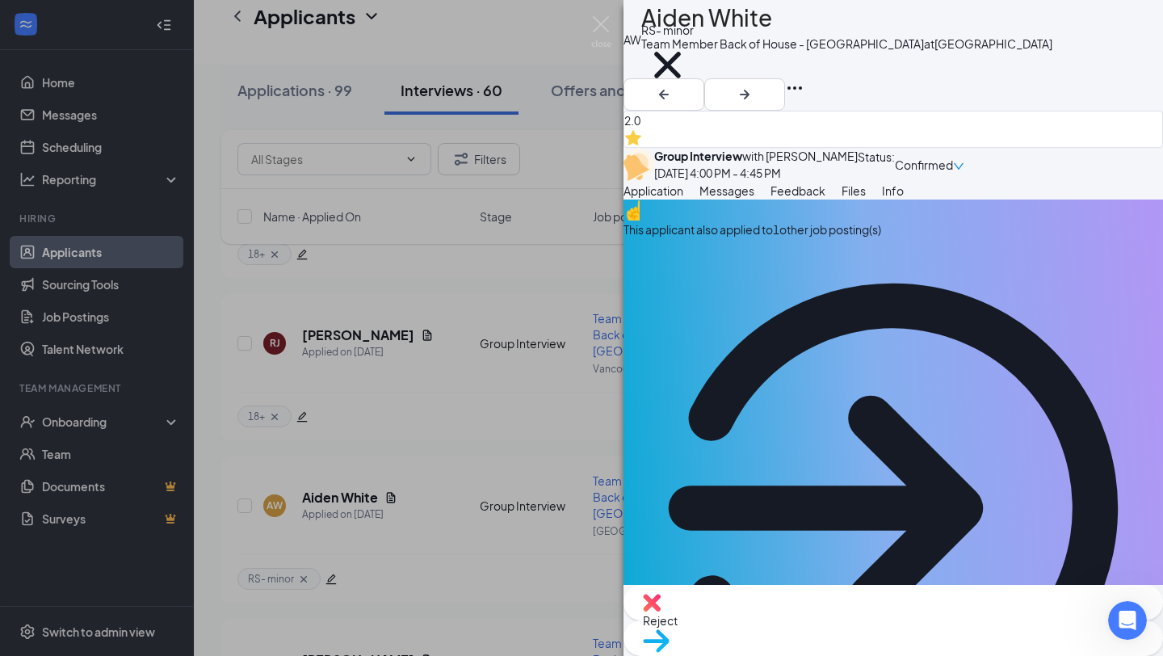
click at [661, 611] on img at bounding box center [652, 603] width 18 height 18
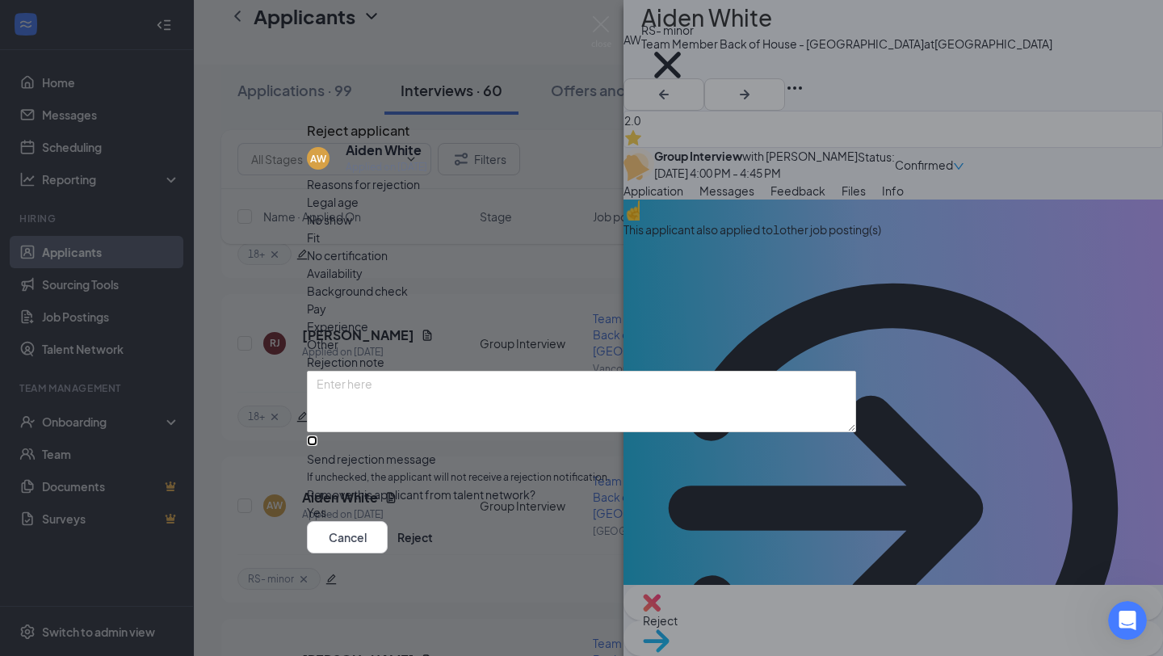
click at [317, 435] on input "Send rejection message If unchecked, the applicant will not receive a rejection…" at bounding box center [312, 440] width 10 height 10
checkbox input "true"
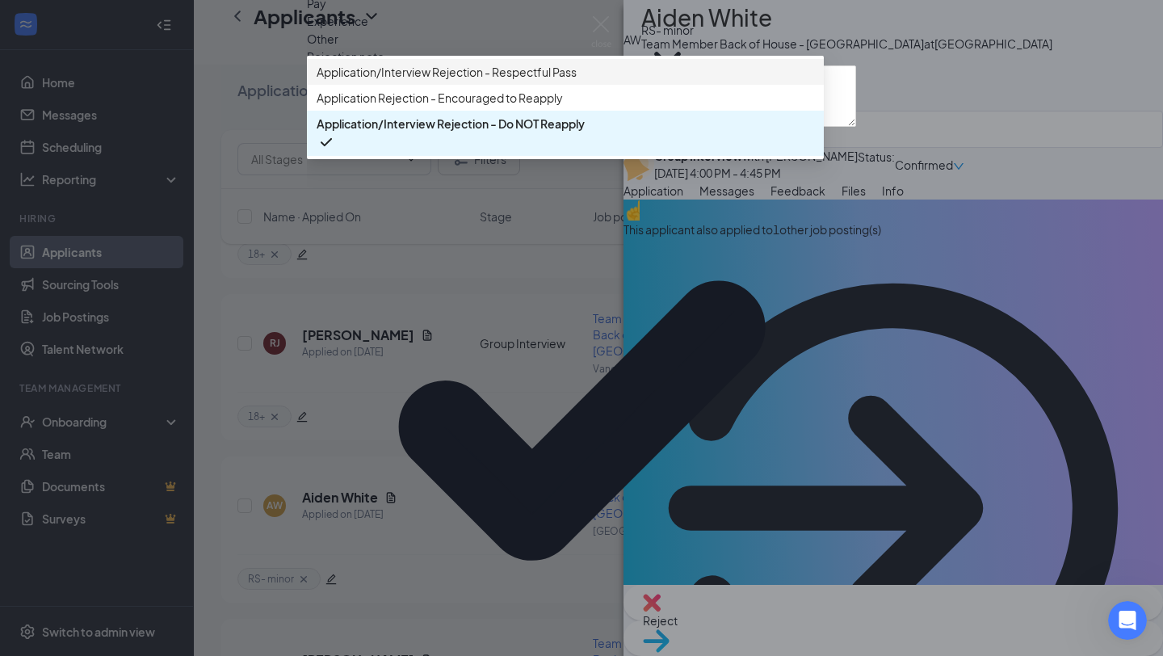
click at [511, 81] on span "Application/Interview Rejection - Respectful Pass" at bounding box center [447, 72] width 260 height 18
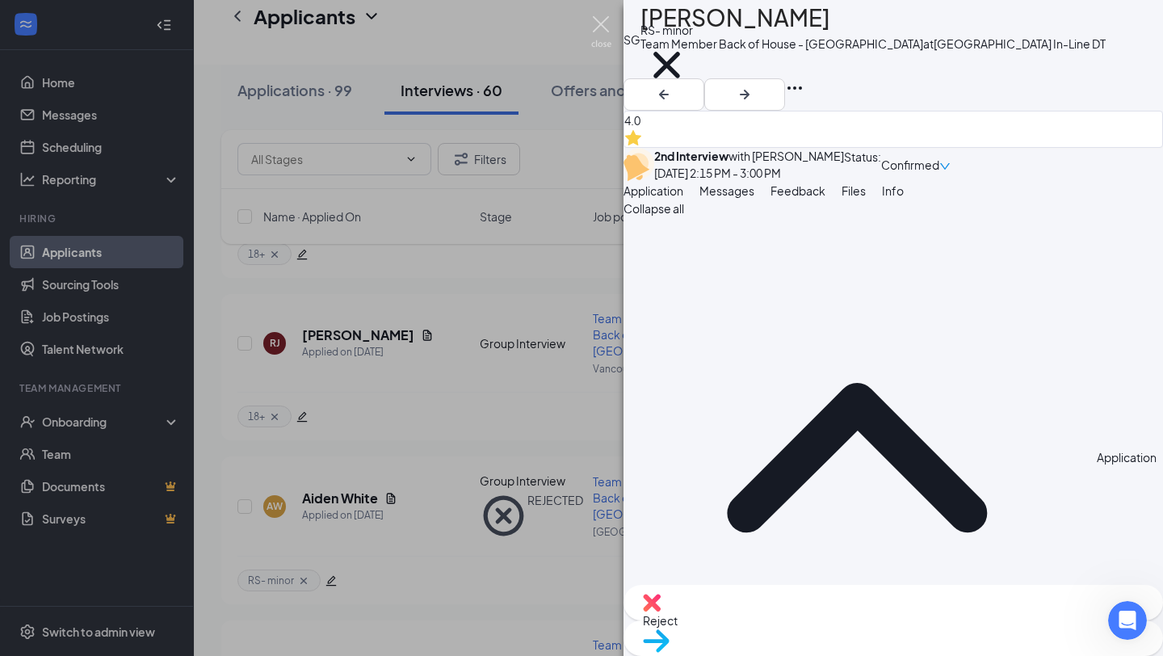
click at [598, 23] on img at bounding box center [601, 31] width 20 height 31
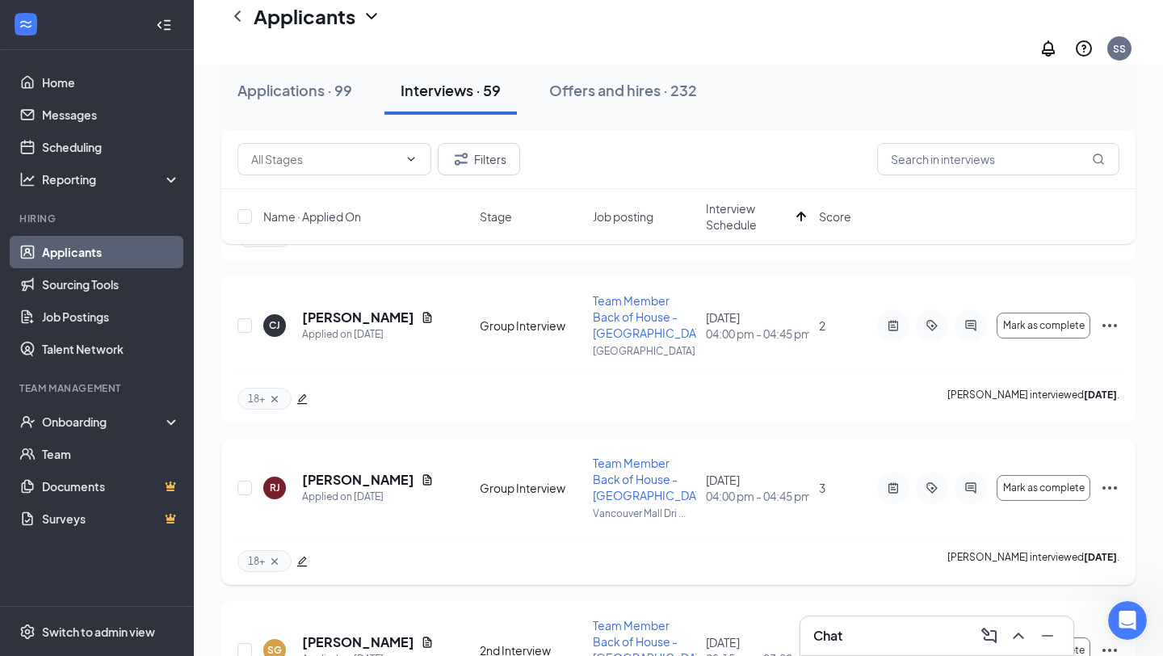
scroll to position [1139, 0]
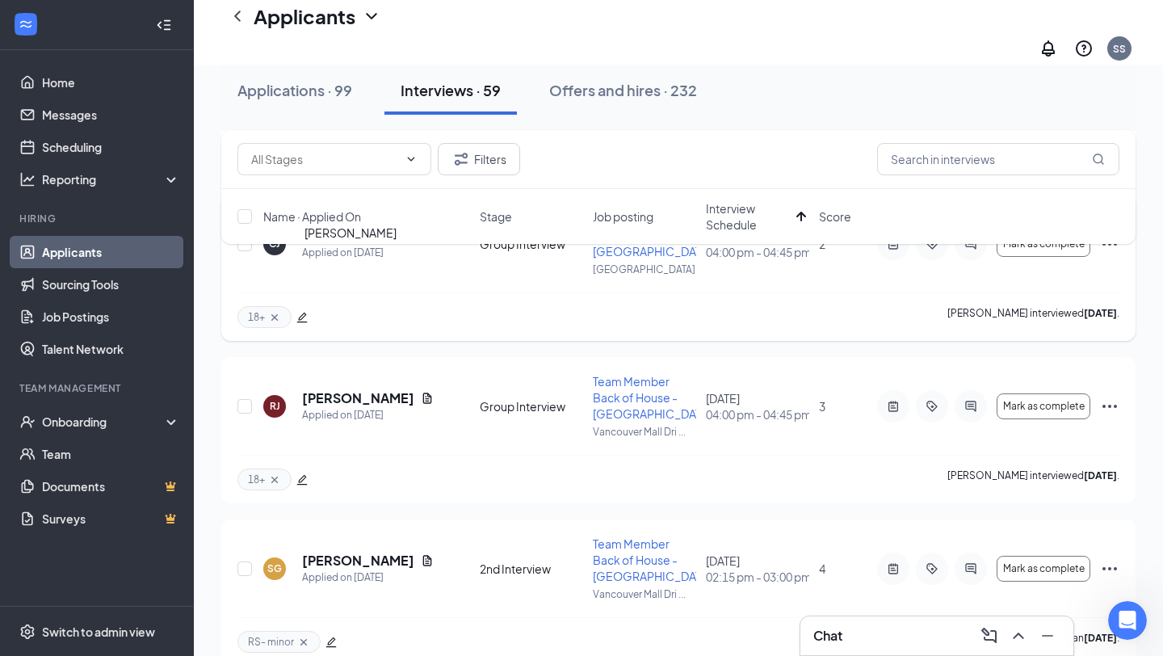
click at [343, 245] on h5 "[PERSON_NAME]" at bounding box center [358, 236] width 112 height 18
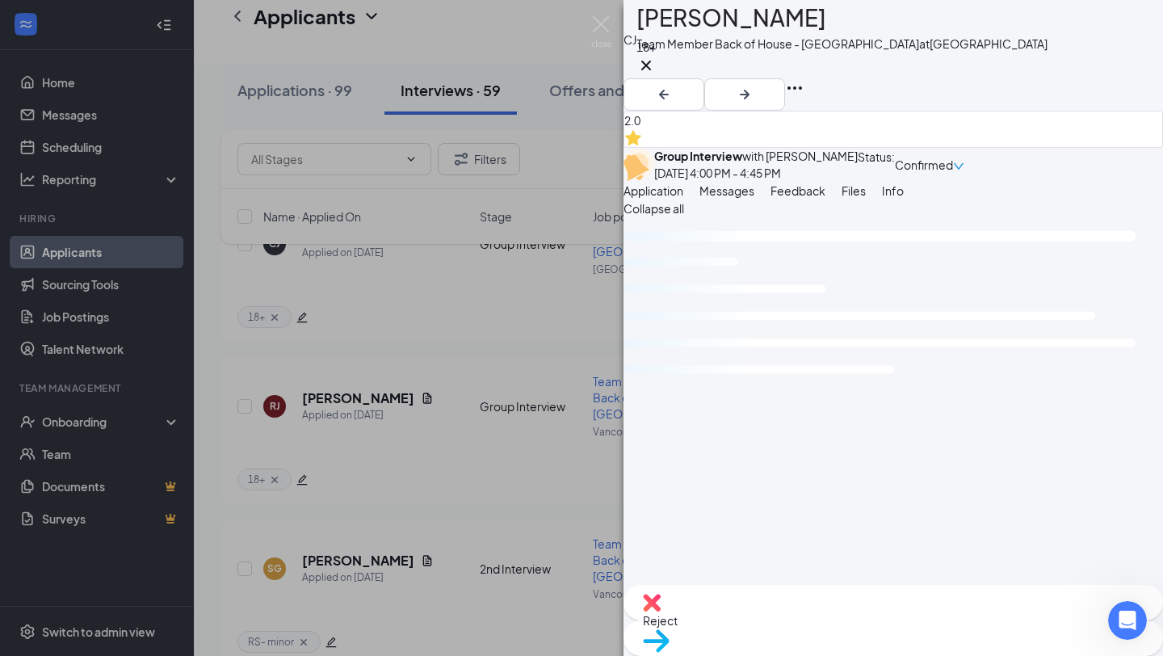
click at [825, 198] on span "Feedback" at bounding box center [797, 190] width 55 height 15
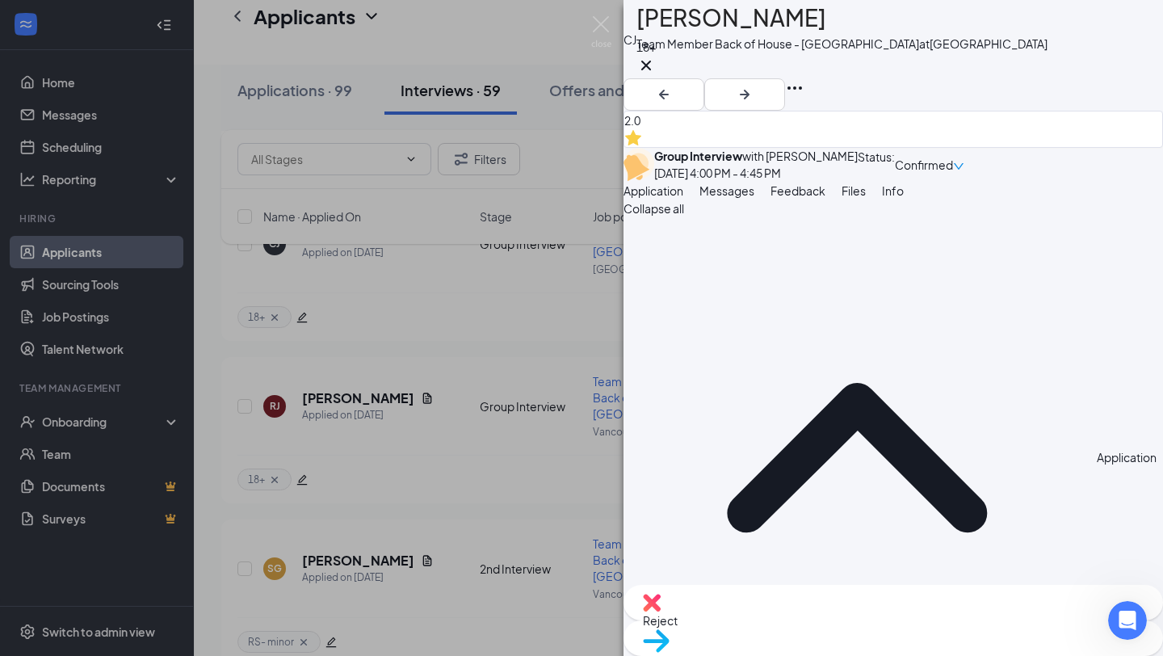
click at [825, 198] on span "Feedback" at bounding box center [797, 190] width 55 height 15
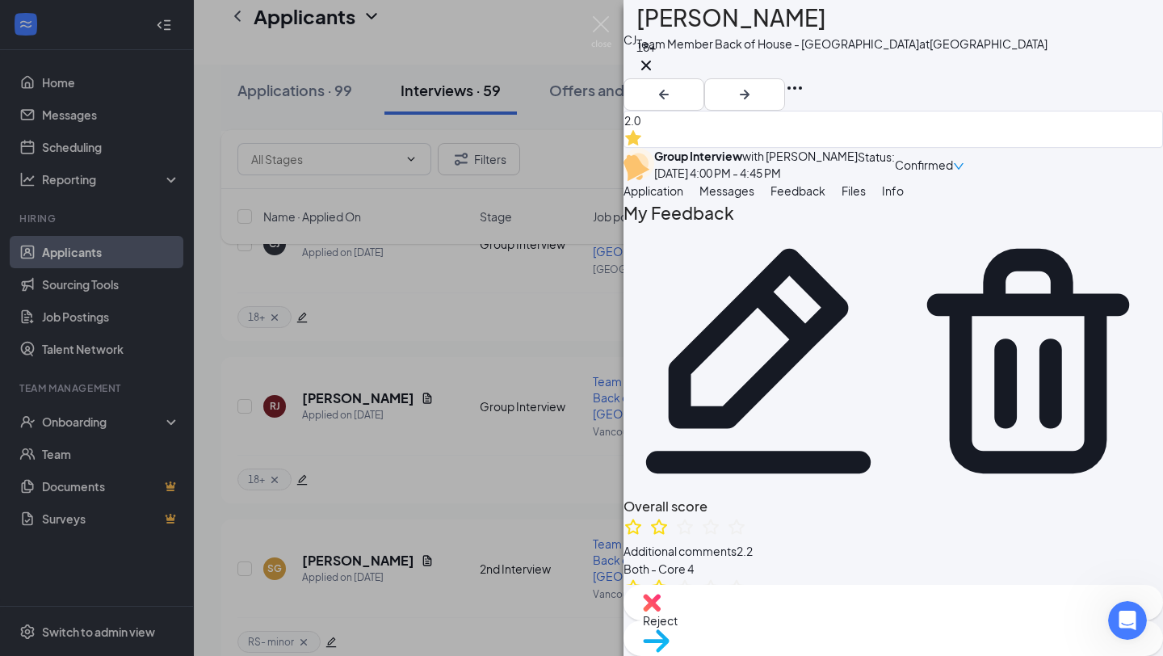
scroll to position [56, 0]
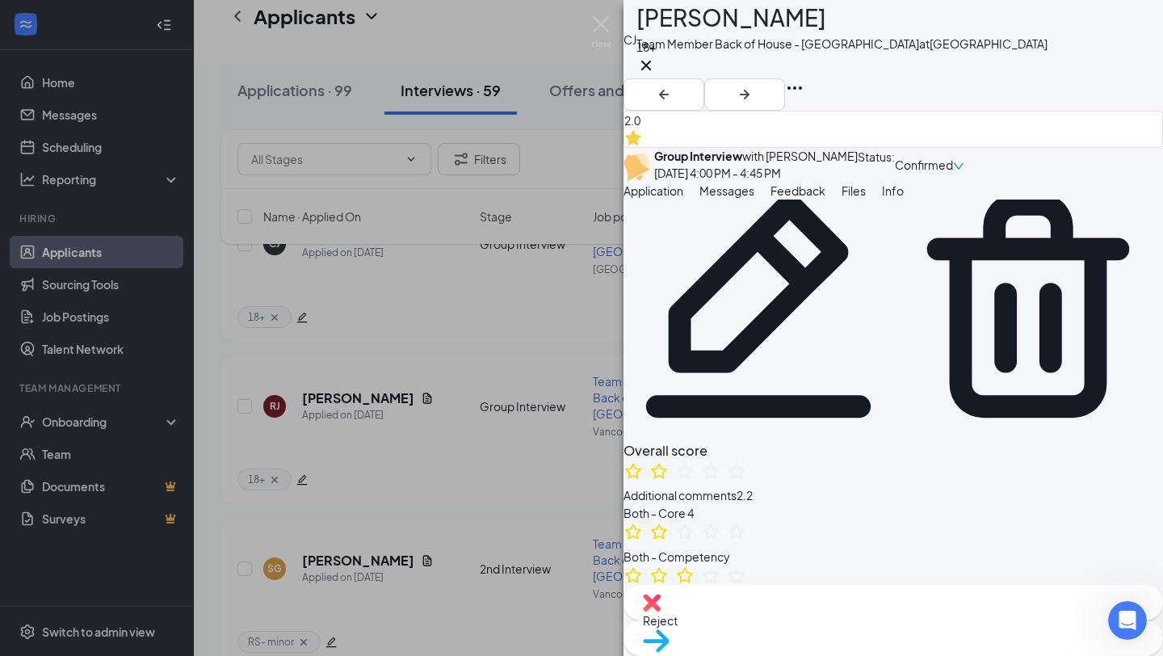
click at [661, 611] on img at bounding box center [652, 603] width 18 height 18
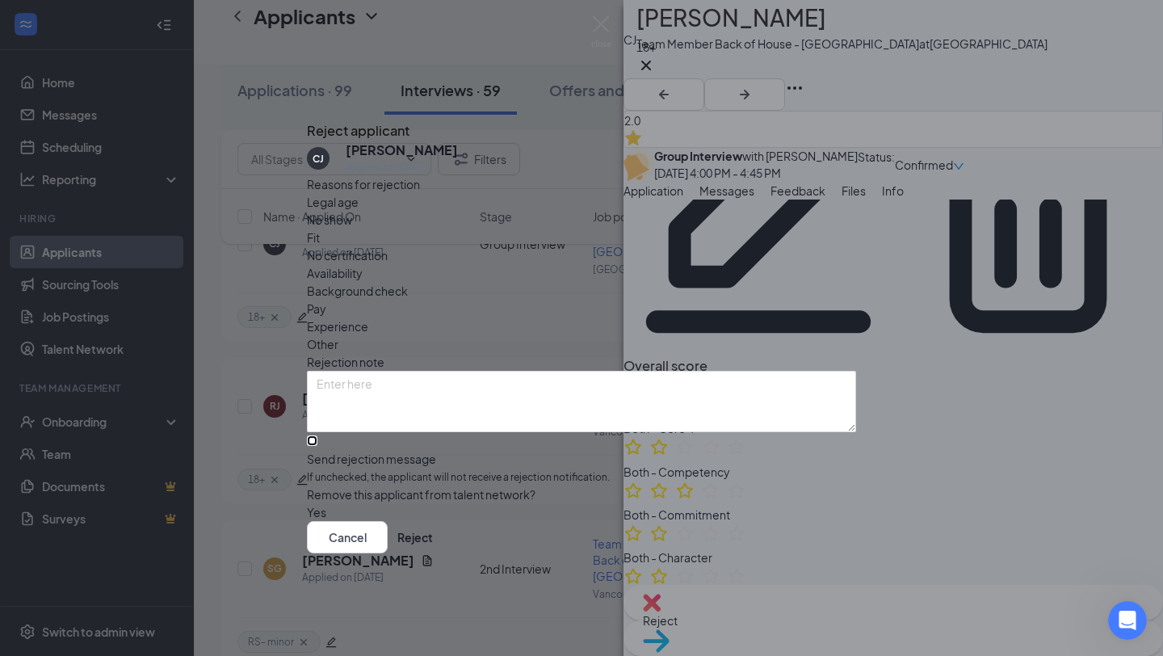
click at [317, 435] on input "Send rejection message If unchecked, the applicant will not receive a rejection…" at bounding box center [312, 440] width 10 height 10
checkbox input "true"
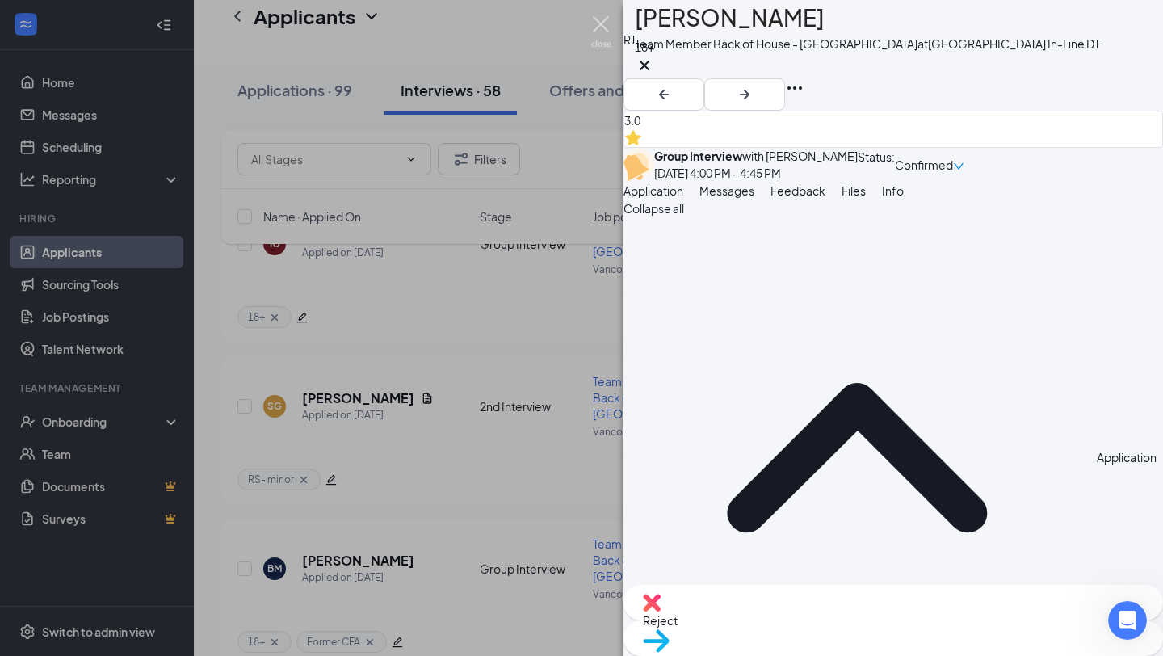
click at [600, 24] on img at bounding box center [601, 31] width 20 height 31
click at [598, 23] on div "Applicants SS" at bounding box center [678, 32] width 969 height 65
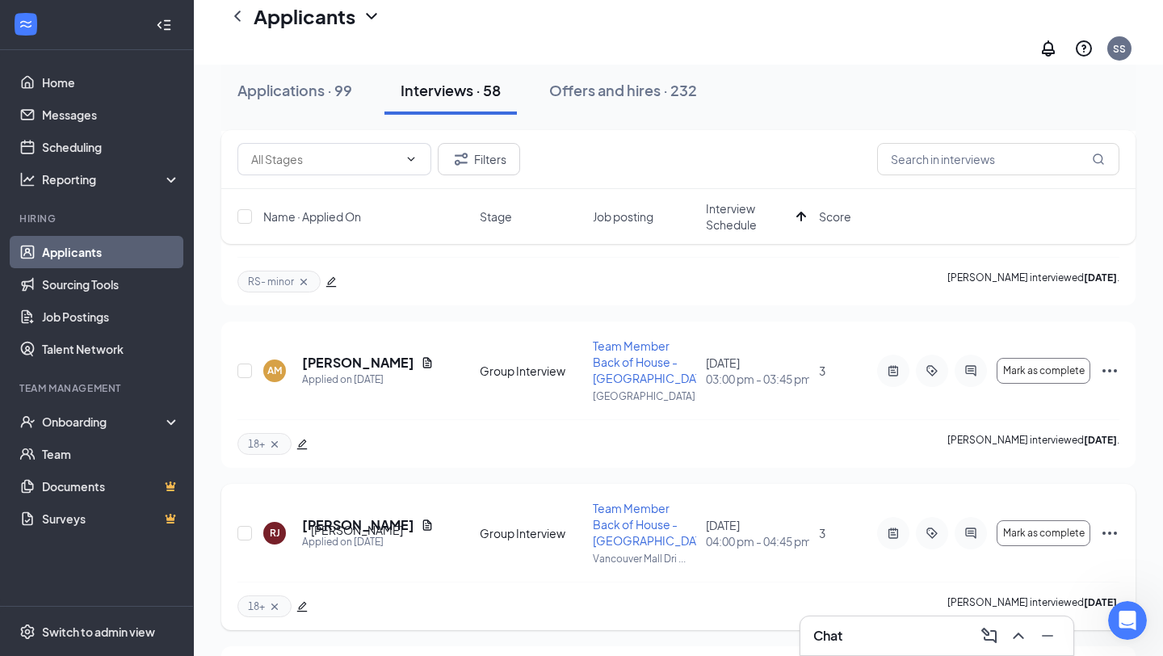
scroll to position [941, 0]
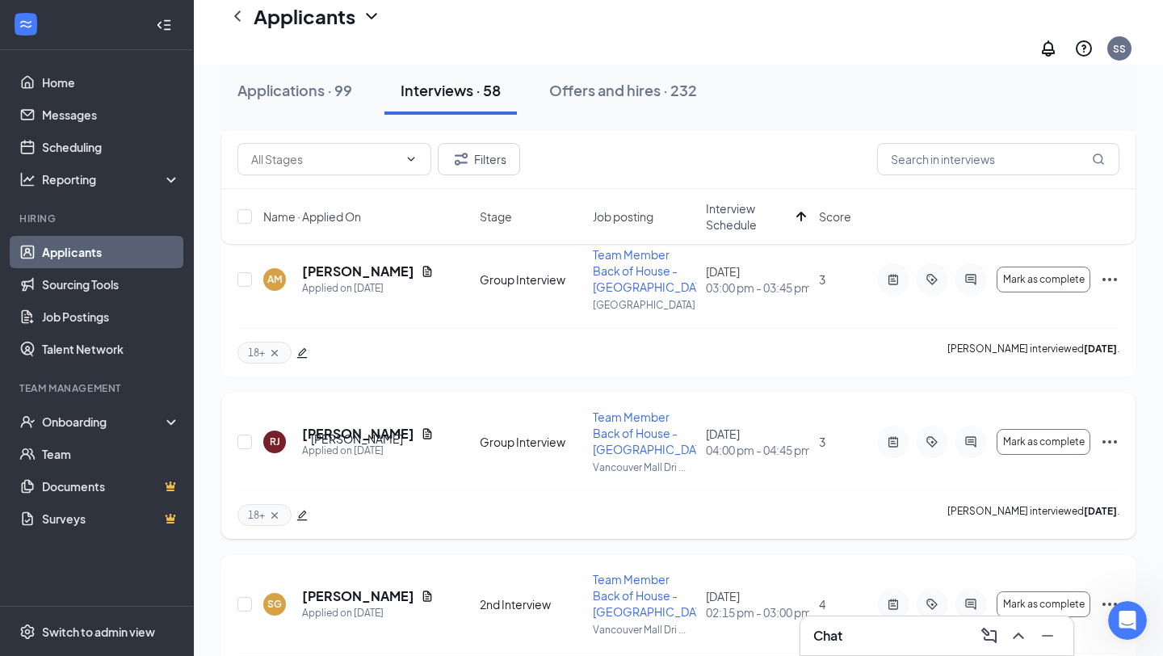
click at [367, 443] on h5 "[PERSON_NAME]" at bounding box center [358, 434] width 112 height 18
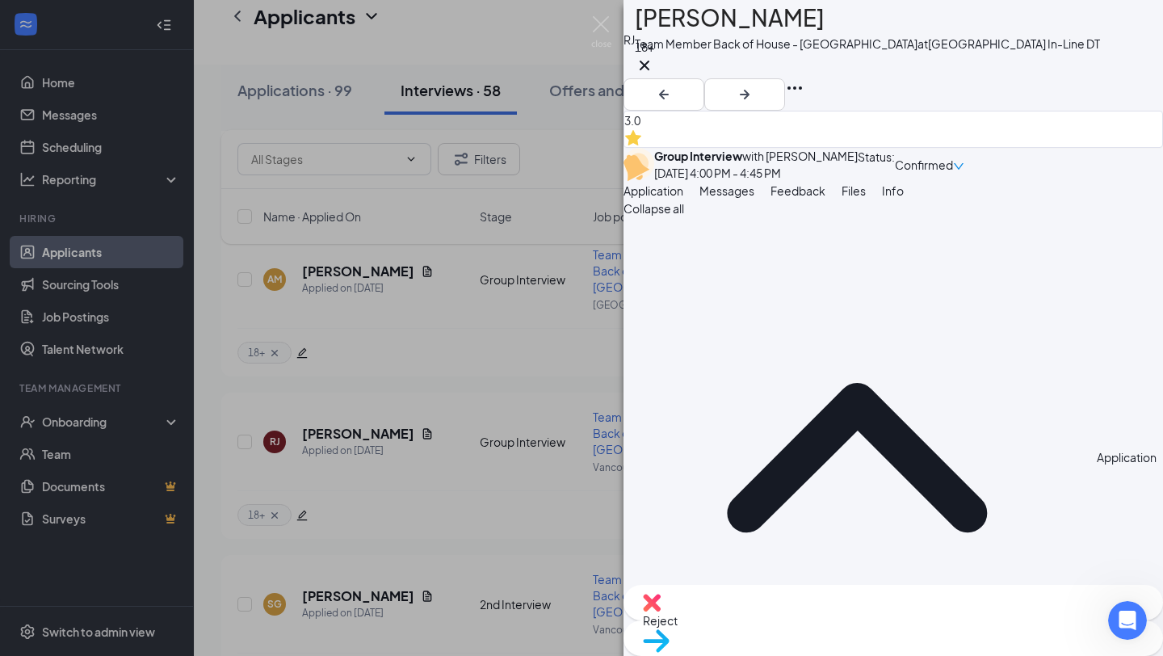
click at [754, 198] on span "Messages" at bounding box center [726, 190] width 55 height 15
click at [825, 198] on span "Feedback" at bounding box center [797, 190] width 55 height 15
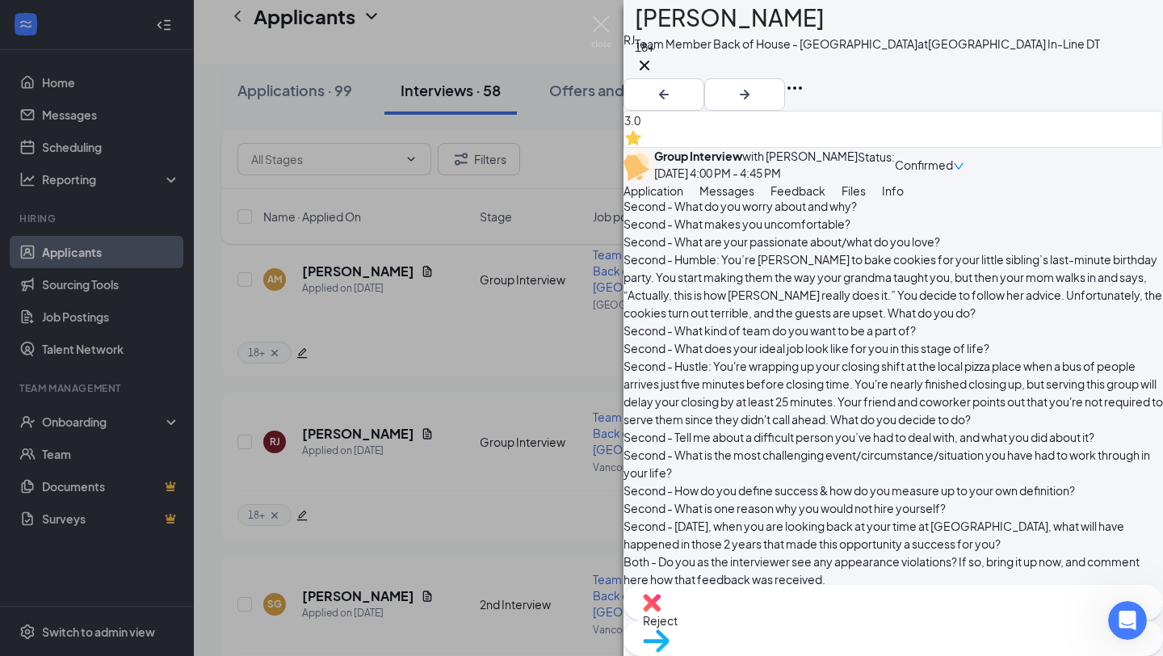
scroll to position [2484, 0]
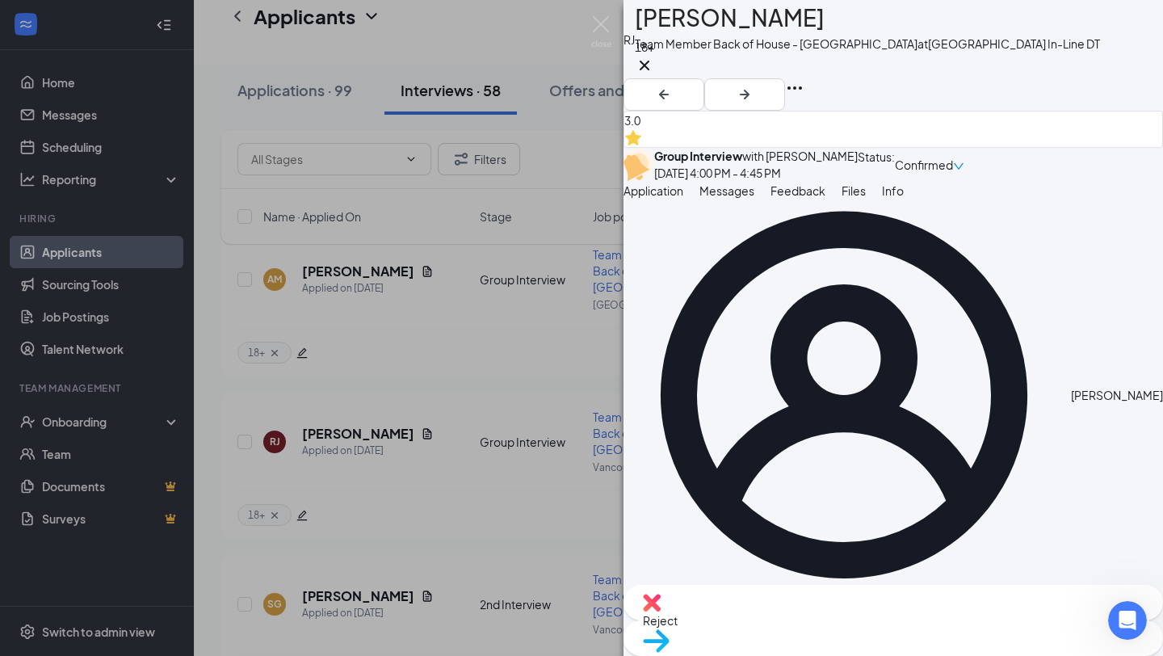
click at [793, 620] on div "Reject" at bounding box center [892, 603] width 539 height 36
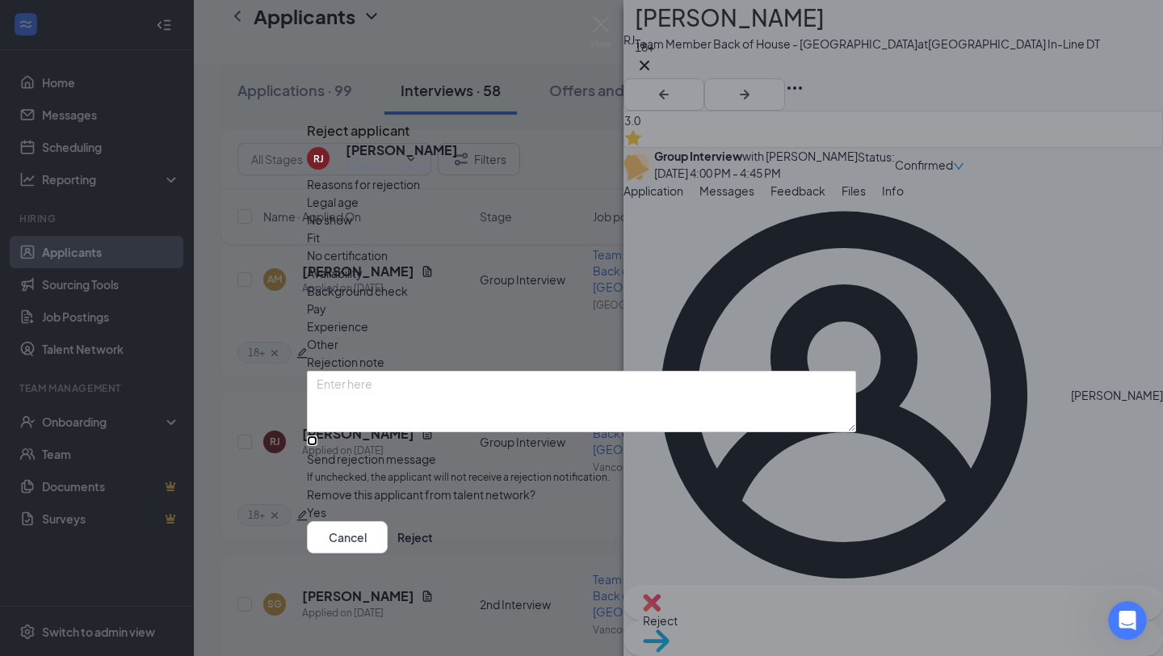
click at [317, 435] on input "Send rejection message If unchecked, the applicant will not receive a rejection…" at bounding box center [312, 440] width 10 height 10
checkbox input "true"
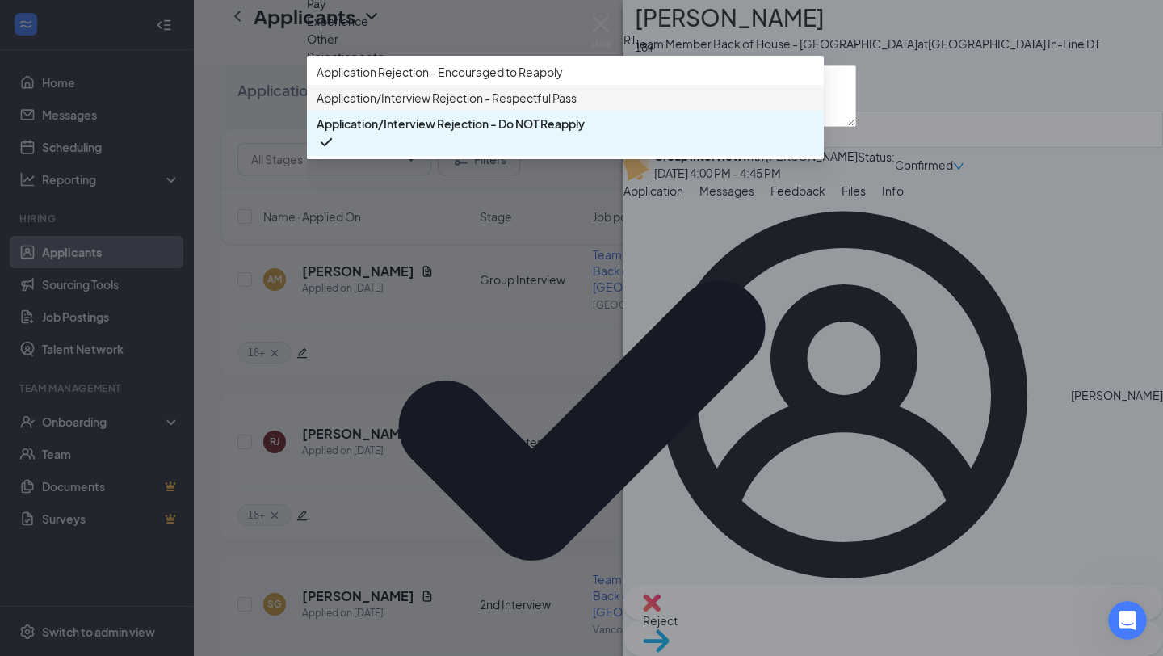
click at [527, 107] on span "Application/Interview Rejection - Respectful Pass" at bounding box center [447, 98] width 260 height 18
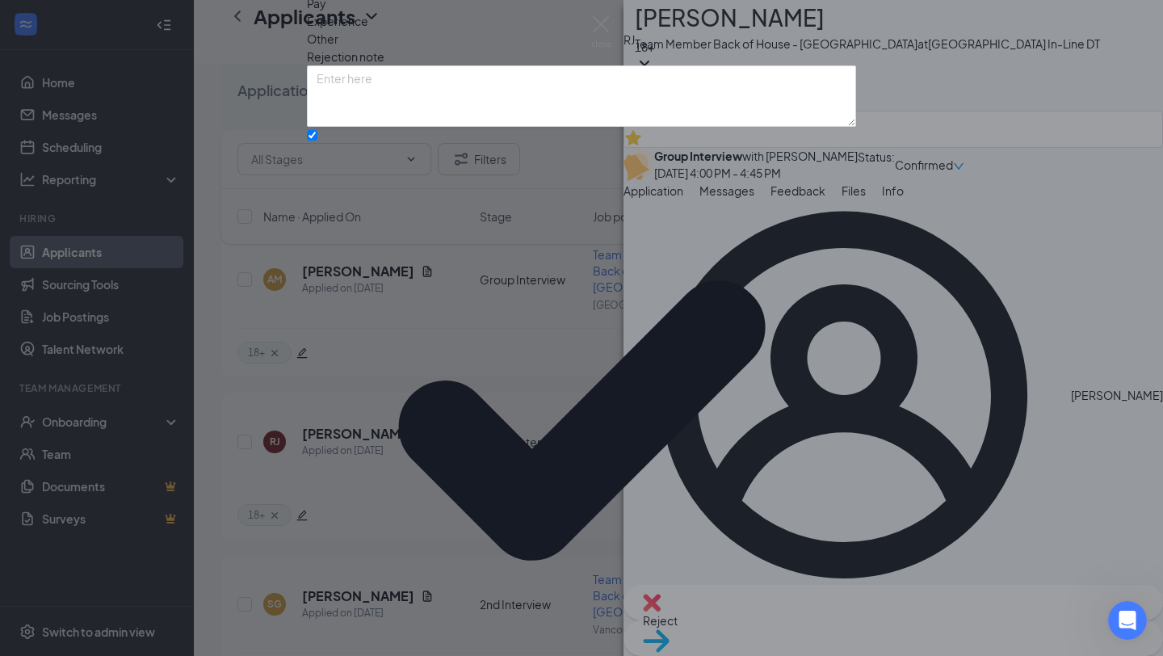
click at [601, 23] on img at bounding box center [601, 31] width 20 height 31
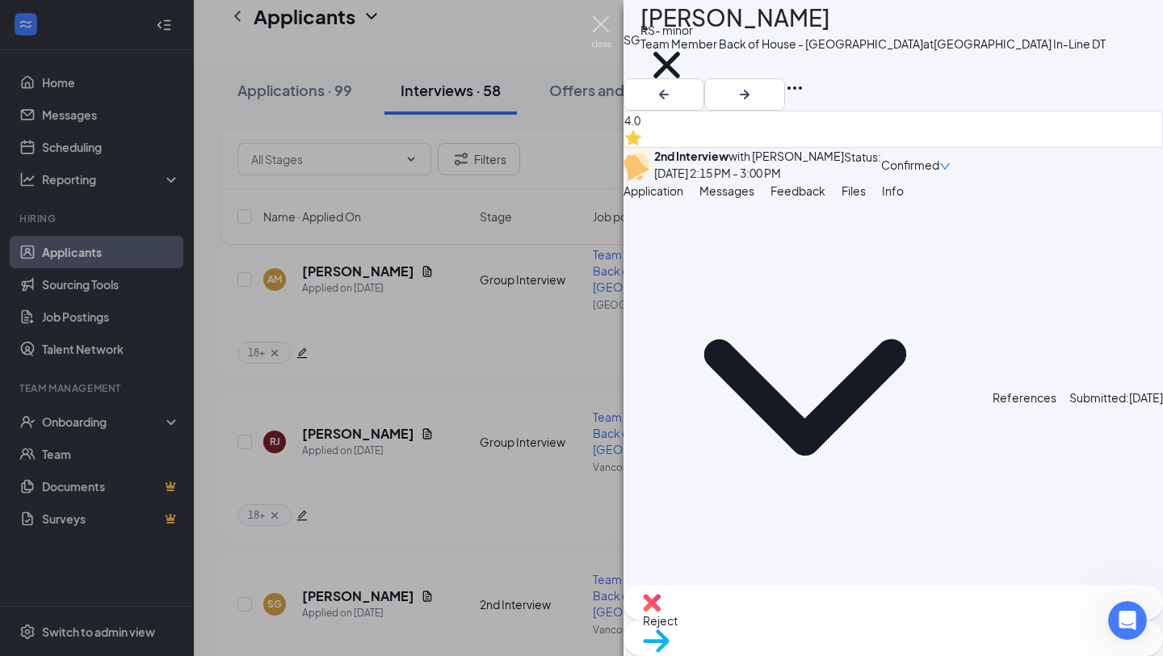
click at [603, 23] on div "Applicants SS" at bounding box center [678, 32] width 969 height 65
